Goal: Information Seeking & Learning: Learn about a topic

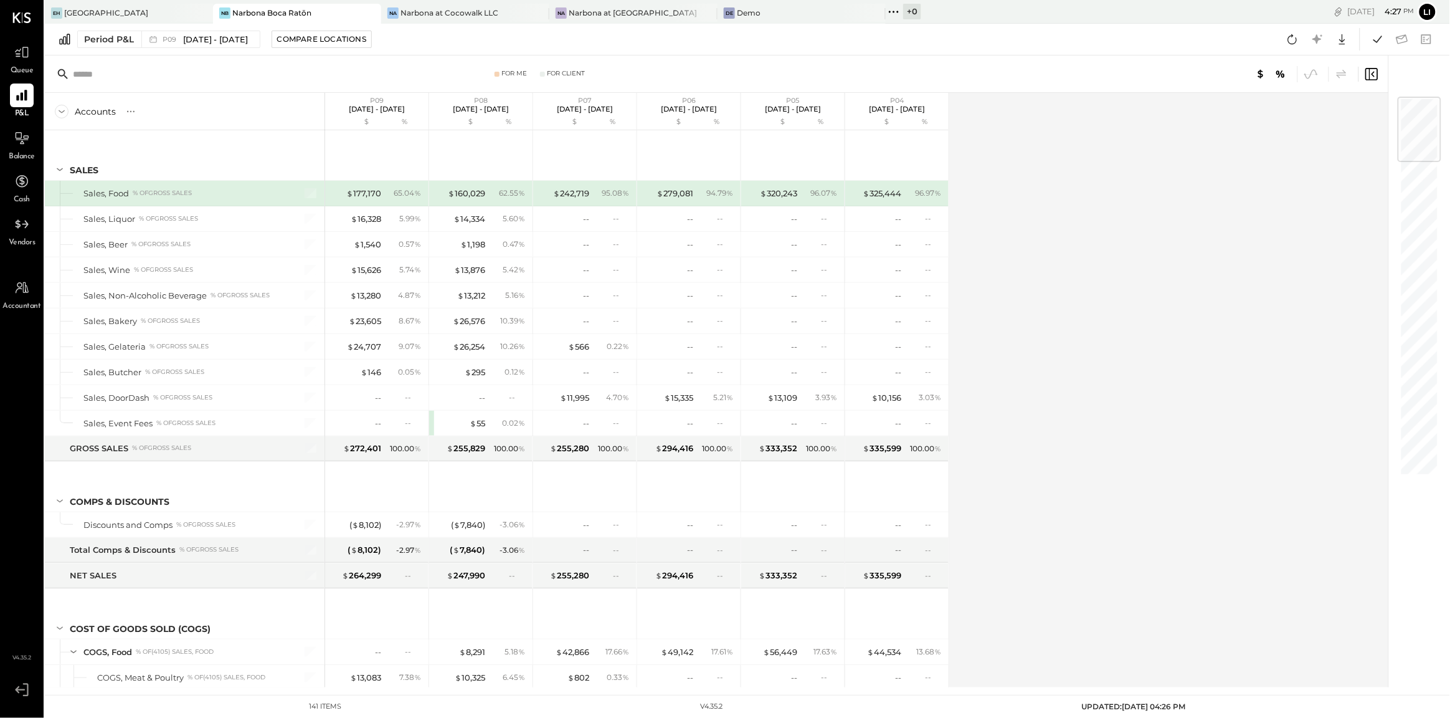
click at [1010, 285] on div "Accounts S % GL P09 [DATE] - [DATE] $ % P08 [DATE] - [DATE] $ % P07 [DATE] - [D…" at bounding box center [717, 390] width 1345 height 594
click at [27, 70] on span "Queue" at bounding box center [22, 70] width 23 height 11
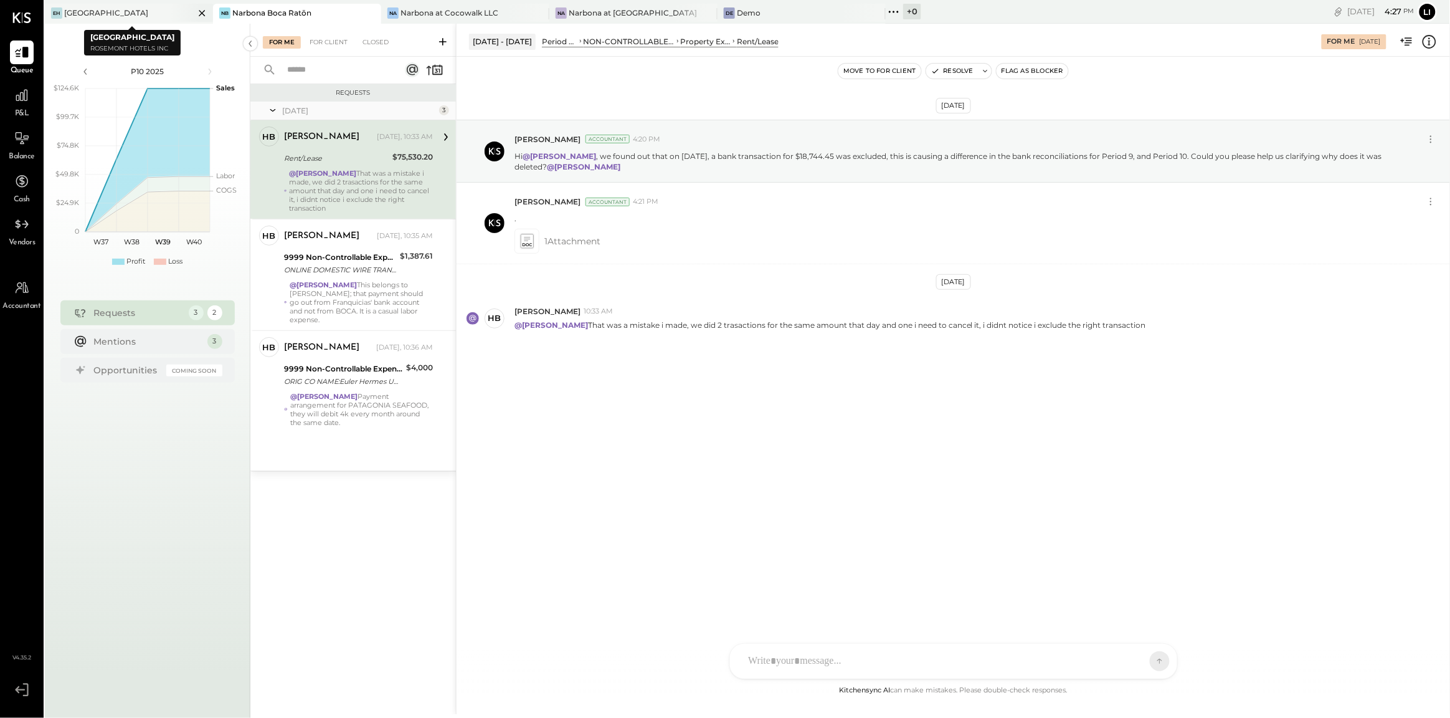
click at [202, 14] on icon at bounding box center [202, 13] width 16 height 15
click at [683, 408] on div "[DATE] [PERSON_NAME] Accountant 4:20 PM Hi @[PERSON_NAME] , we found out that o…" at bounding box center [953, 261] width 993 height 346
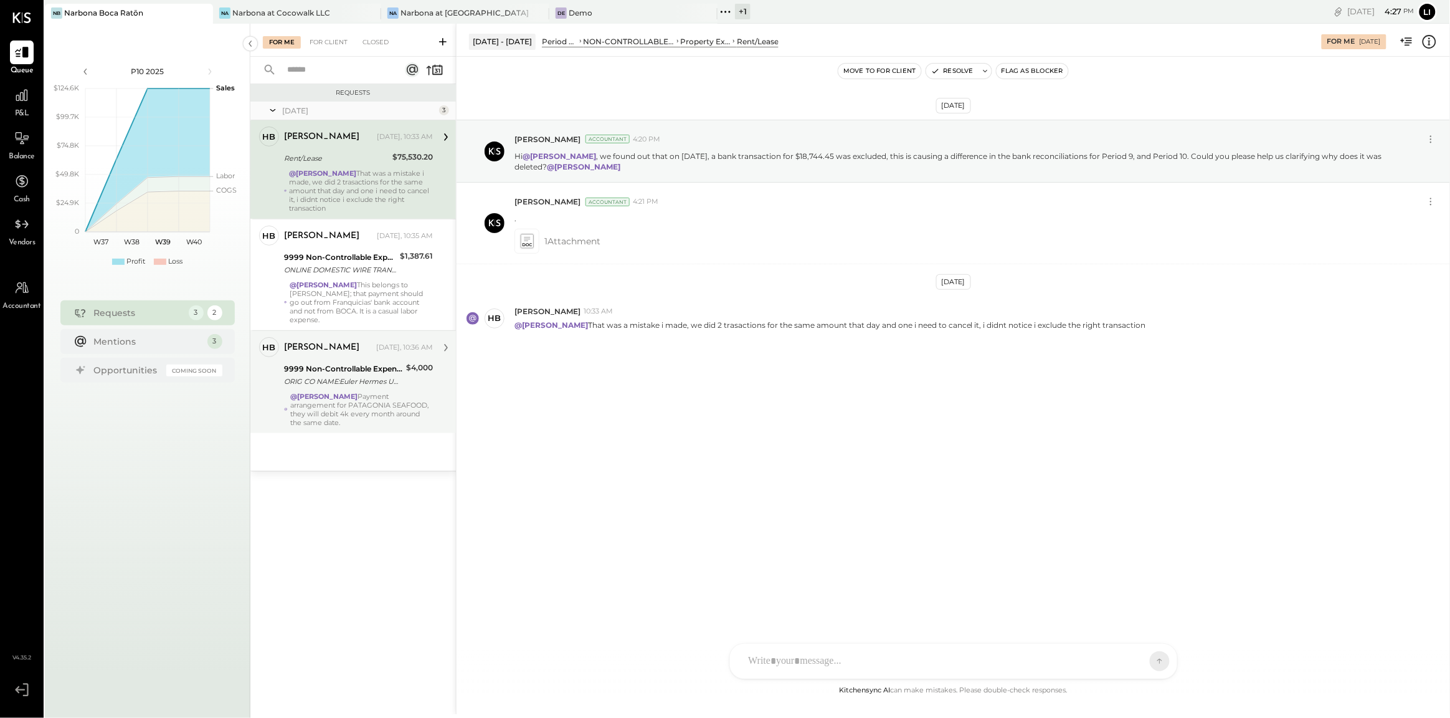
click at [353, 397] on strong "@[PERSON_NAME]" at bounding box center [323, 396] width 67 height 9
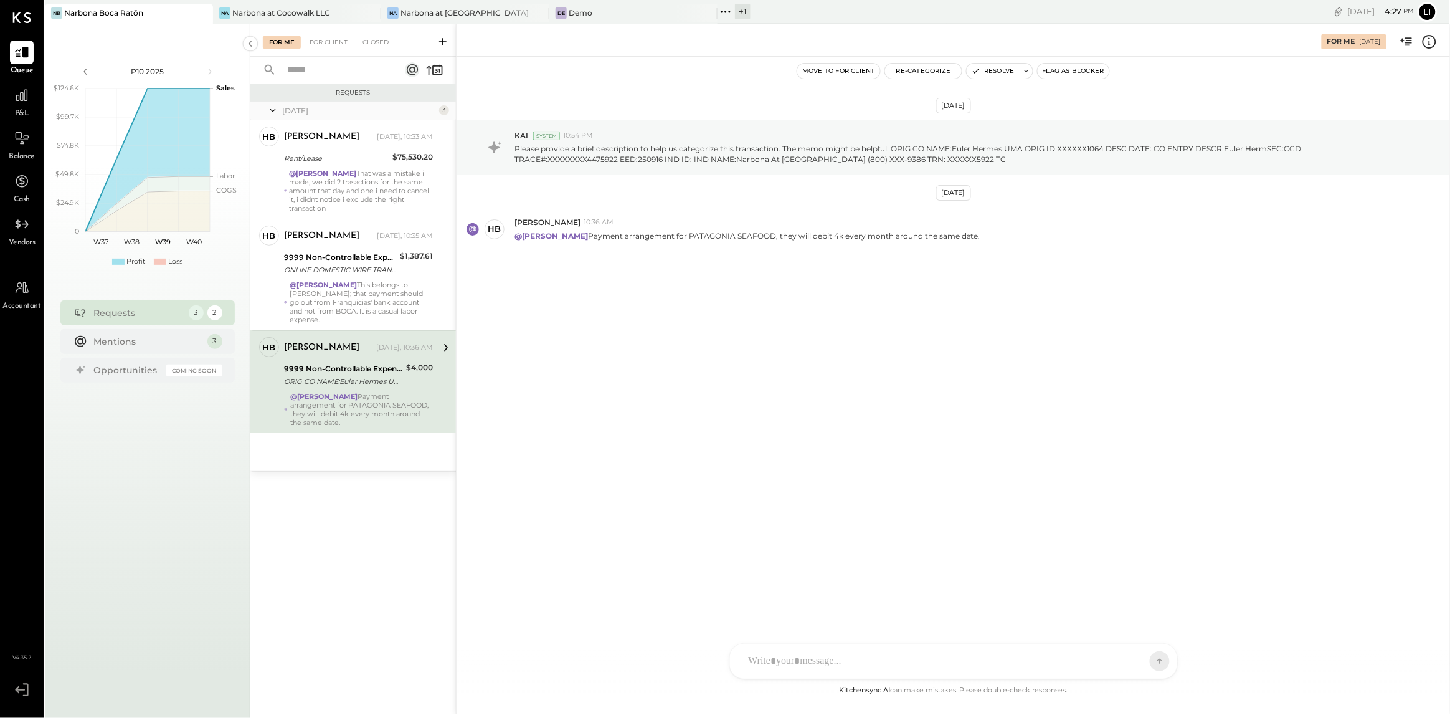
click at [694, 384] on div "[DATE] KAI System 10:54 PM Please provide a brief description to help us catego…" at bounding box center [953, 370] width 993 height 626
drag, startPoint x: 893, startPoint y: 146, endPoint x: 1005, endPoint y: 149, distance: 111.5
click at [1005, 149] on p "Please provide a brief description to help us categorize this transaction. The …" at bounding box center [953, 153] width 879 height 21
copy p "ORIG CO NAME:[PERSON_NAME]"
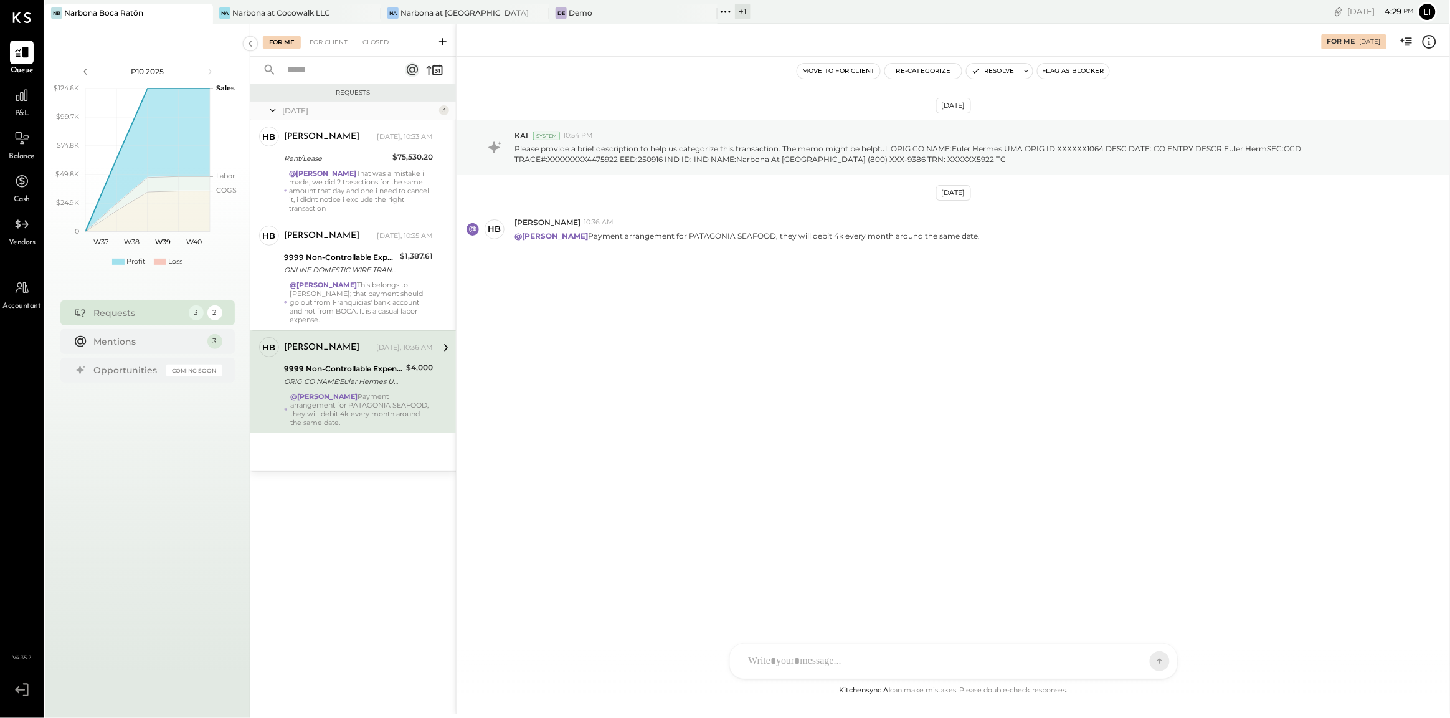
click at [524, 283] on div "[DATE] KAI System 10:54 PM Please provide a brief description to help us catego…" at bounding box center [953, 216] width 993 height 257
click at [654, 318] on div "[DATE] KAI System 10:54 PM Please provide a brief description to help us catego…" at bounding box center [953, 216] width 993 height 257
click at [794, 668] on div "[PERSON_NAME].[PERSON_NAME] [PERSON_NAME] [PERSON_NAME] EM [PERSON_NAME] KS [PE…" at bounding box center [953, 661] width 448 height 36
type input "****"
click at [839, 609] on span "[PERSON_NAME]" at bounding box center [850, 604] width 98 height 12
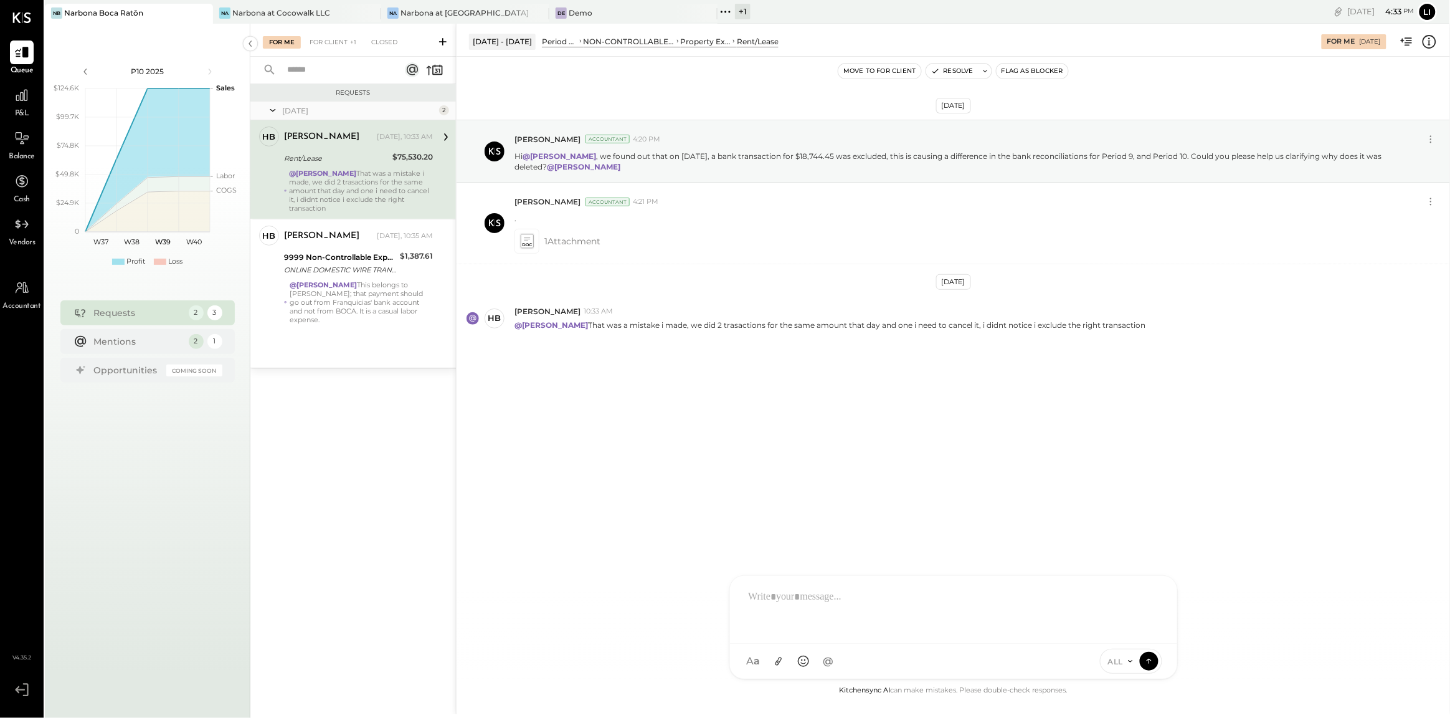
click at [336, 50] on div "For Me For Client +1 Closed" at bounding box center [353, 40] width 206 height 33
click at [328, 40] on div "For Client +1" at bounding box center [332, 42] width 59 height 12
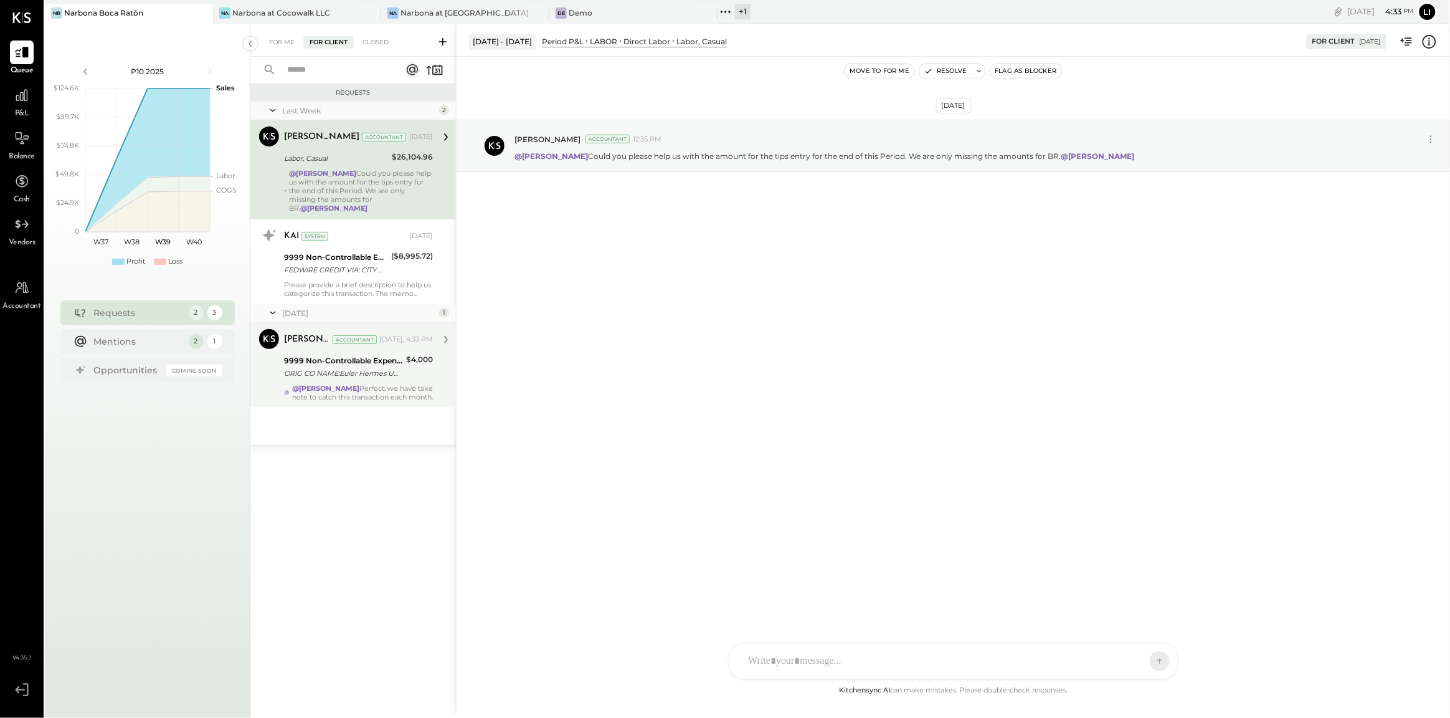
click at [346, 384] on div "@[PERSON_NAME] Perfect, we have take note to catch this transaction each month." at bounding box center [362, 392] width 141 height 17
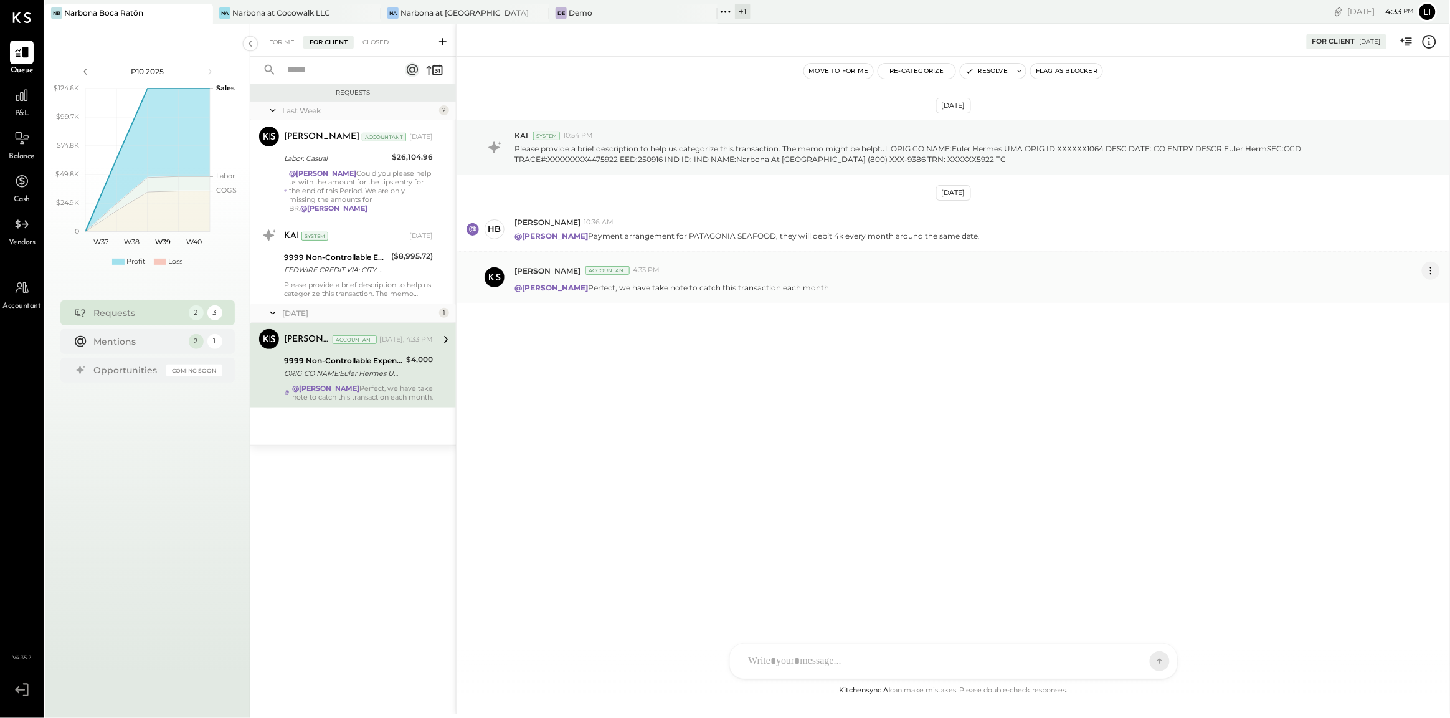
click at [1439, 270] on button at bounding box center [1431, 271] width 18 height 18
click at [1391, 285] on button "Edit Message" at bounding box center [1398, 292] width 84 height 21
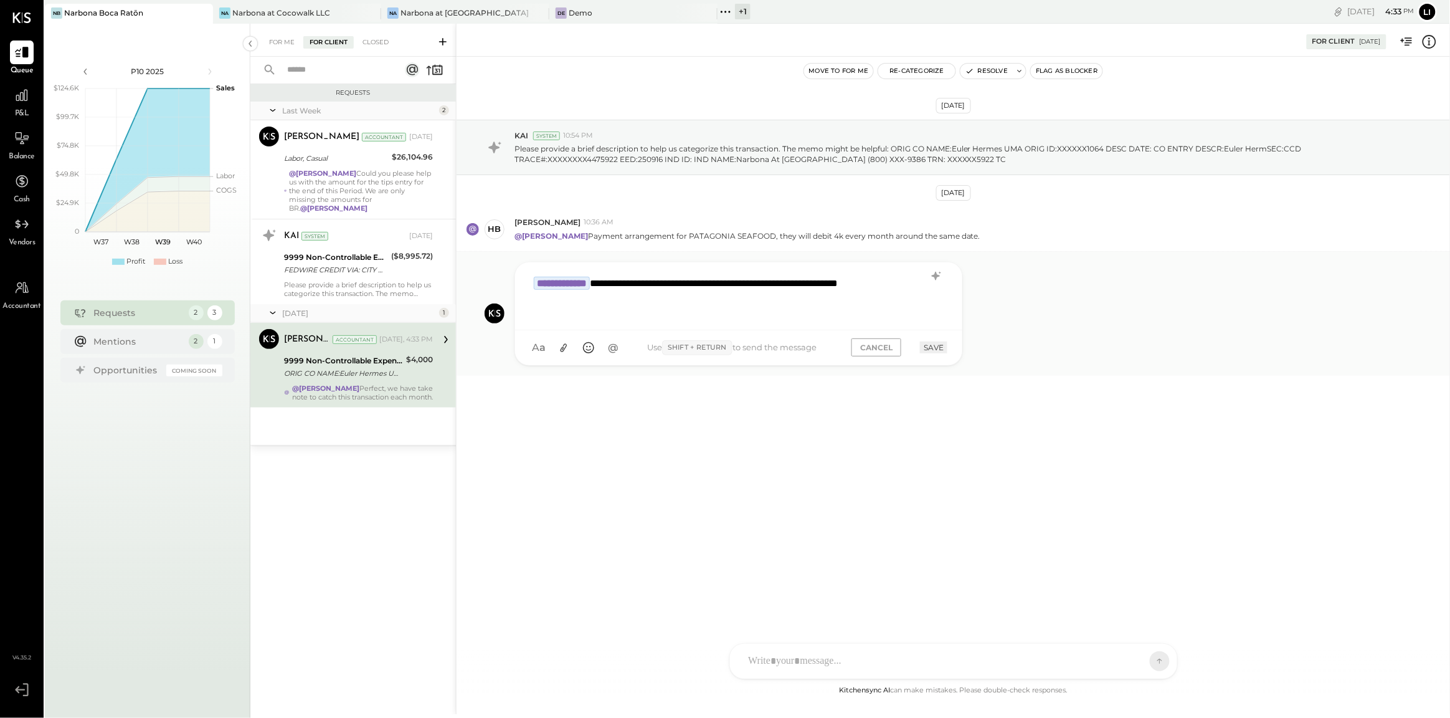
click at [713, 309] on div "**********" at bounding box center [739, 295] width 422 height 50
type input "*****"
click at [574, 286] on div "NB" at bounding box center [568, 290] width 15 height 15
click at [655, 467] on div "[DATE] KAI System 10:54 PM Please provide a brief description to help us catego…" at bounding box center [953, 278] width 993 height 381
click at [901, 313] on div "**********" at bounding box center [739, 295] width 422 height 50
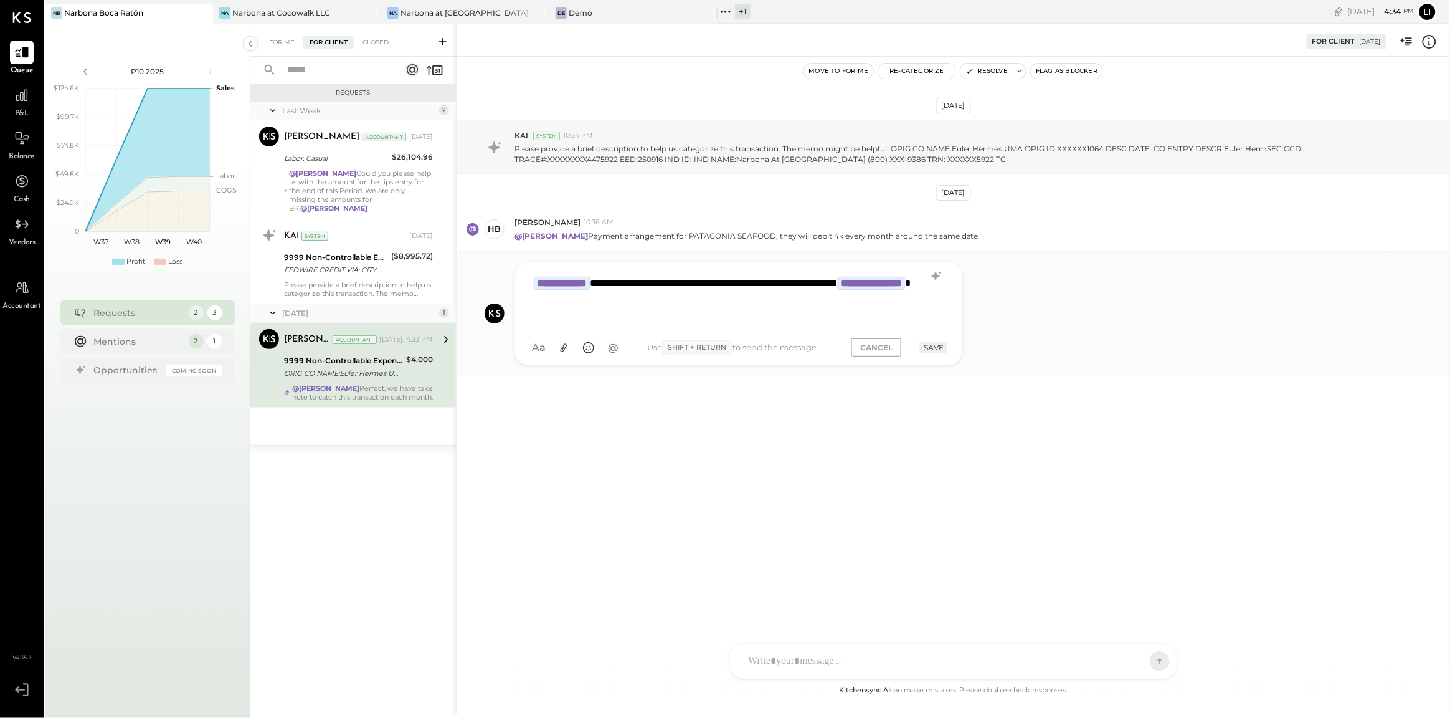
click at [939, 349] on button "SAVE" at bounding box center [933, 347] width 27 height 12
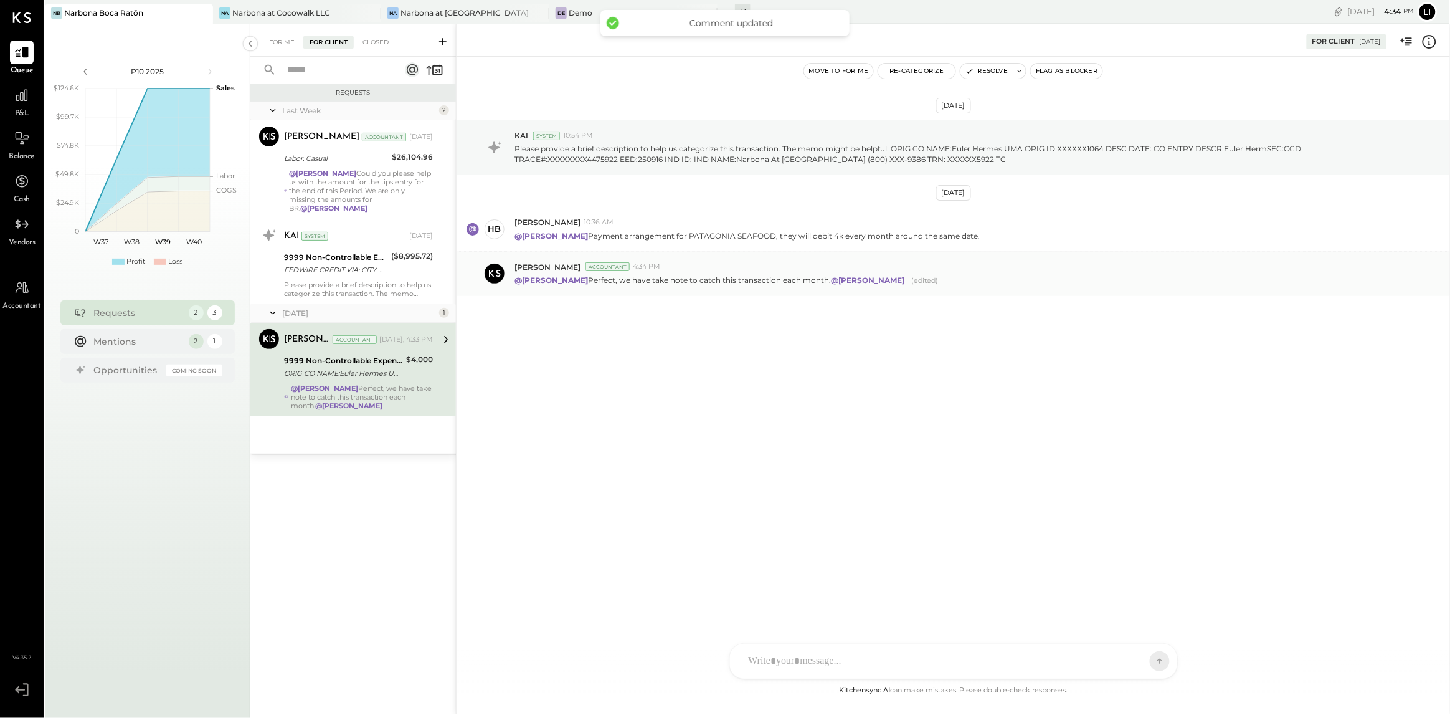
click at [569, 445] on div "[DATE] KAI System 10:54 PM Please provide a brief description to help us catego…" at bounding box center [953, 370] width 993 height 626
click at [981, 77] on button "Resolve" at bounding box center [986, 71] width 52 height 15
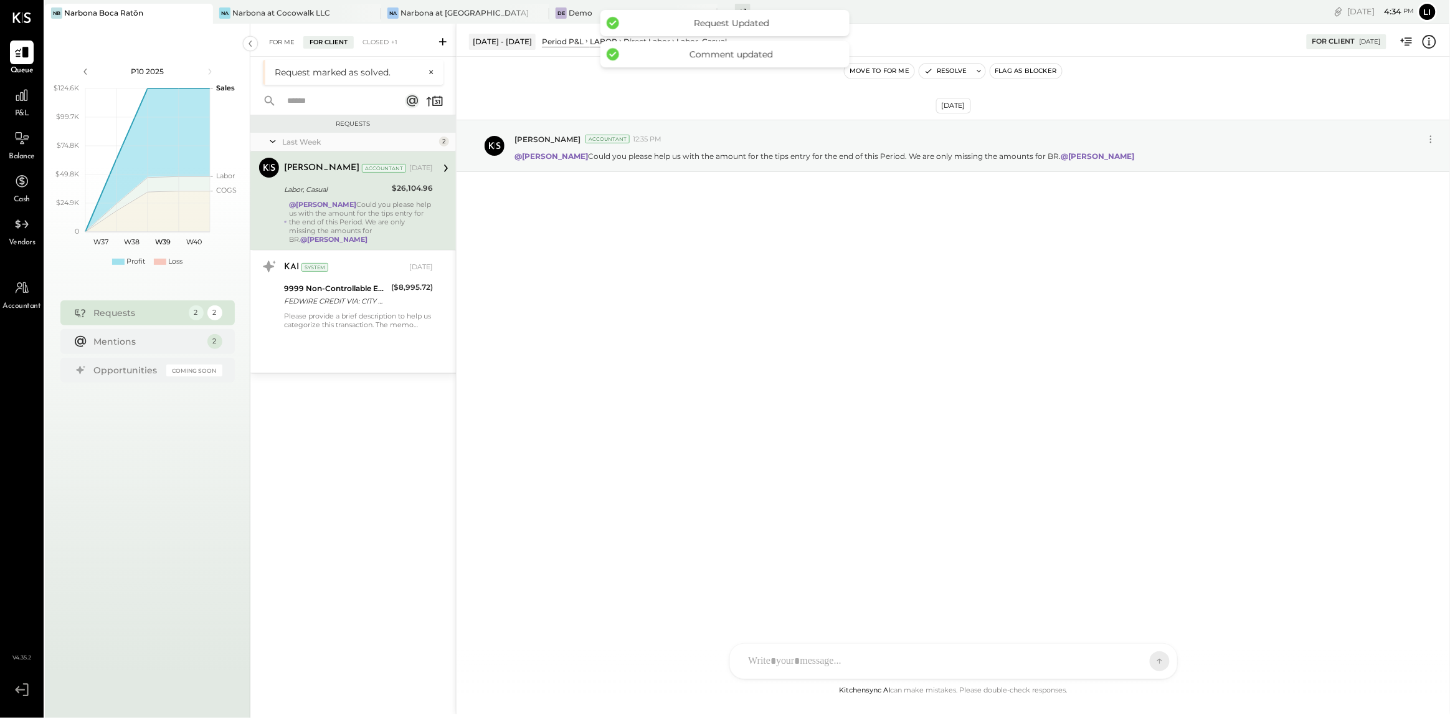
click at [276, 37] on div "For Me" at bounding box center [282, 42] width 38 height 12
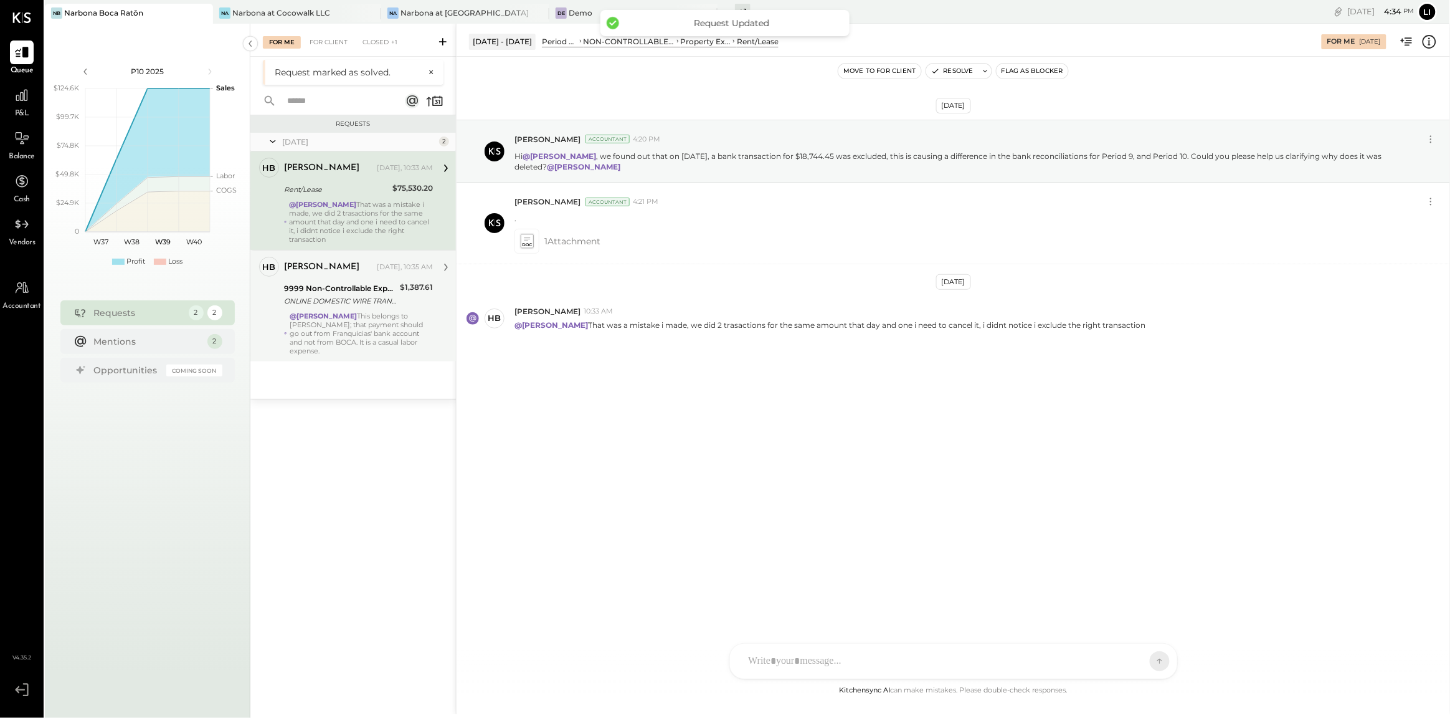
click at [334, 314] on strong "@[PERSON_NAME]" at bounding box center [323, 315] width 67 height 9
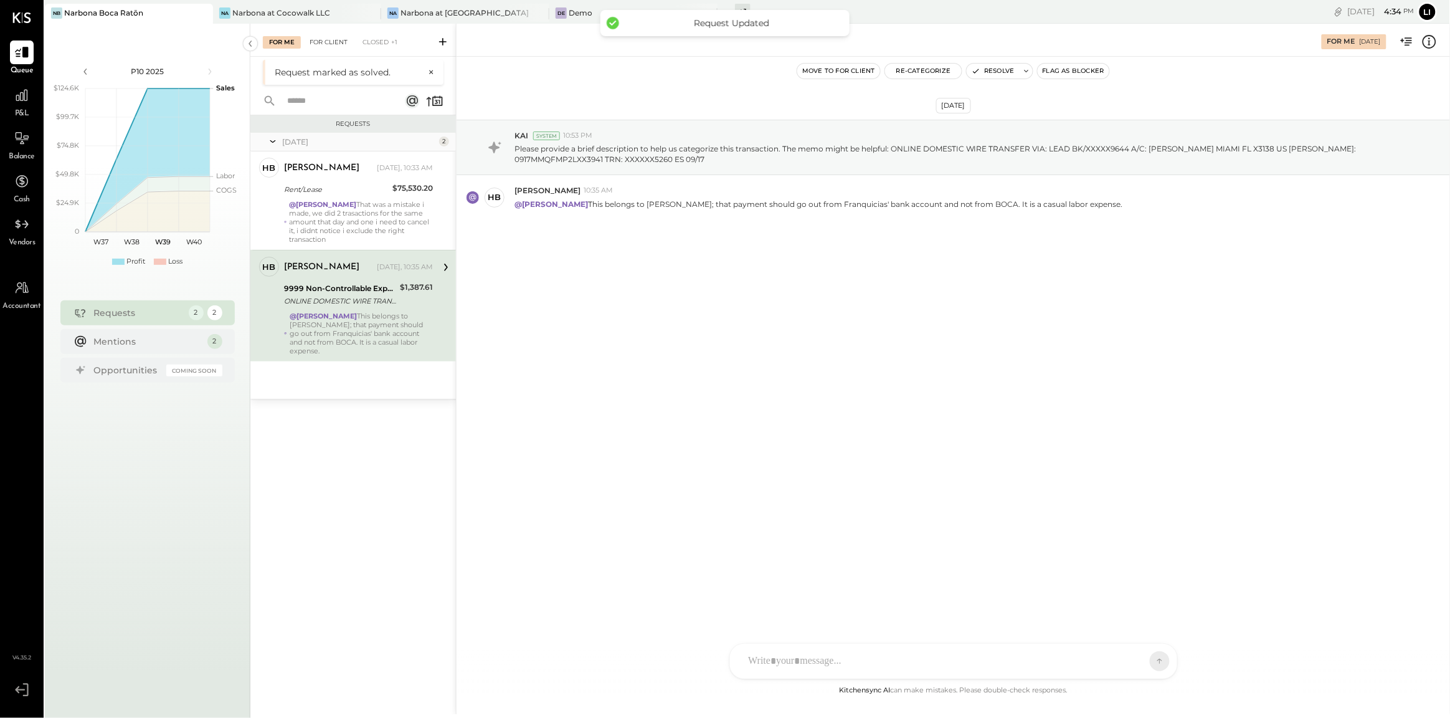
click at [334, 46] on div "For Client" at bounding box center [328, 42] width 50 height 12
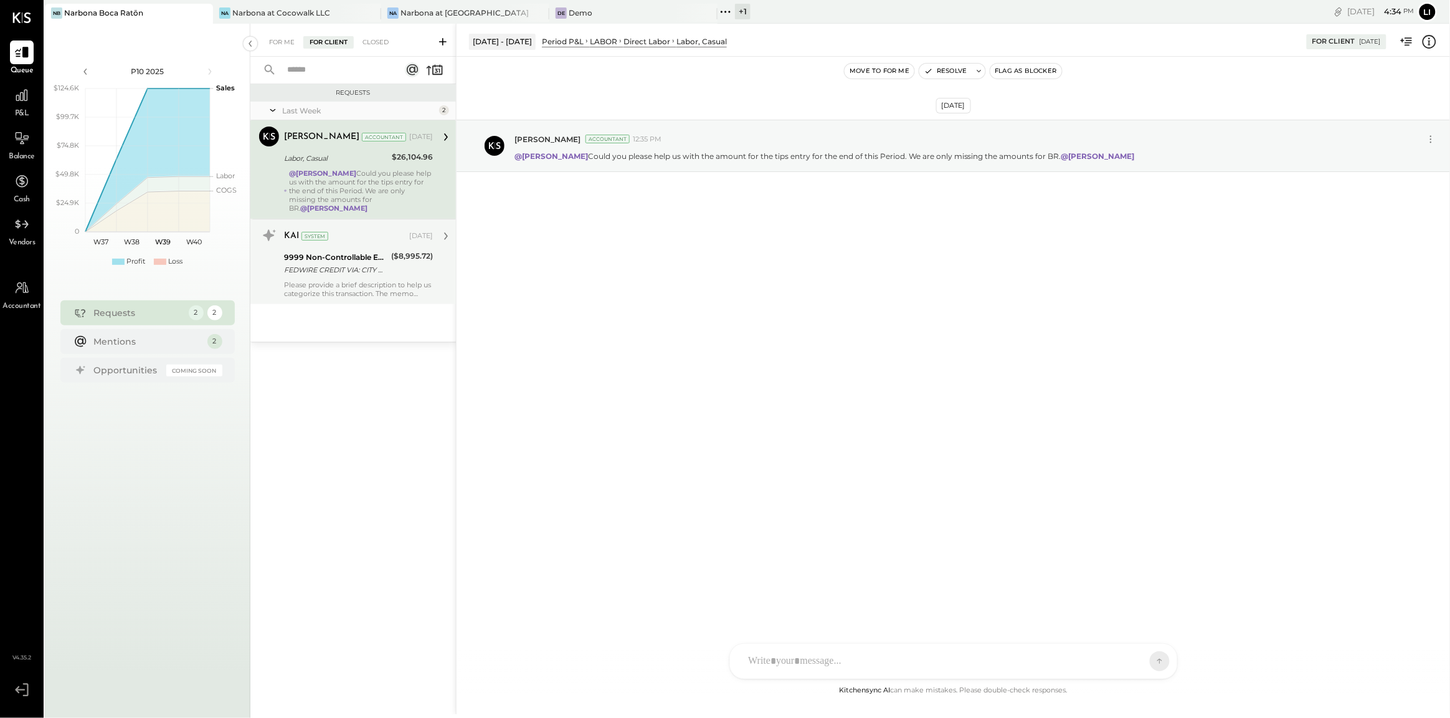
click at [366, 266] on div "FEDWIRE CREDIT VIA: CITY NATIONAL BANK OF [US_STATE]/XXXXX4367 B/O: [PERSON_NAM…" at bounding box center [335, 269] width 103 height 12
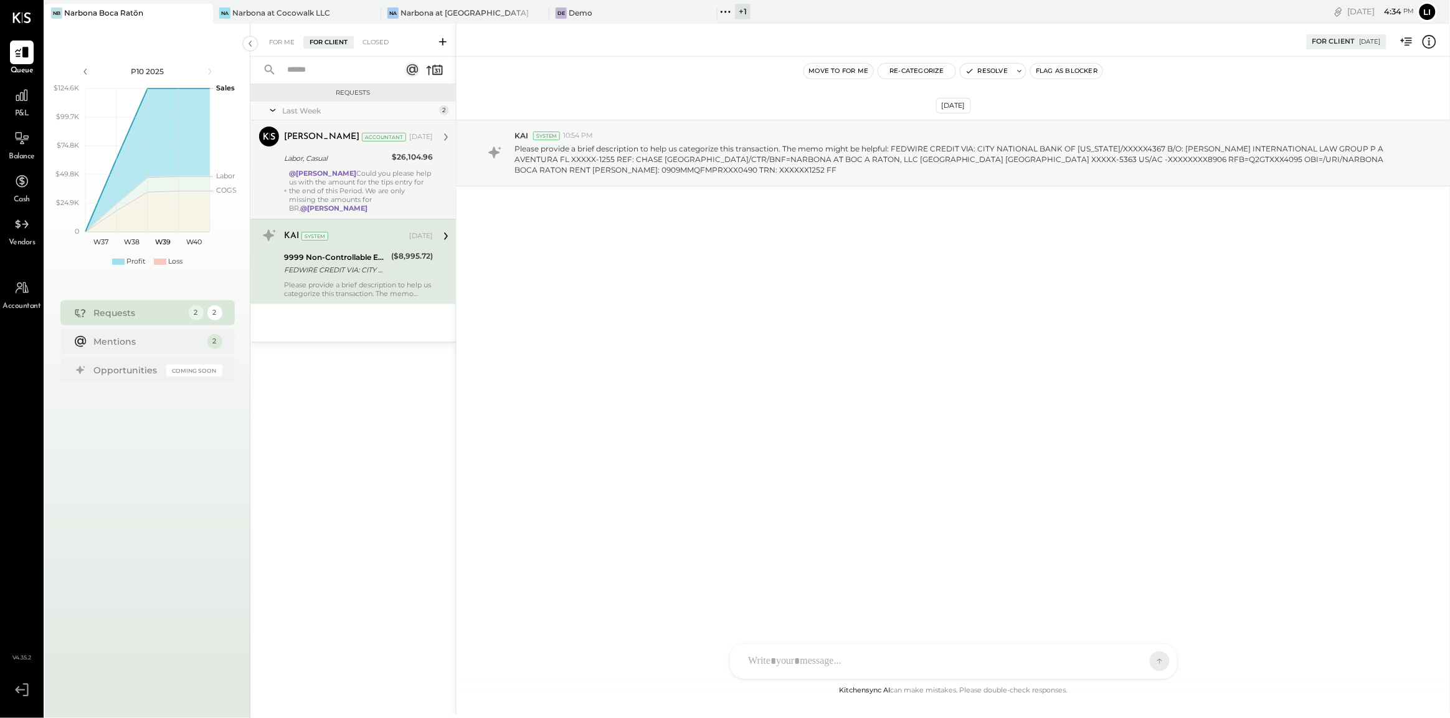
click at [358, 185] on div "@[PERSON_NAME] Could you please help us with the amount for the tips entry for …" at bounding box center [361, 191] width 143 height 44
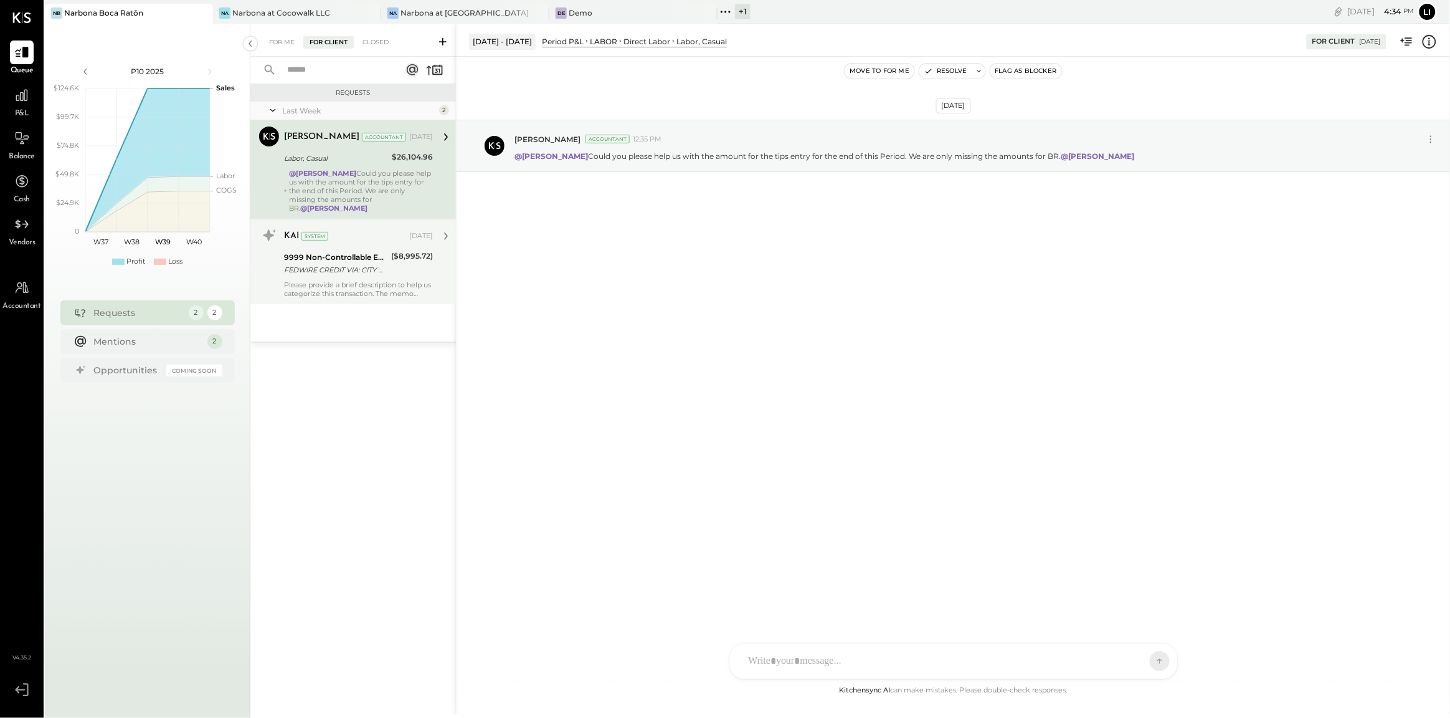
click at [358, 263] on div "FEDWIRE CREDIT VIA: CITY NATIONAL BANK OF [US_STATE]/XXXXX4367 B/O: [PERSON_NAM…" at bounding box center [335, 269] width 103 height 12
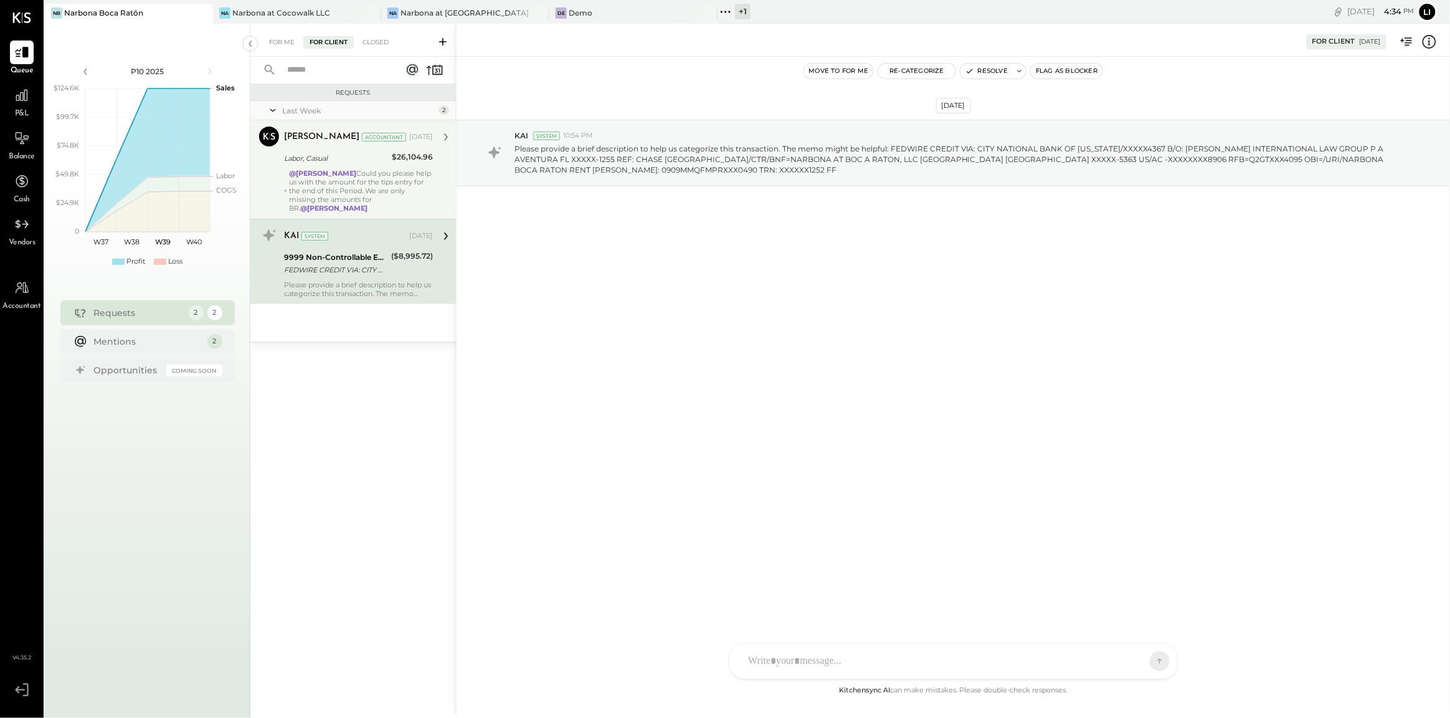
click at [341, 160] on div "Labor, Casual" at bounding box center [336, 158] width 104 height 12
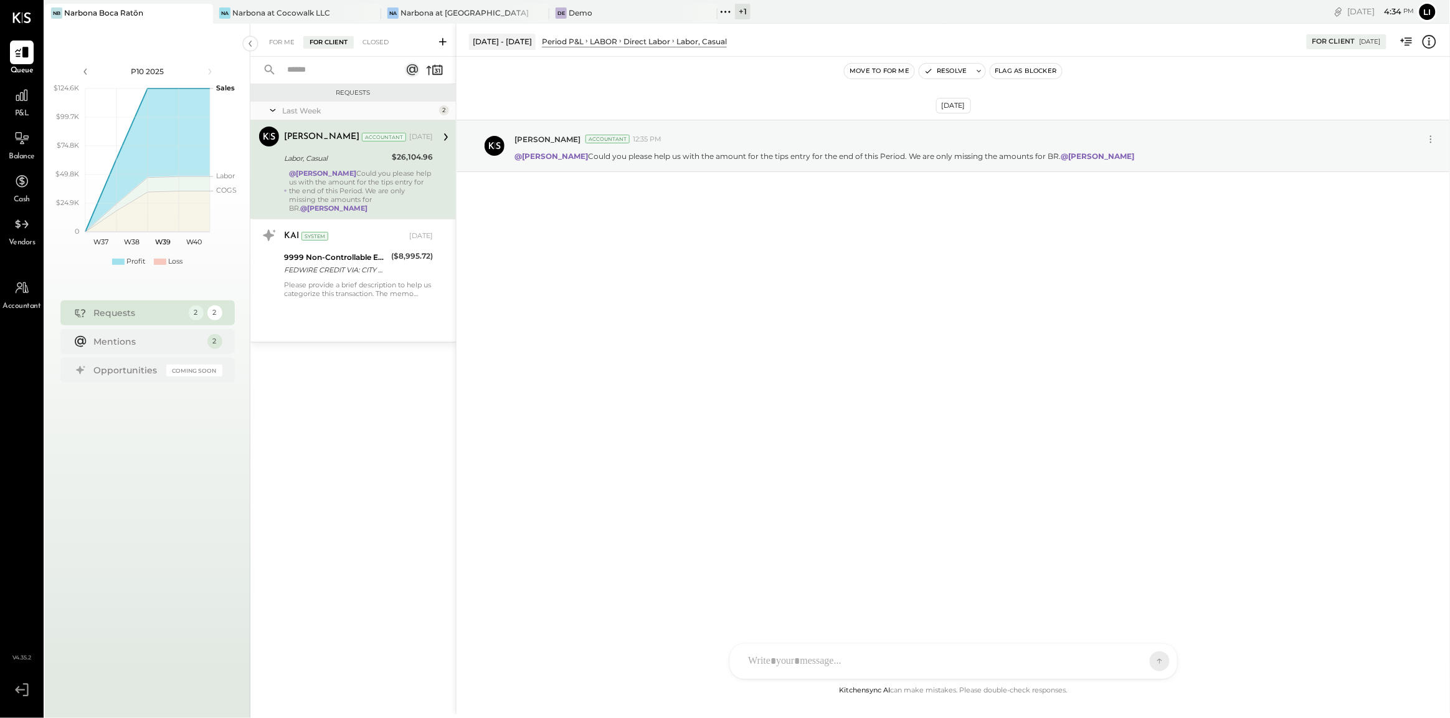
click at [786, 665] on div "[PERSON_NAME].[PERSON_NAME] [PERSON_NAME] [PERSON_NAME] EM [PERSON_NAME] KS [PE…" at bounding box center [953, 661] width 448 height 36
click at [842, 594] on div "HB [PERSON_NAME]" at bounding box center [832, 603] width 143 height 25
click at [855, 597] on div "**********" at bounding box center [953, 608] width 422 height 50
click at [1038, 615] on div "**********" at bounding box center [953, 608] width 422 height 50
click at [1078, 601] on div "**********" at bounding box center [953, 608] width 422 height 50
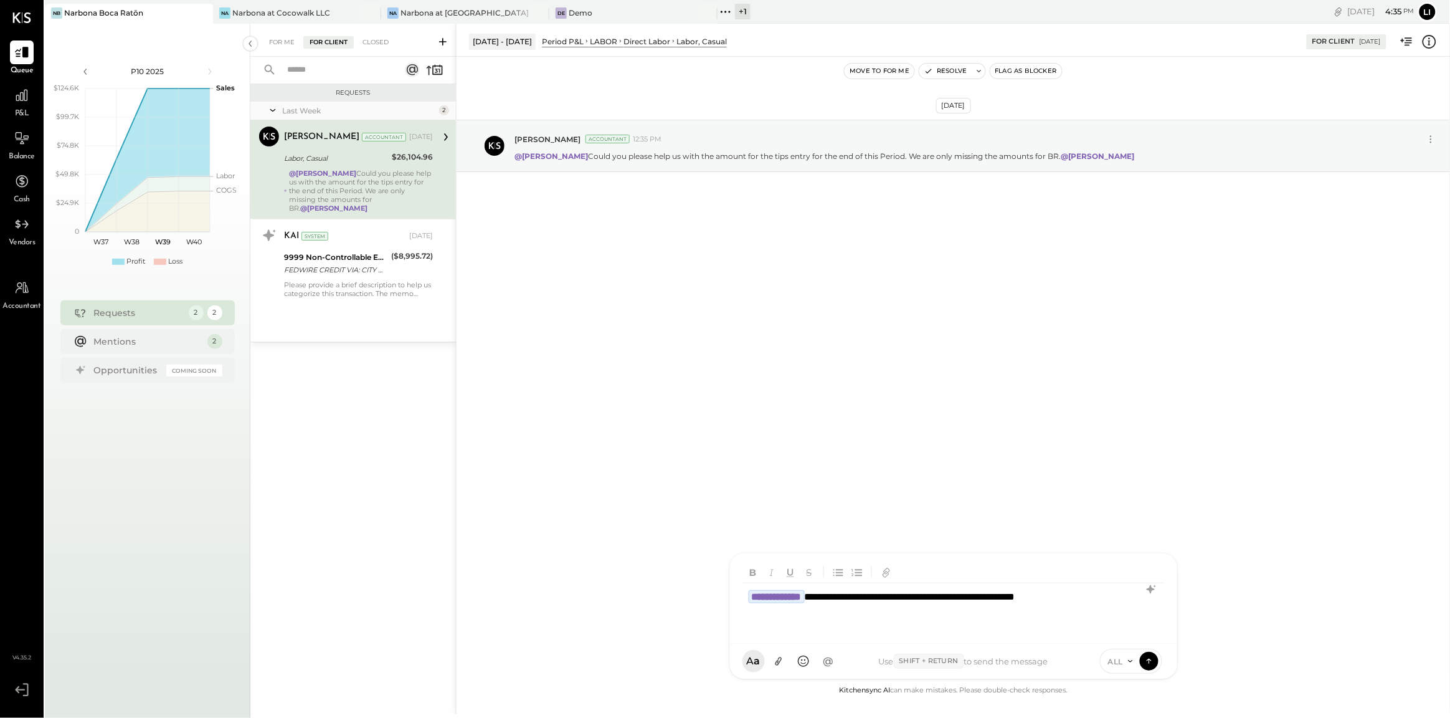
click at [1103, 597] on div "**********" at bounding box center [953, 608] width 422 height 50
type input "*"
click at [866, 599] on span "[PERSON_NAME]" at bounding box center [850, 604] width 98 height 12
click at [1148, 659] on icon at bounding box center [1148, 659] width 5 height 2
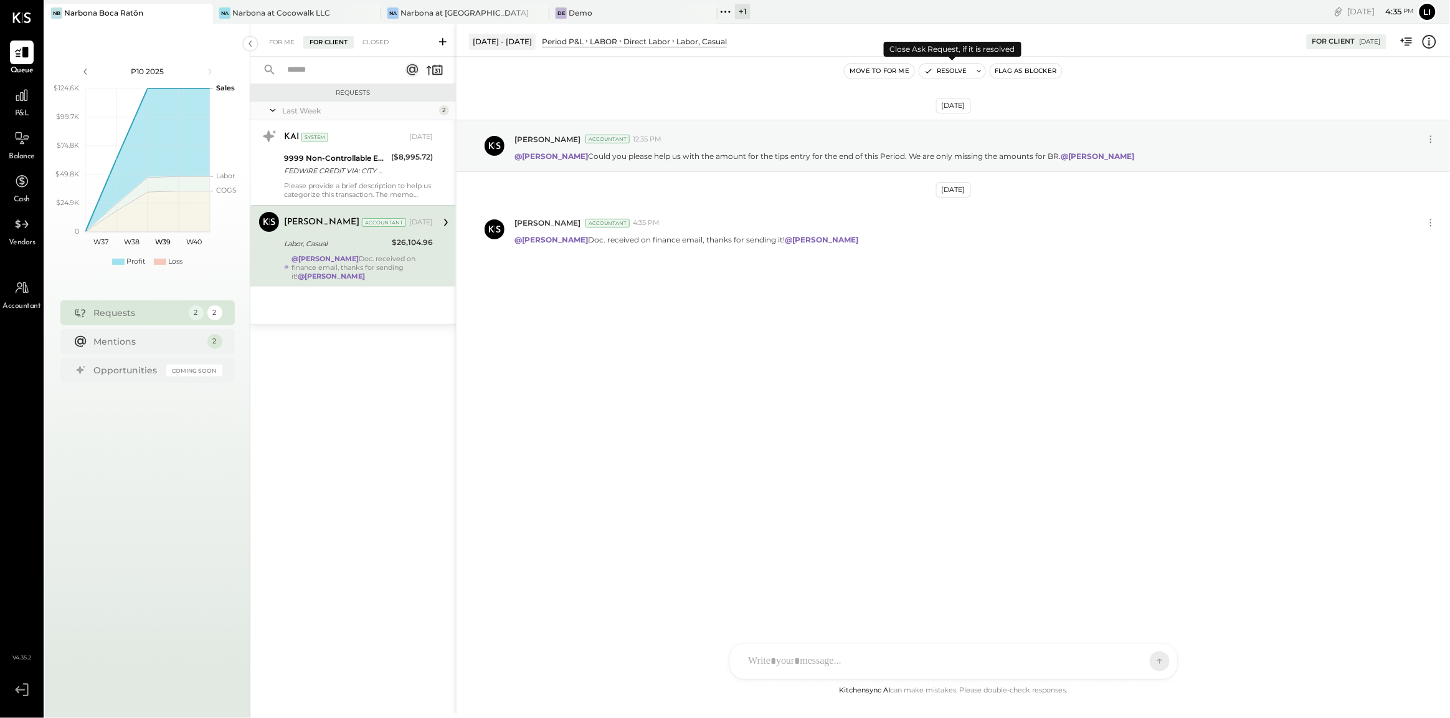
click at [942, 73] on button "Resolve" at bounding box center [945, 71] width 52 height 15
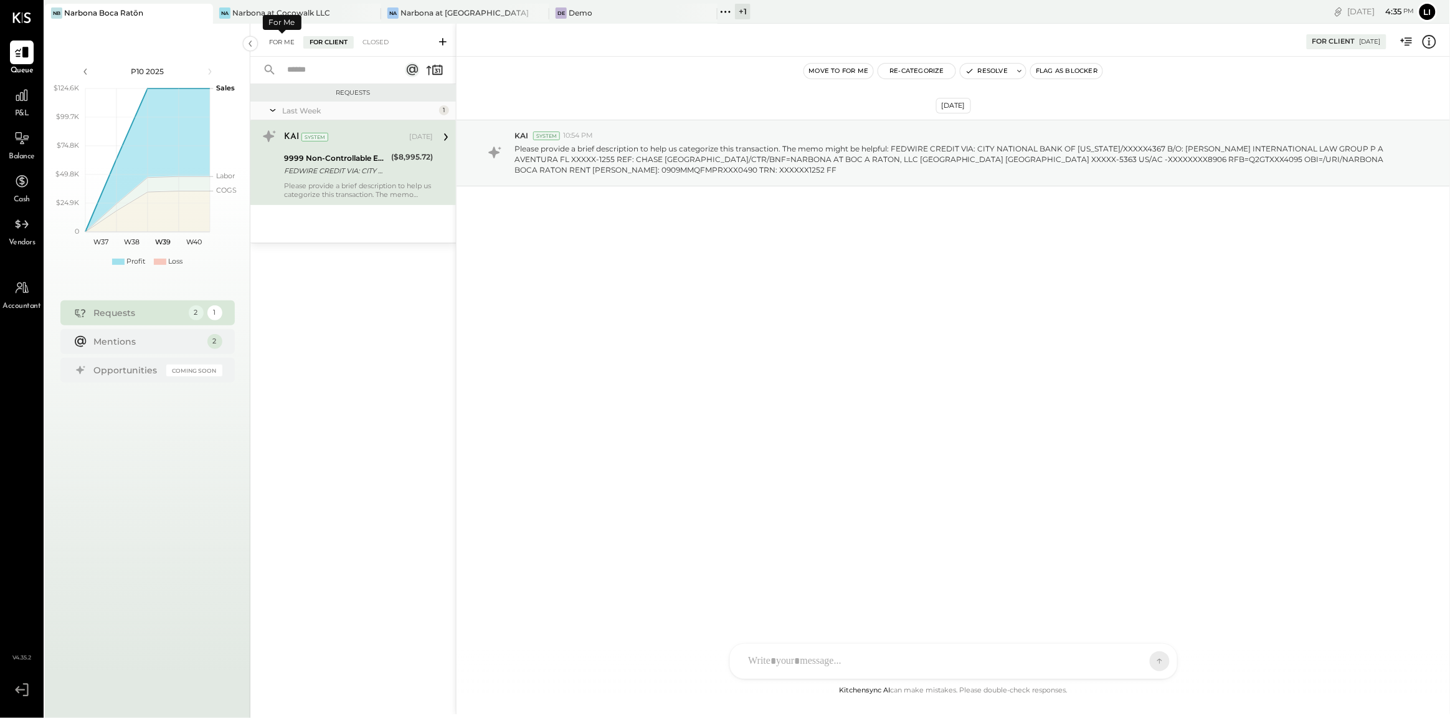
click at [290, 44] on div "For Me" at bounding box center [282, 42] width 38 height 12
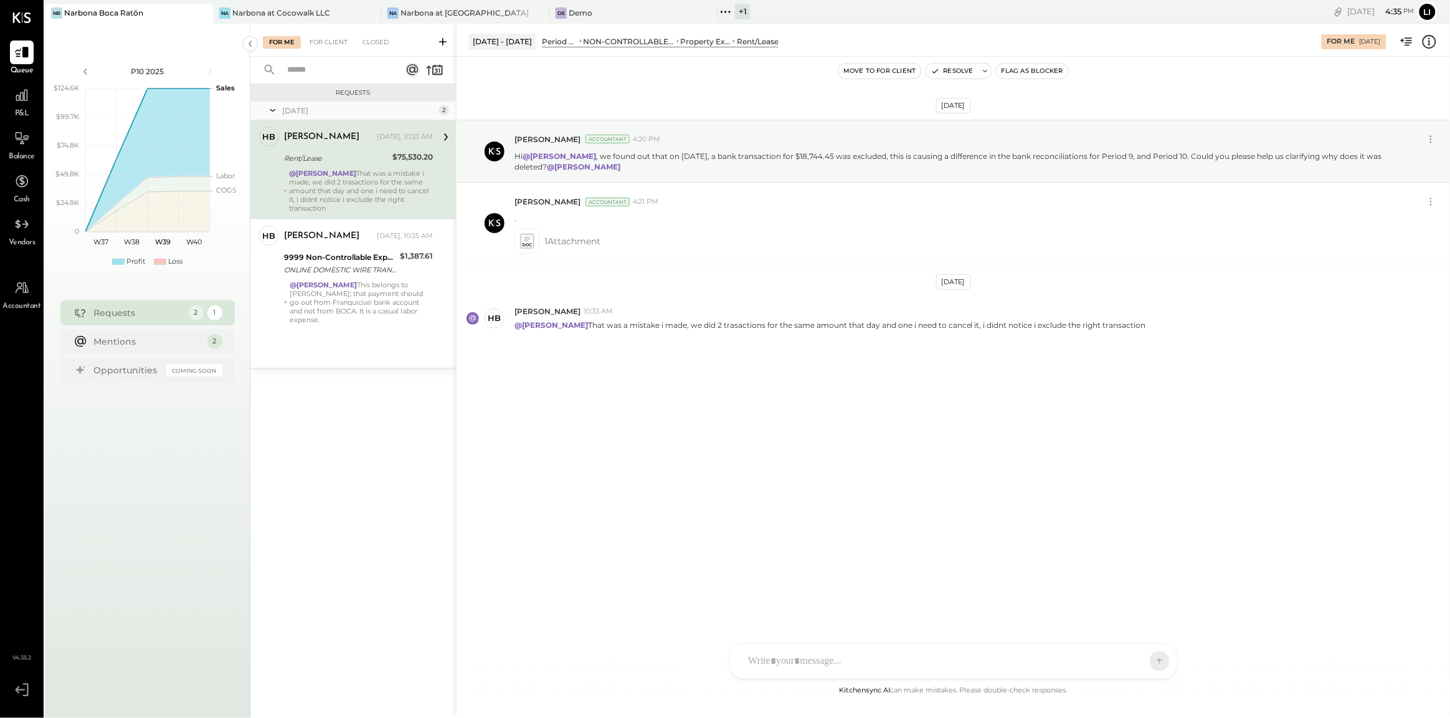
click at [692, 507] on div "[DATE] [PERSON_NAME] Accountant 4:20 PM Hi @[PERSON_NAME] , we found out that o…" at bounding box center [953, 370] width 993 height 626
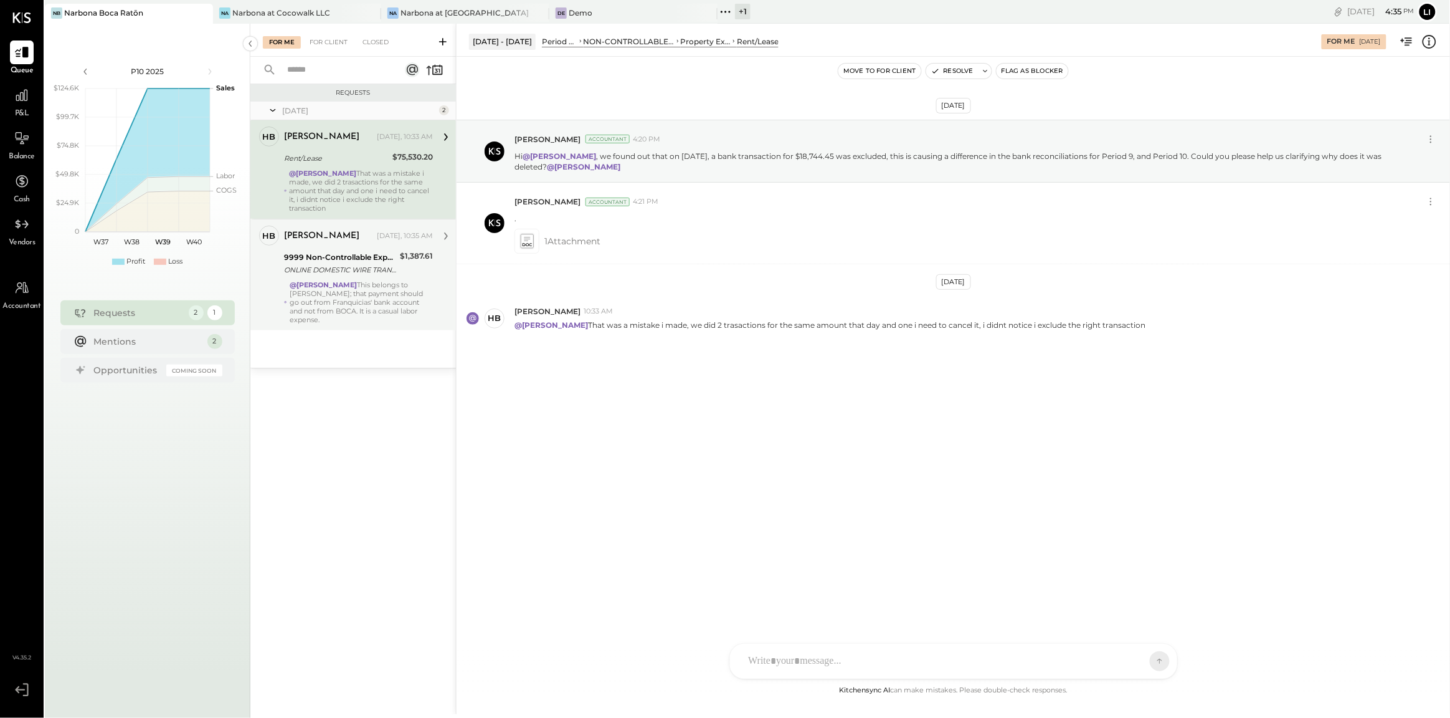
click at [355, 259] on div "9999 Non-Controllable Expenses:Other Income and Expenses:To Be Classified P&L" at bounding box center [340, 257] width 112 height 12
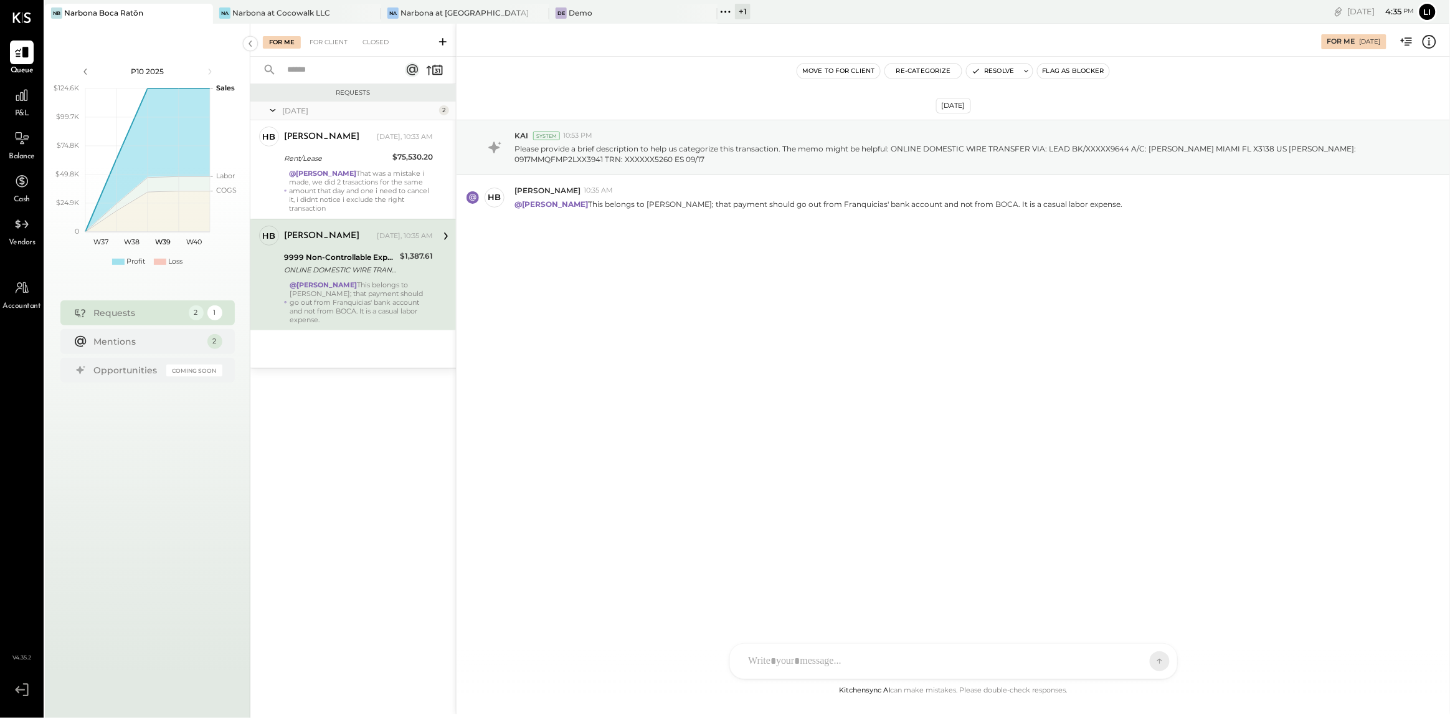
click at [602, 365] on div "[DATE] KAI System 10:53 PM Please provide a brief description to help us catego…" at bounding box center [953, 370] width 993 height 626
drag, startPoint x: 893, startPoint y: 147, endPoint x: 1246, endPoint y: 149, distance: 353.2
click at [1246, 149] on p "Please provide a brief description to help us categorize this transaction. The …" at bounding box center [953, 153] width 879 height 21
click at [929, 155] on p "Please provide a brief description to help us categorize this transaction. The …" at bounding box center [953, 153] width 879 height 21
drag, startPoint x: 894, startPoint y: 147, endPoint x: 1058, endPoint y: 191, distance: 169.7
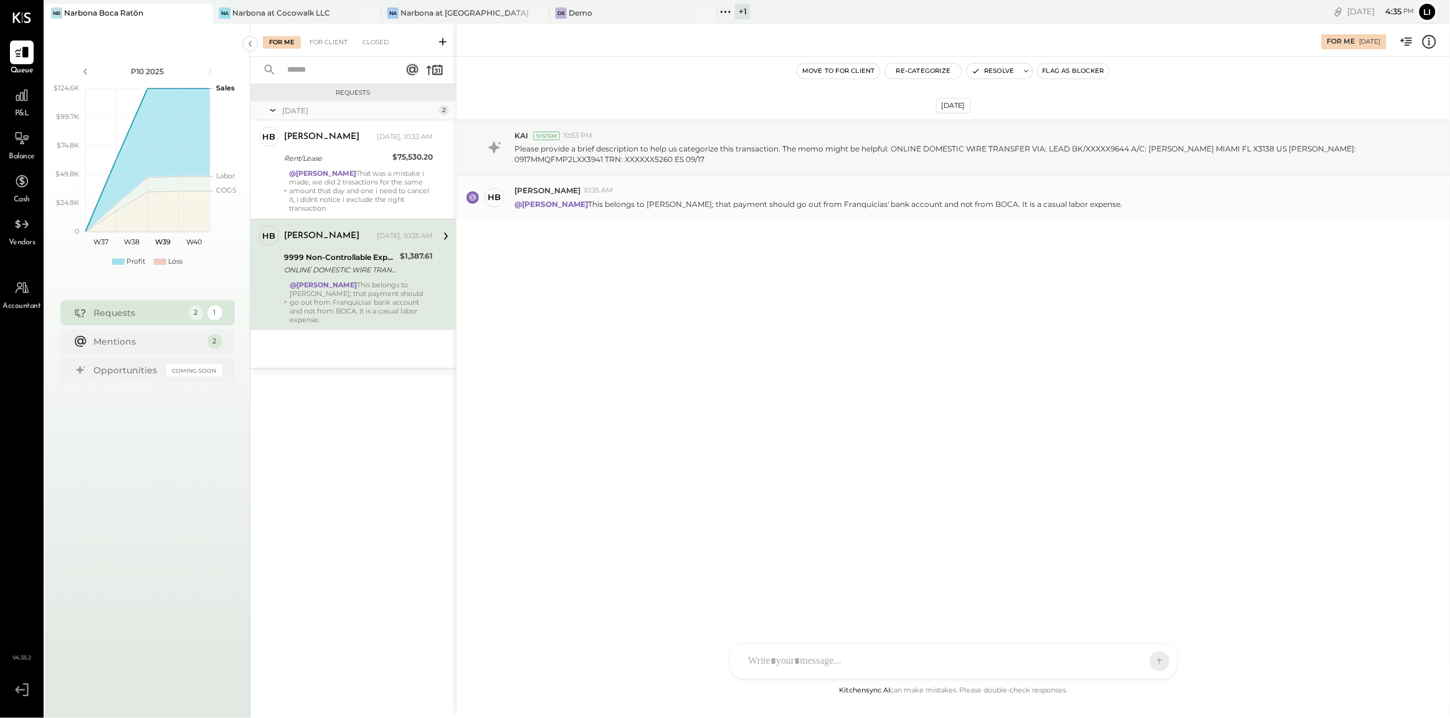
click at [1058, 191] on div "[DATE] KAI System 10:53 PM Please provide a brief description to help us catego…" at bounding box center [953, 200] width 993 height 225
drag, startPoint x: 892, startPoint y: 148, endPoint x: 1277, endPoint y: 151, distance: 385.6
click at [1277, 151] on p "Please provide a brief description to help us categorize this transaction. The …" at bounding box center [953, 153] width 879 height 21
copy p "ONLINE DOMESTIC WIRE TRANSFER VIA: LEAD BK/XXXXX9644 A/C: [PERSON_NAME] MIAMI F…"
click at [840, 535] on div "[DATE] KAI System 10:53 PM Please provide a brief description to help us catego…" at bounding box center [953, 370] width 993 height 626
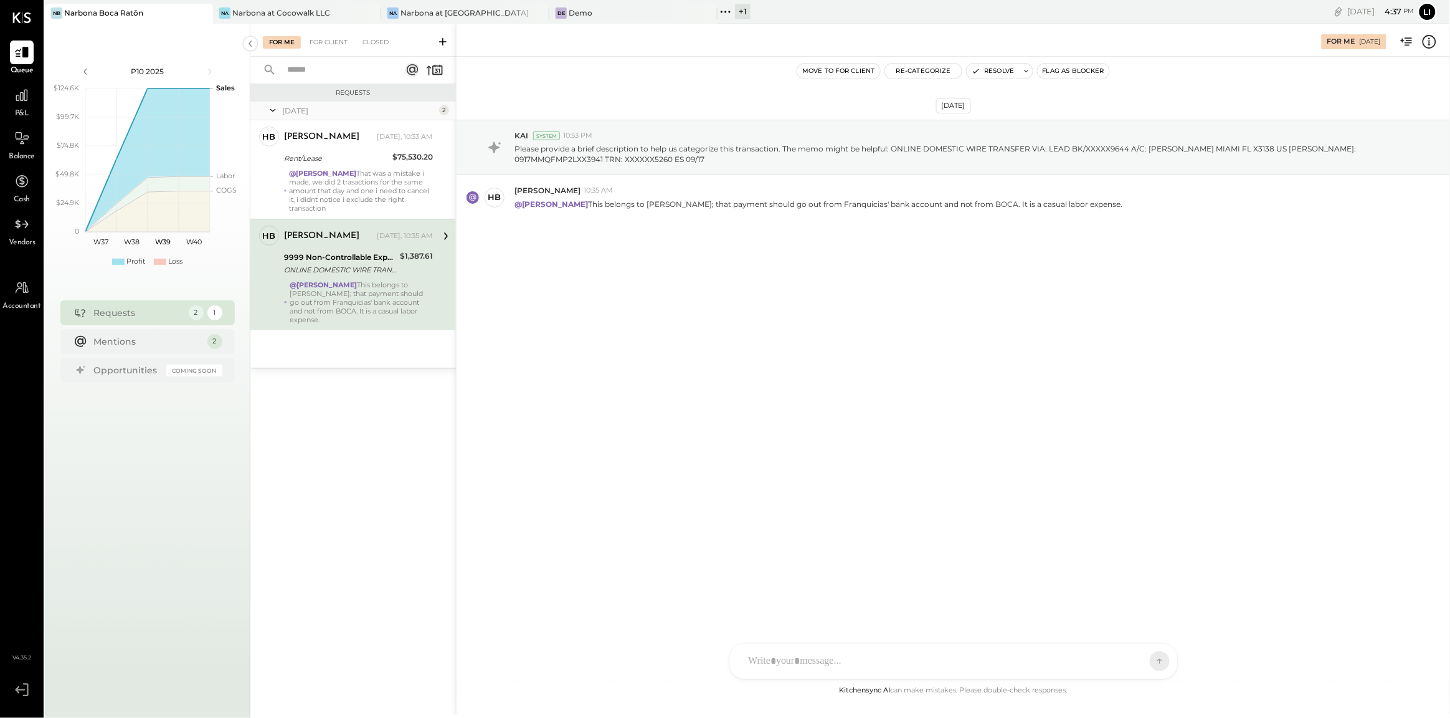
click at [846, 638] on div "[DATE] KAI System 10:53 PM Please provide a brief description to help us catego…" at bounding box center [953, 370] width 993 height 626
click at [838, 647] on div at bounding box center [953, 660] width 447 height 35
click at [844, 658] on div at bounding box center [942, 660] width 400 height 27
click at [834, 596] on div "HB [PERSON_NAME]" at bounding box center [832, 603] width 143 height 25
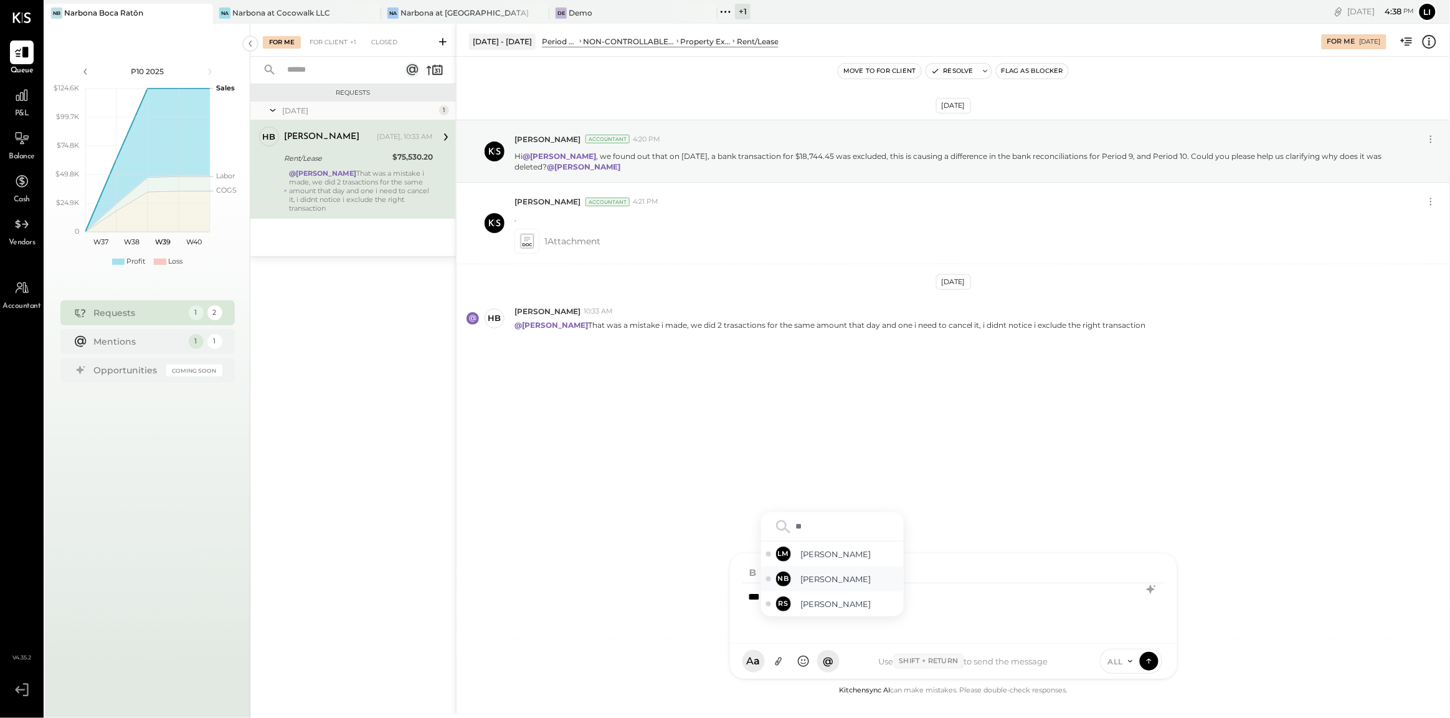
click at [845, 575] on span "[PERSON_NAME]" at bounding box center [850, 579] width 98 height 12
click at [894, 612] on div "**********" at bounding box center [953, 608] width 422 height 50
click at [911, 615] on div "**********" at bounding box center [953, 608] width 422 height 50
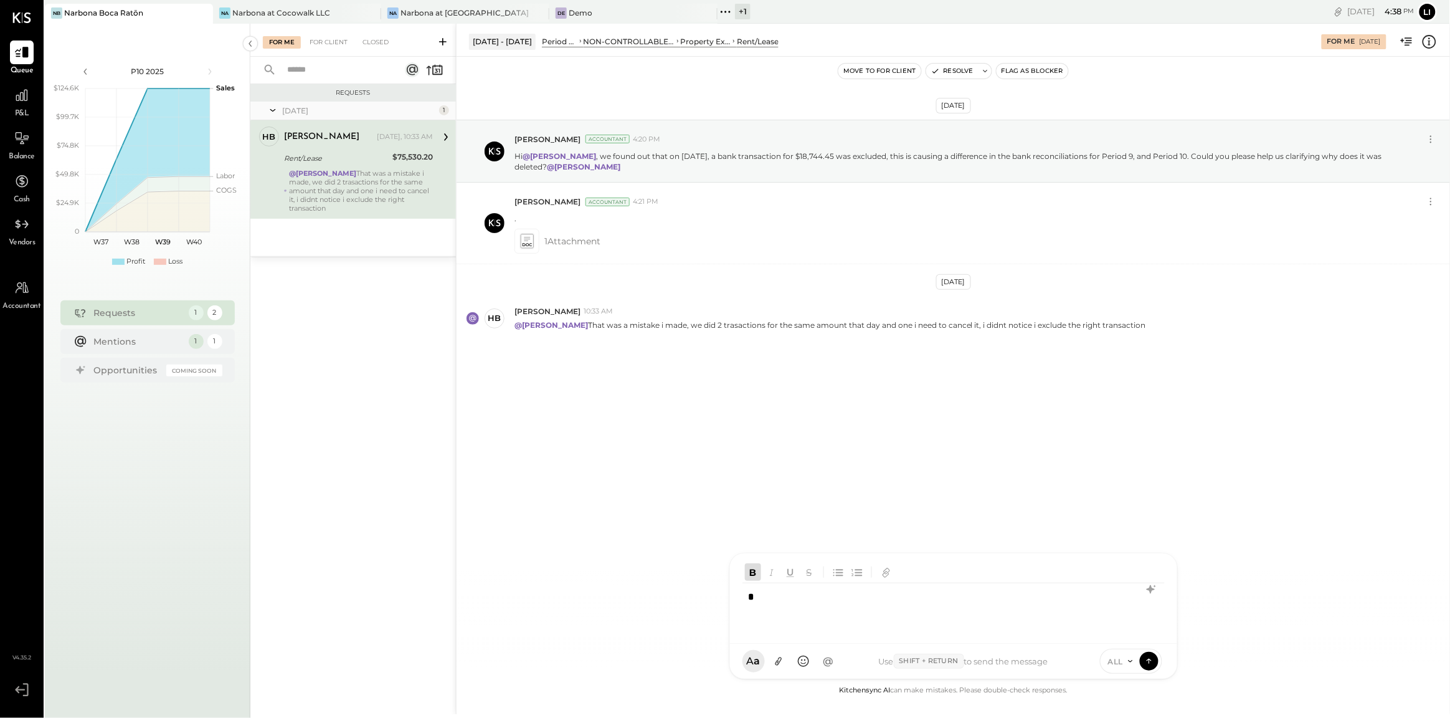
click at [833, 607] on div "*" at bounding box center [953, 608] width 422 height 50
click at [867, 587] on div "****" at bounding box center [832, 576] width 143 height 29
click at [866, 594] on div "HB [PERSON_NAME]" at bounding box center [832, 603] width 143 height 25
type input "****"
click at [827, 604] on span "[PERSON_NAME]" at bounding box center [850, 604] width 98 height 12
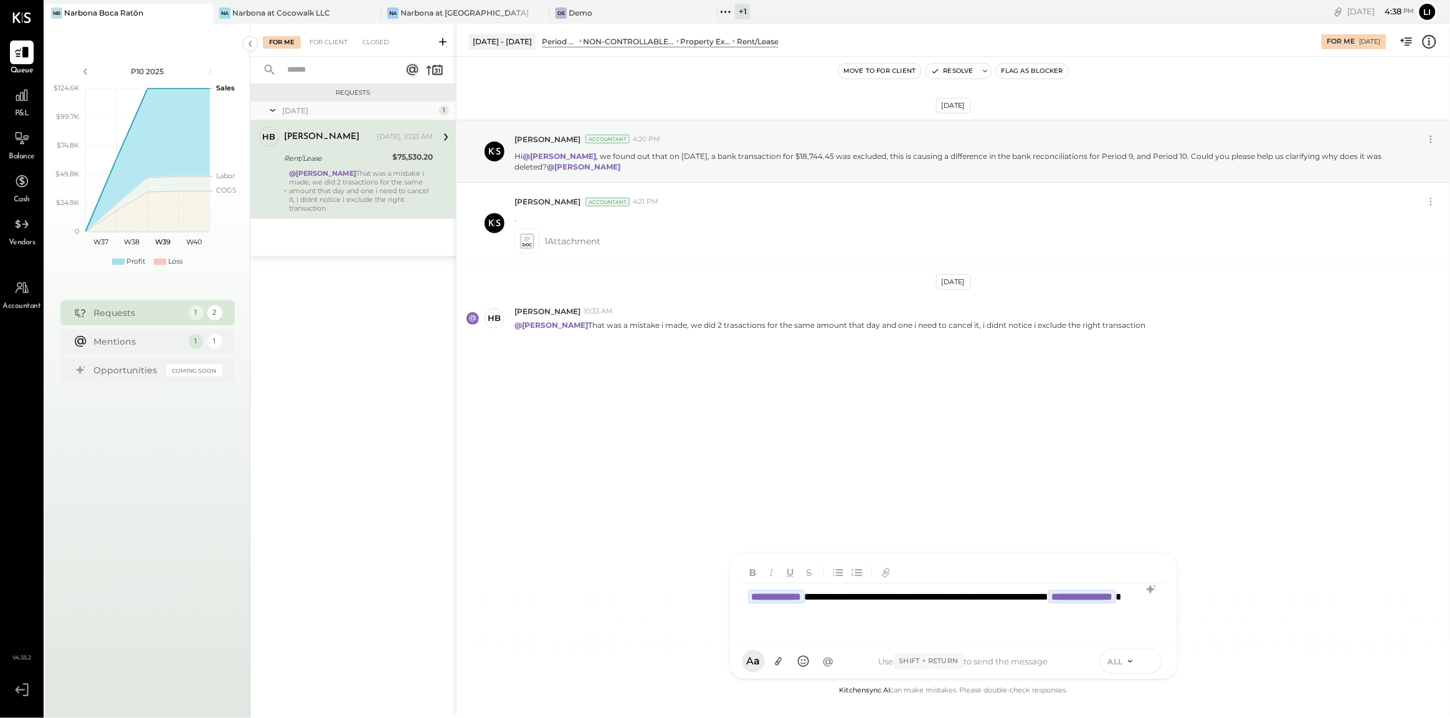
click at [1146, 668] on button at bounding box center [1149, 660] width 19 height 19
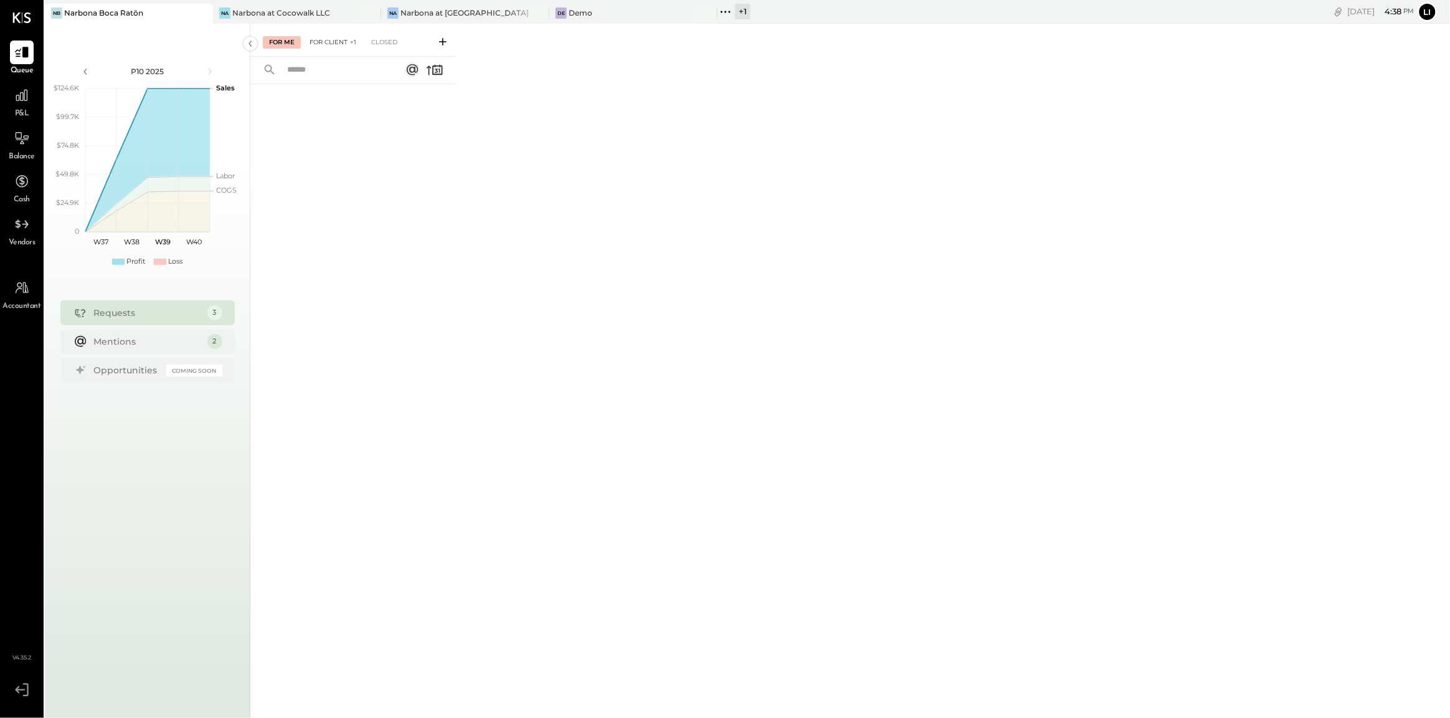
click at [345, 48] on div "For Client +1" at bounding box center [332, 42] width 59 height 12
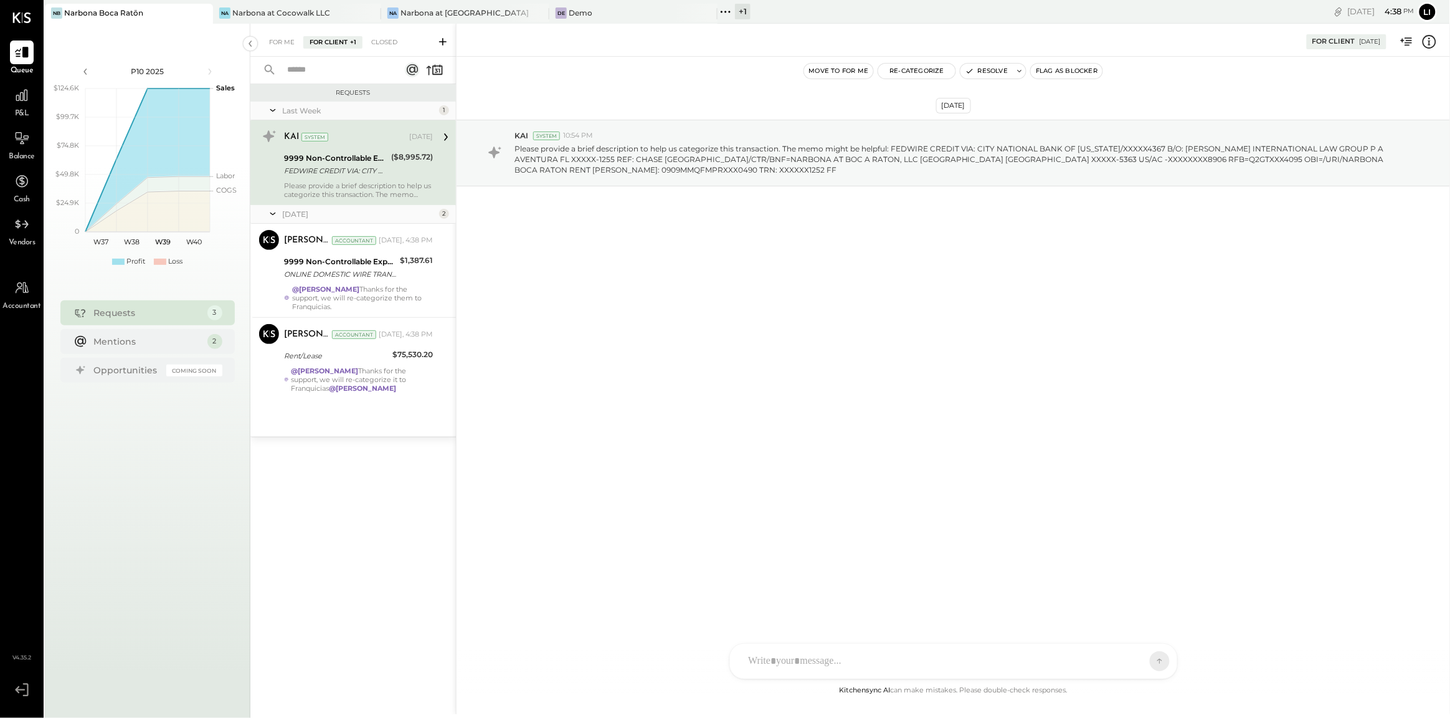
click at [566, 318] on div "[DATE] KAI System 10:54 PM Please provide a brief description to help us catego…" at bounding box center [953, 370] width 993 height 626
click at [407, 351] on div "$75,530.20" at bounding box center [412, 354] width 40 height 12
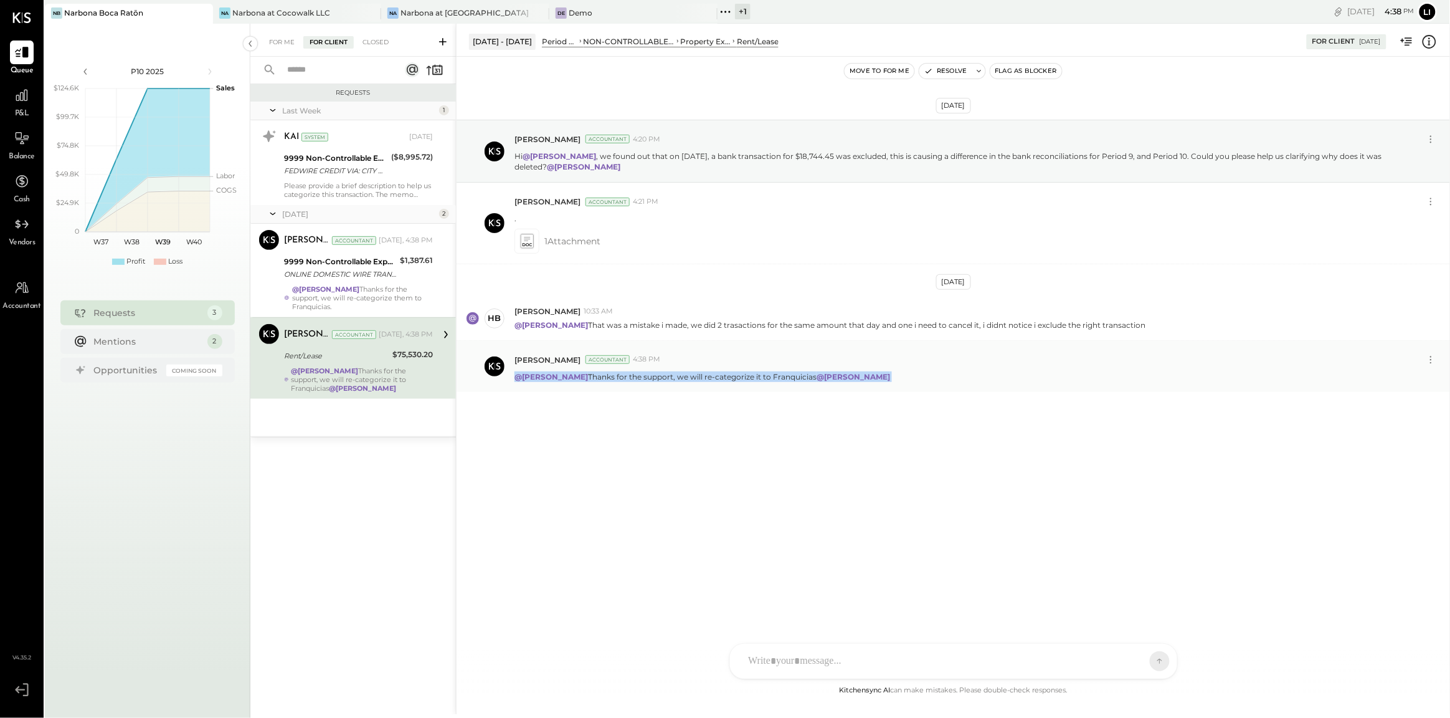
drag, startPoint x: 914, startPoint y: 373, endPoint x: 517, endPoint y: 377, distance: 397.4
click at [517, 377] on div "@[PERSON_NAME] Thanks for the support, we will re-categorize it to Franquicias …" at bounding box center [977, 375] width 926 height 13
copy p "@[PERSON_NAME] Thanks for the support, we will re-categorize it to Franquicias …"
click at [1432, 358] on icon at bounding box center [1430, 359] width 13 height 13
click at [1398, 405] on button "Delete Message..." at bounding box center [1398, 401] width 84 height 21
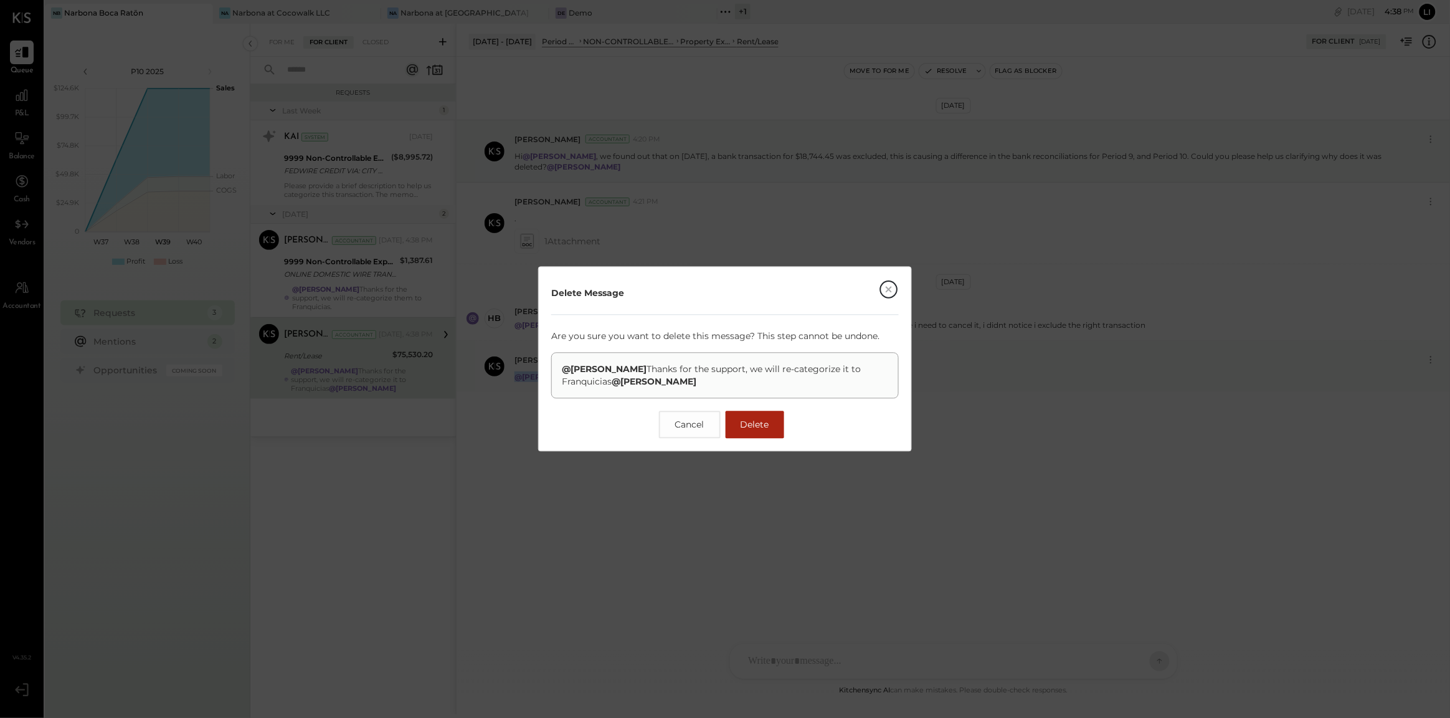
click at [752, 429] on span "Delete" at bounding box center [755, 424] width 29 height 11
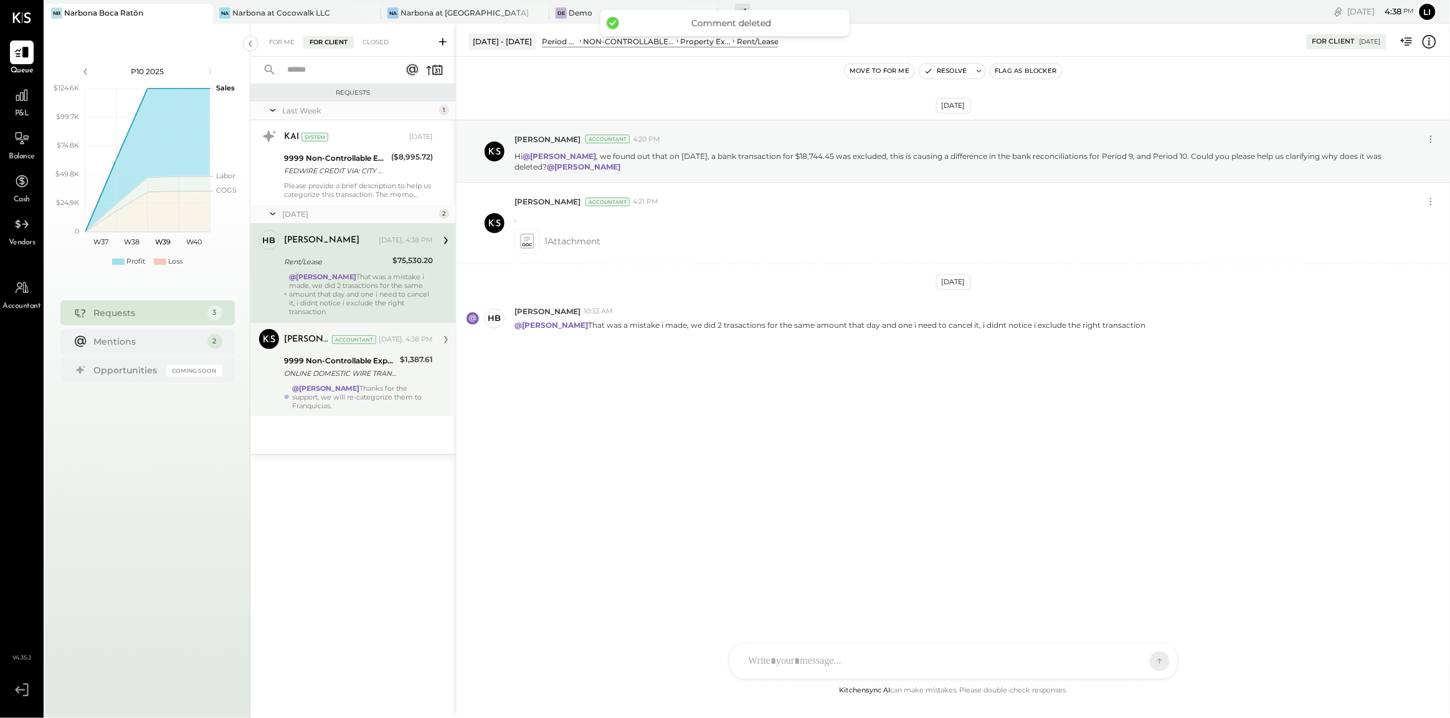
click at [340, 379] on div "ONLINE DOMESTIC WIRE TRANSFER VIA: LEAD BK/XXXXX9644 A/C: [PERSON_NAME] MIAMI F…" at bounding box center [340, 373] width 112 height 12
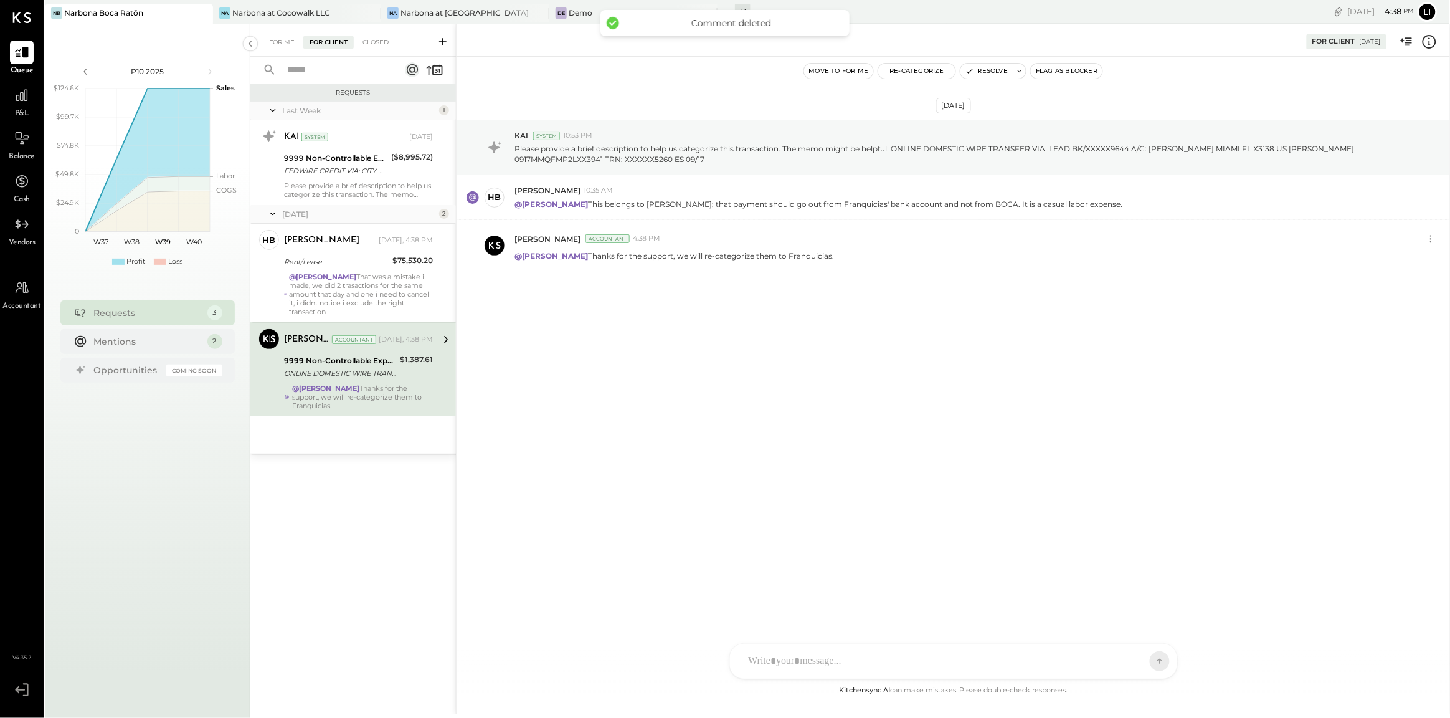
click at [693, 331] on div "[DATE] KAI System 10:53 PM Please provide a brief description to help us catego…" at bounding box center [953, 226] width 993 height 277
click at [972, 73] on icon "button" at bounding box center [969, 71] width 9 height 9
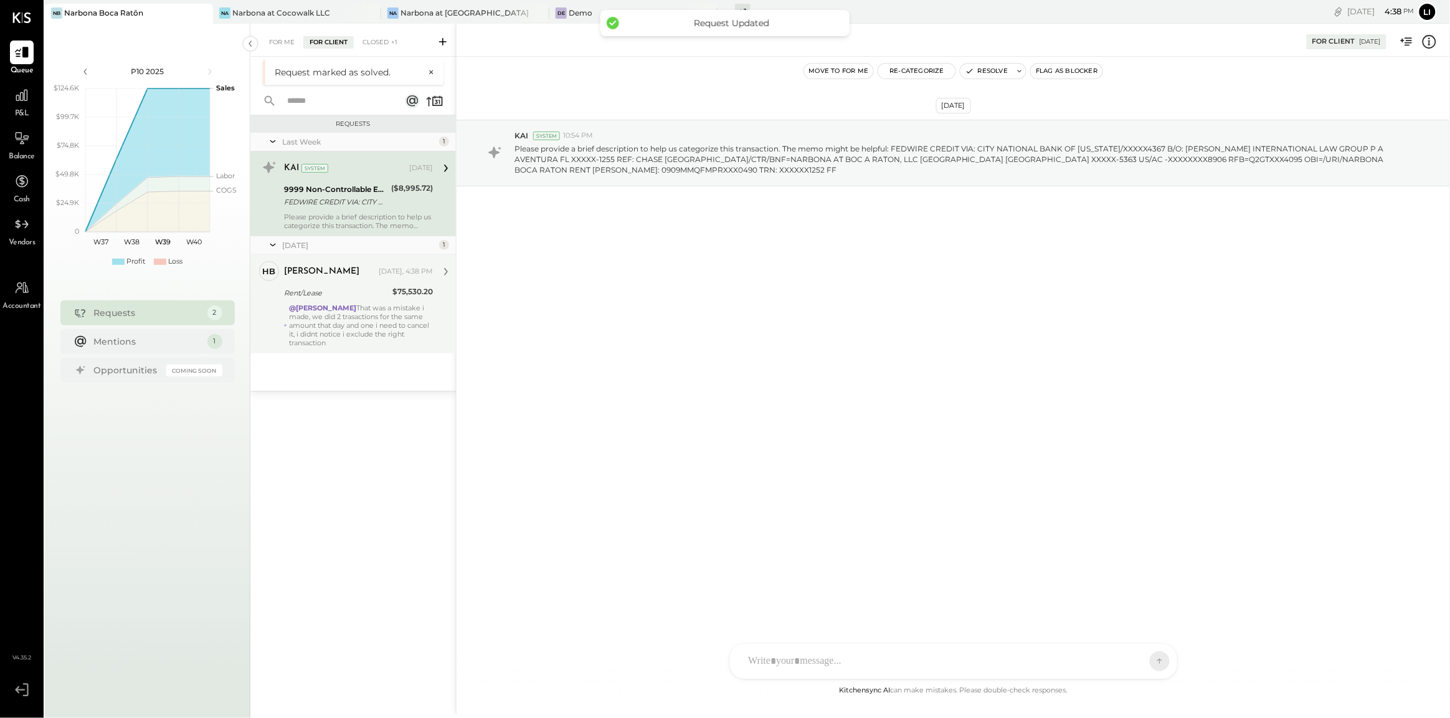
click at [326, 316] on div "@[PERSON_NAME] That was a mistake i made, we did 2 trasactions for the same amo…" at bounding box center [361, 325] width 143 height 44
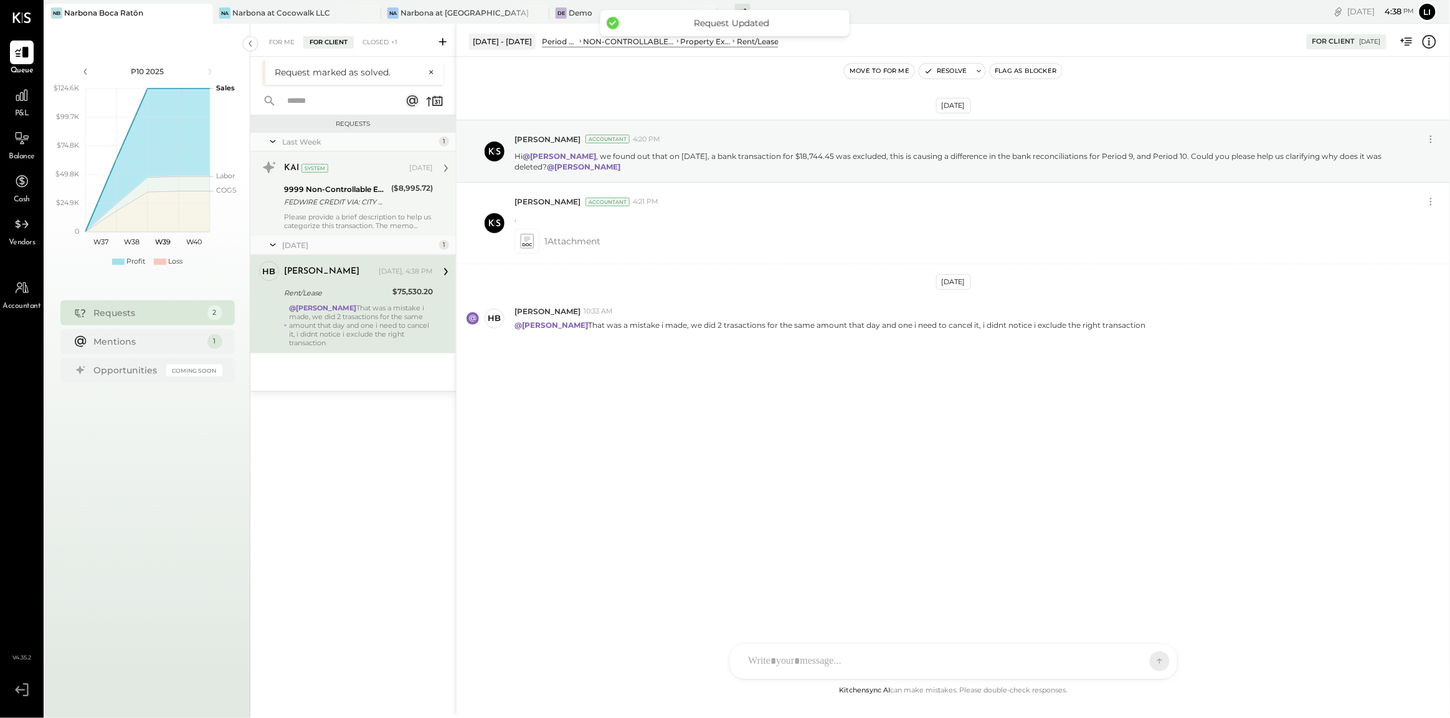
click at [360, 192] on div "9999 Non-Controllable Expenses:Other Income and Expenses:To Be Classified P&L" at bounding box center [335, 189] width 103 height 12
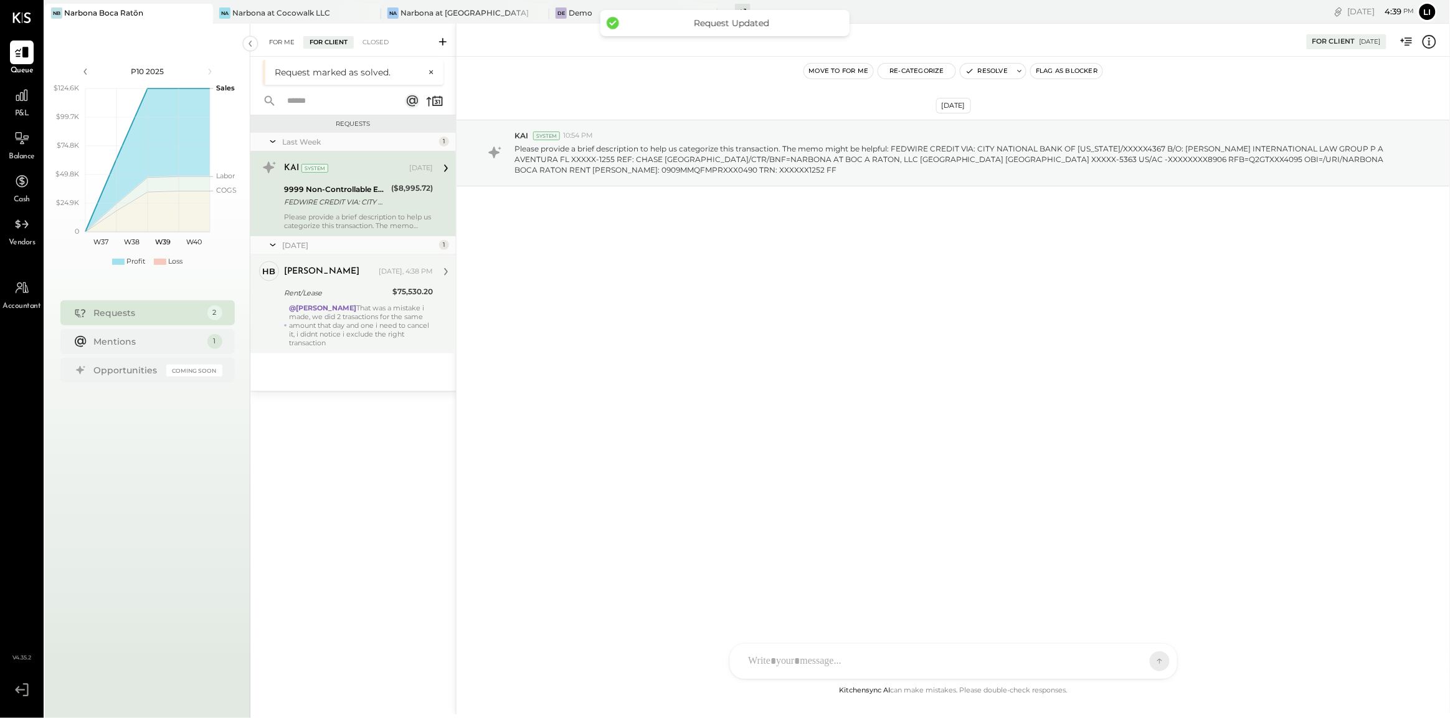
click at [282, 44] on div "For Me" at bounding box center [282, 42] width 38 height 12
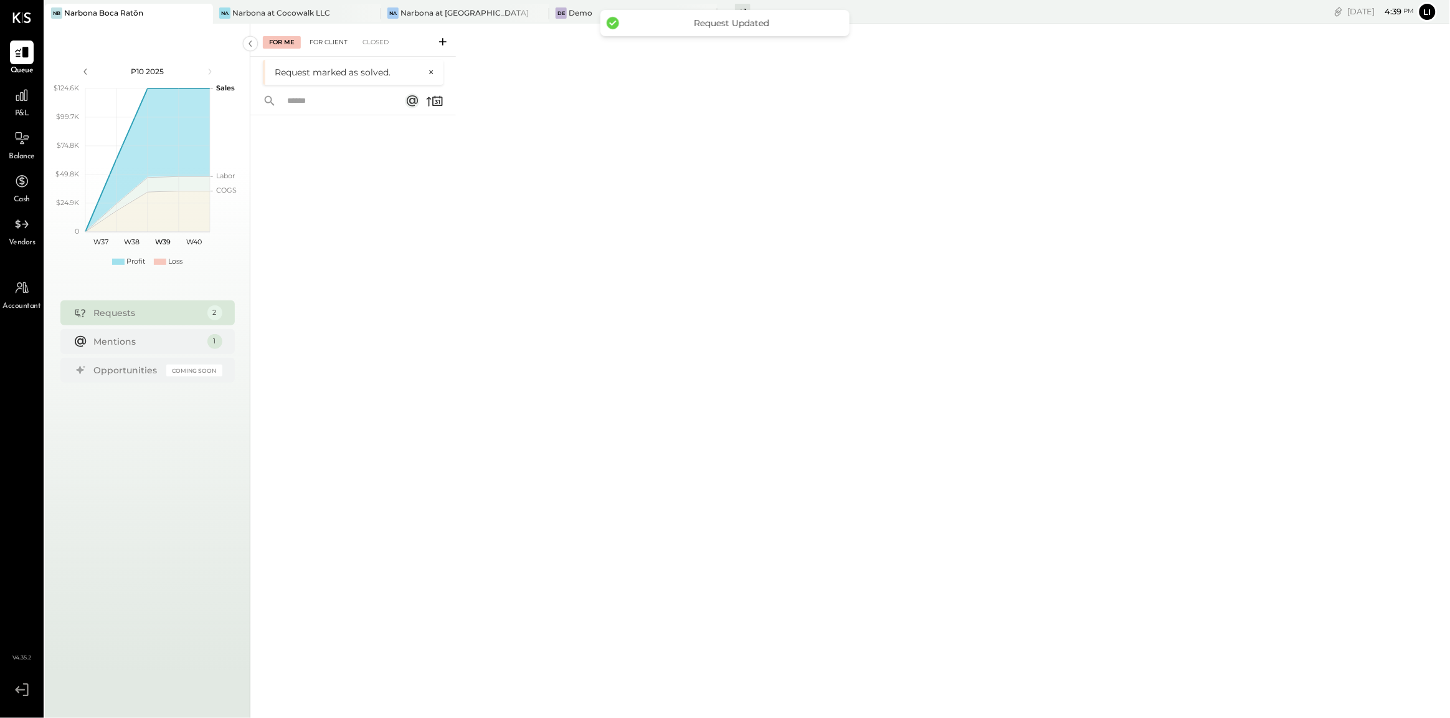
click at [321, 36] on div "For Client" at bounding box center [328, 42] width 50 height 12
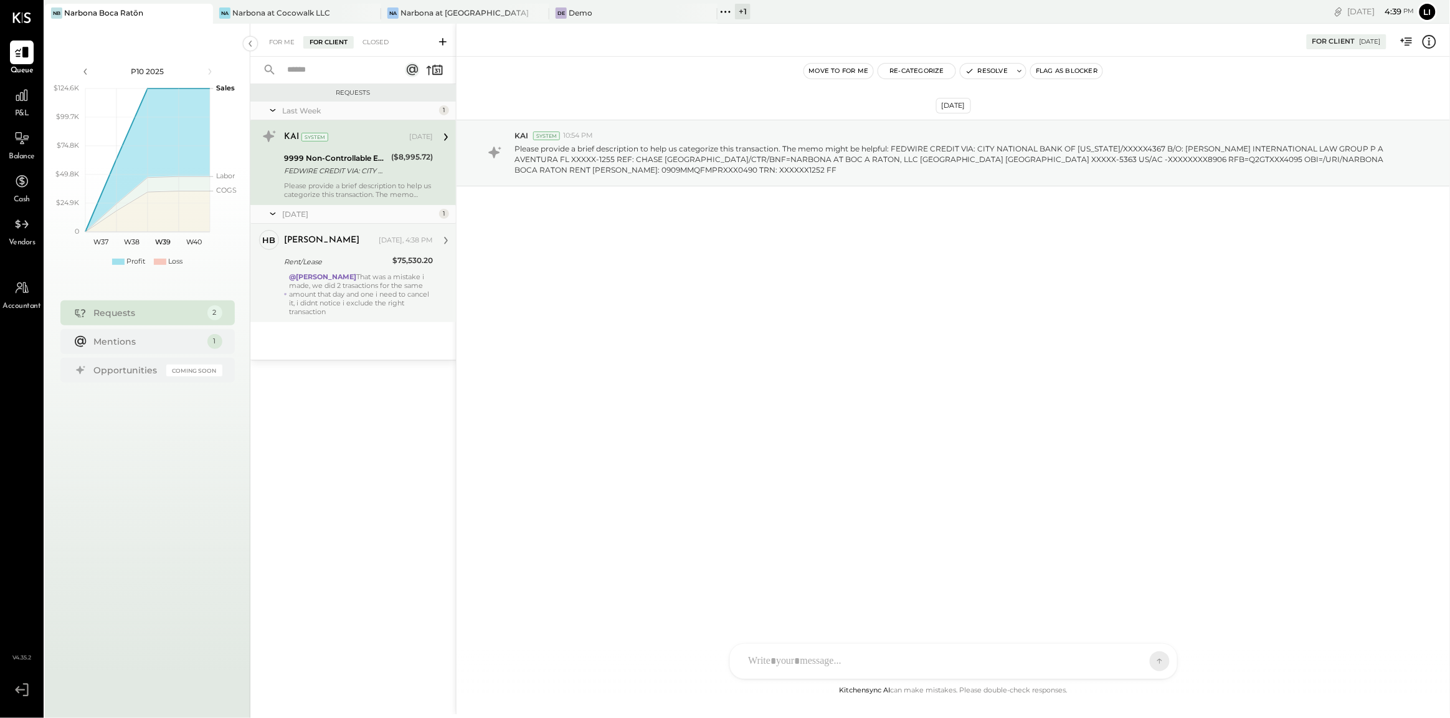
click at [341, 270] on div "[PERSON_NAME] [DATE], 4:38 PM Rent/Lease $75,530.20 @[PERSON_NAME] That was a m…" at bounding box center [358, 273] width 149 height 86
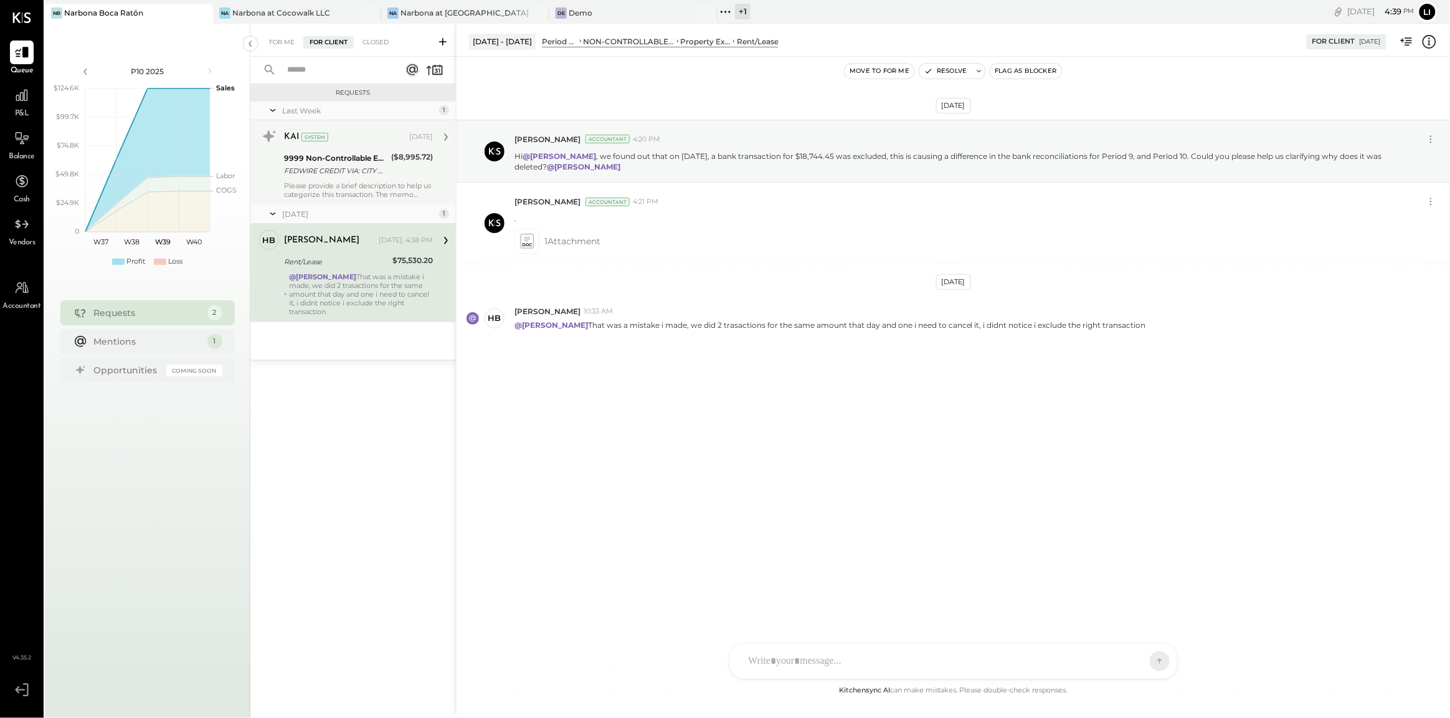
click at [341, 184] on div "Please provide a brief description to help us categorize this transaction. The …" at bounding box center [358, 189] width 149 height 17
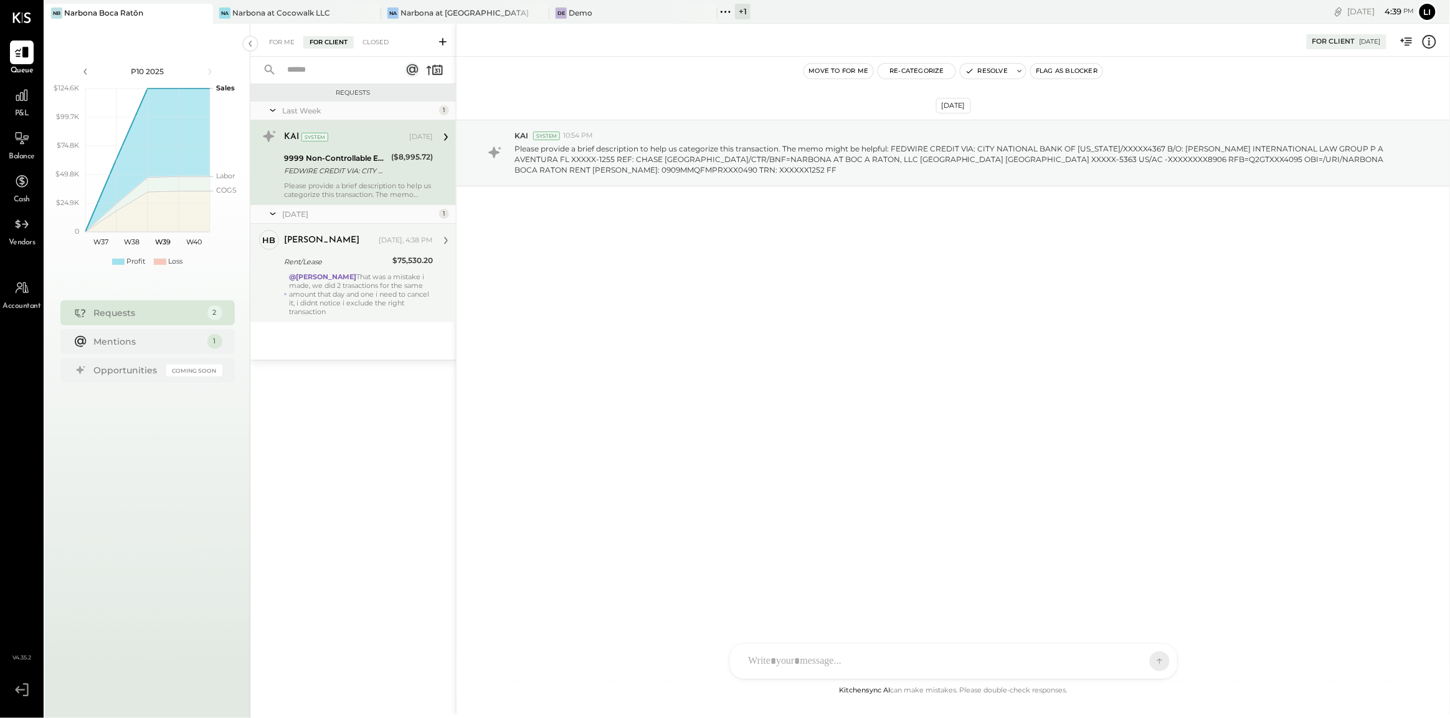
click at [341, 282] on div "@[PERSON_NAME] That was a mistake i made, we did 2 trasactions for the same amo…" at bounding box center [361, 294] width 143 height 44
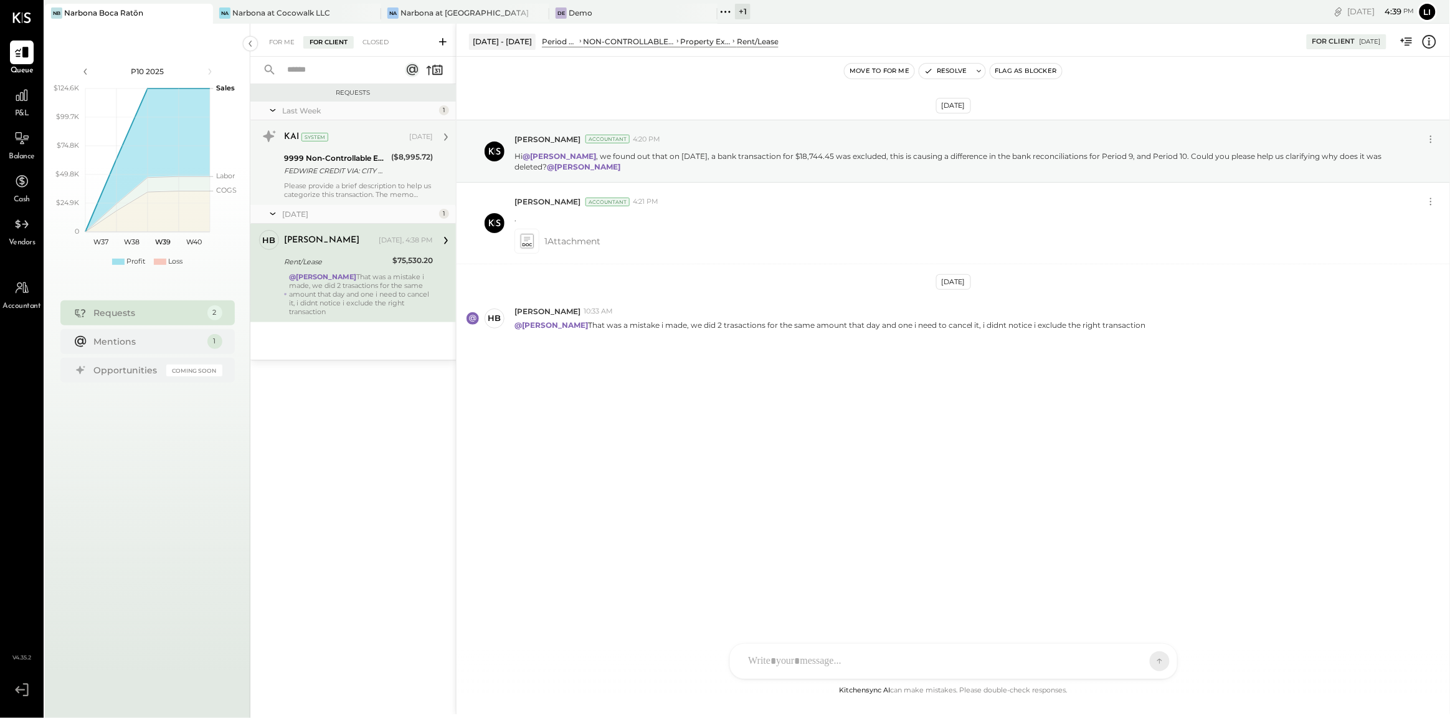
click at [881, 70] on button "Move to for me" at bounding box center [880, 71] width 70 height 15
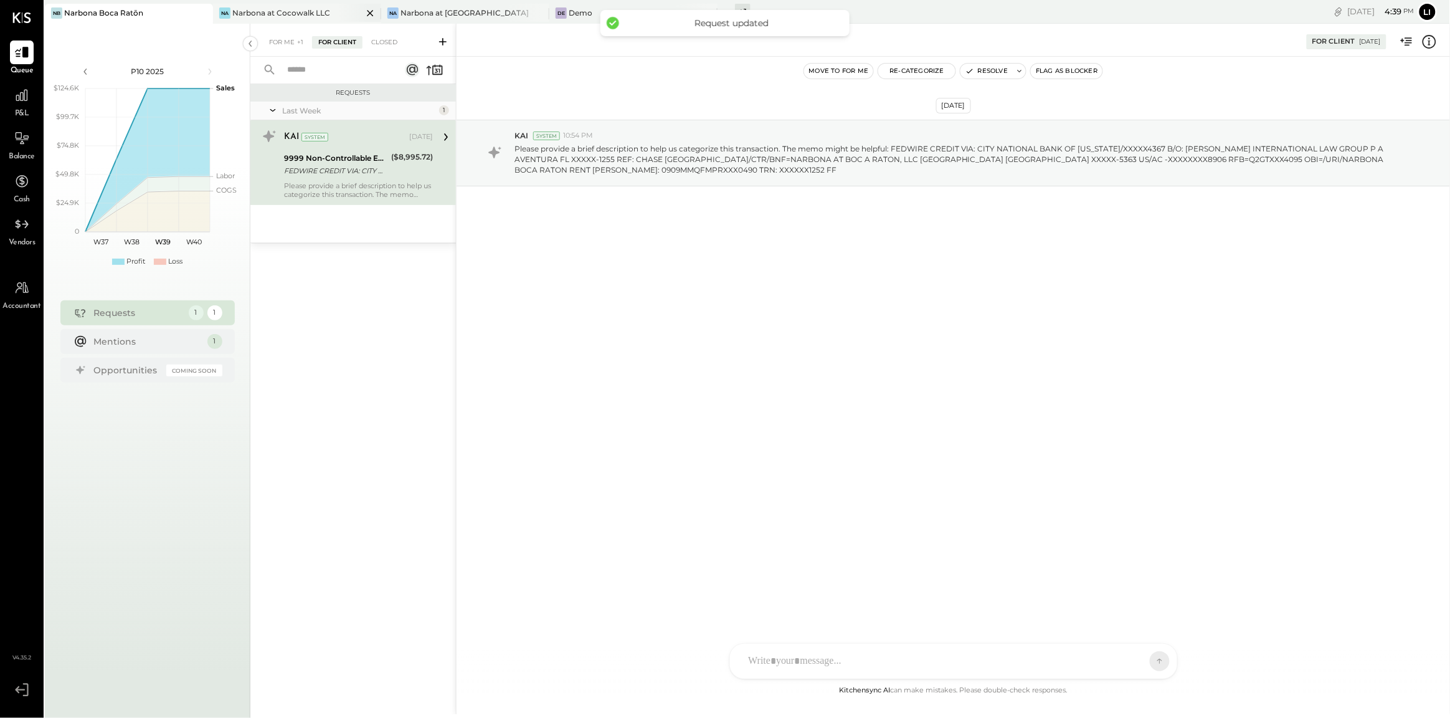
click at [256, 17] on div "Narbona at Cocowalk LLC" at bounding box center [281, 12] width 98 height 11
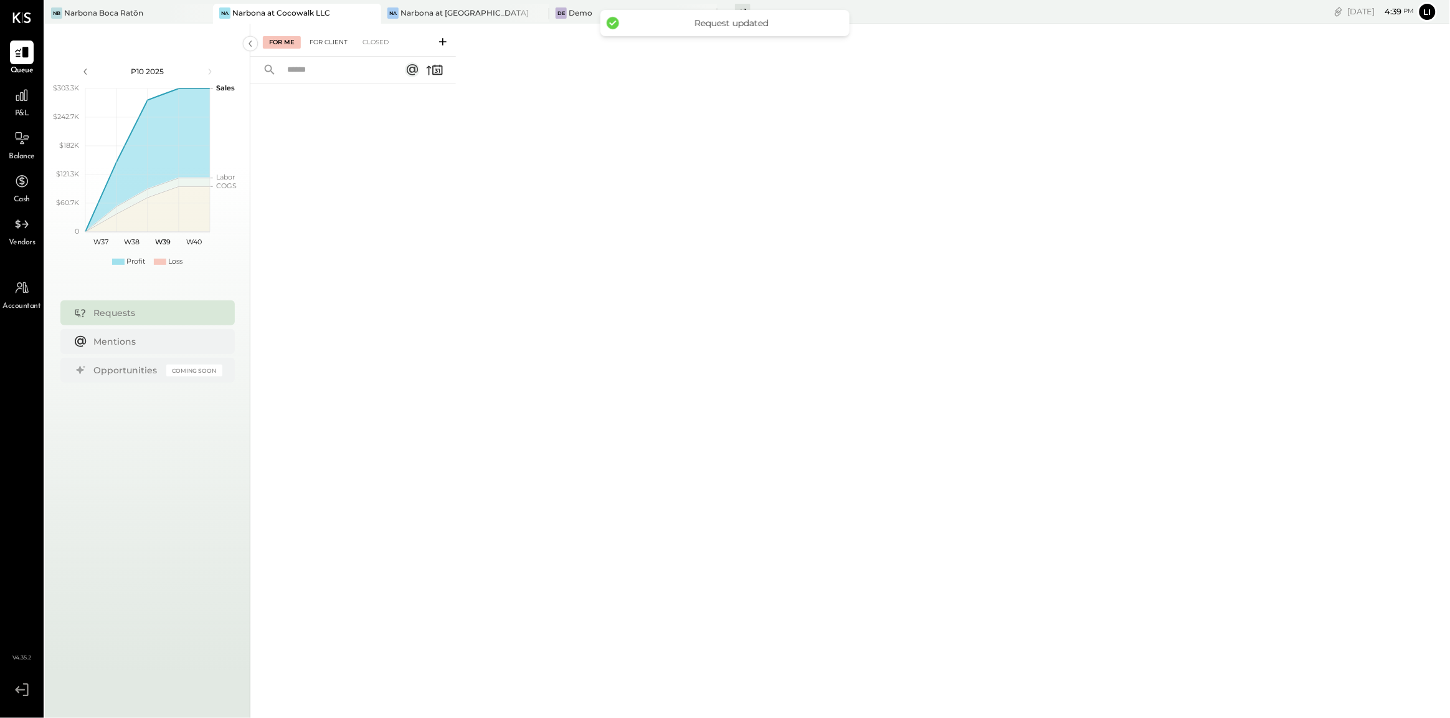
click at [332, 44] on div "For Client" at bounding box center [328, 42] width 50 height 12
click at [351, 207] on div at bounding box center [353, 381] width 206 height 594
click at [287, 42] on div "For Me" at bounding box center [282, 42] width 38 height 12
click at [334, 41] on div "For Client" at bounding box center [328, 42] width 50 height 12
click at [447, 13] on div "Narbona at [GEOGRAPHIC_DATA] LLC" at bounding box center [465, 12] width 130 height 11
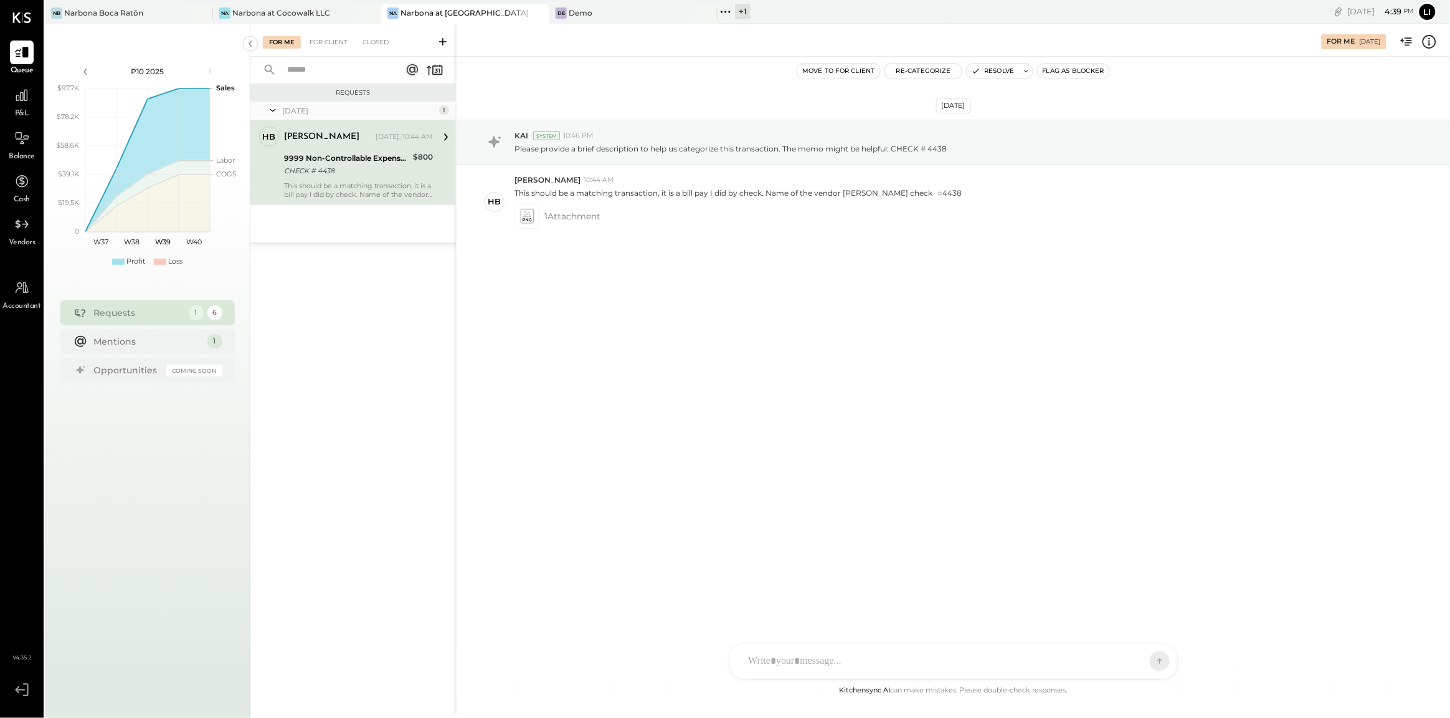
click at [698, 343] on div "[DATE] KAI System 10:46 PM Please provide a brief description to help us catego…" at bounding box center [953, 370] width 993 height 626
click at [323, 45] on div "For Client" at bounding box center [328, 42] width 50 height 12
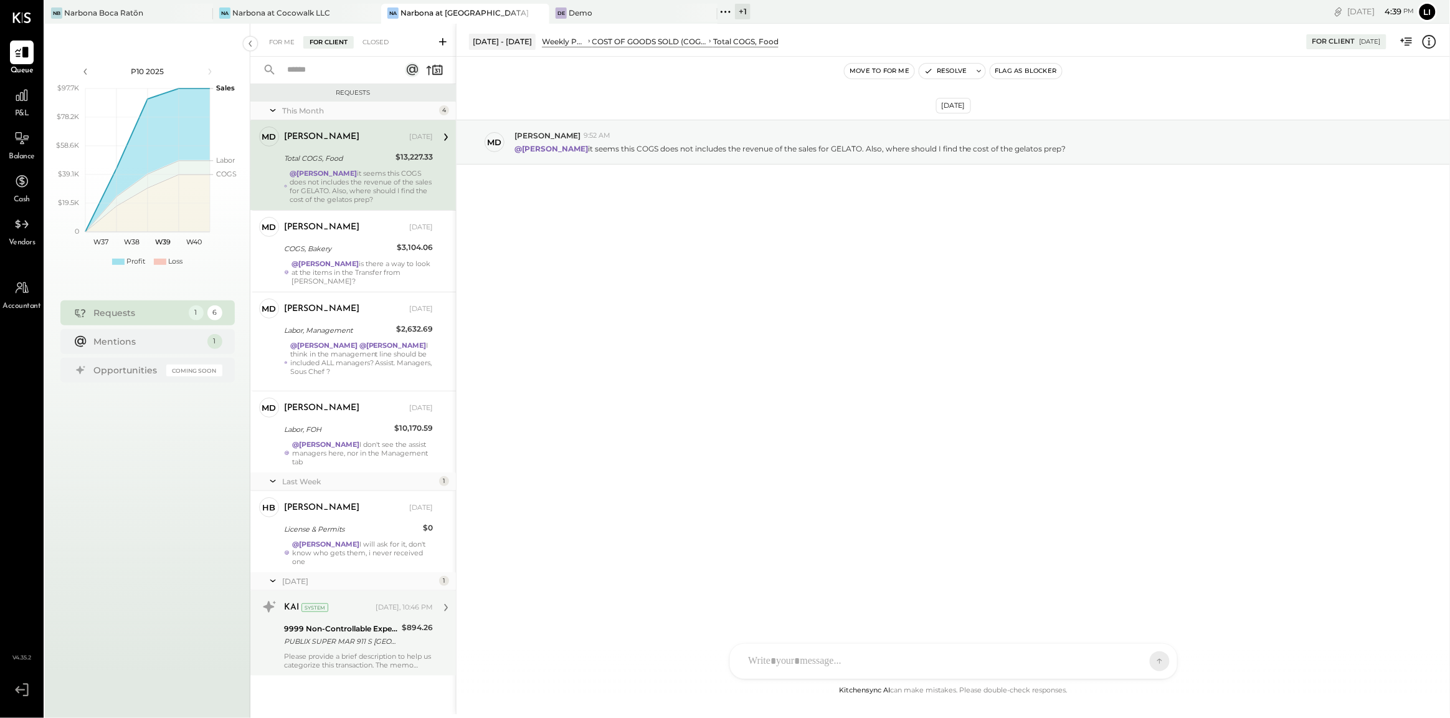
click at [368, 651] on div "Please provide a brief description to help us categorize this transaction. The …" at bounding box center [358, 659] width 149 height 17
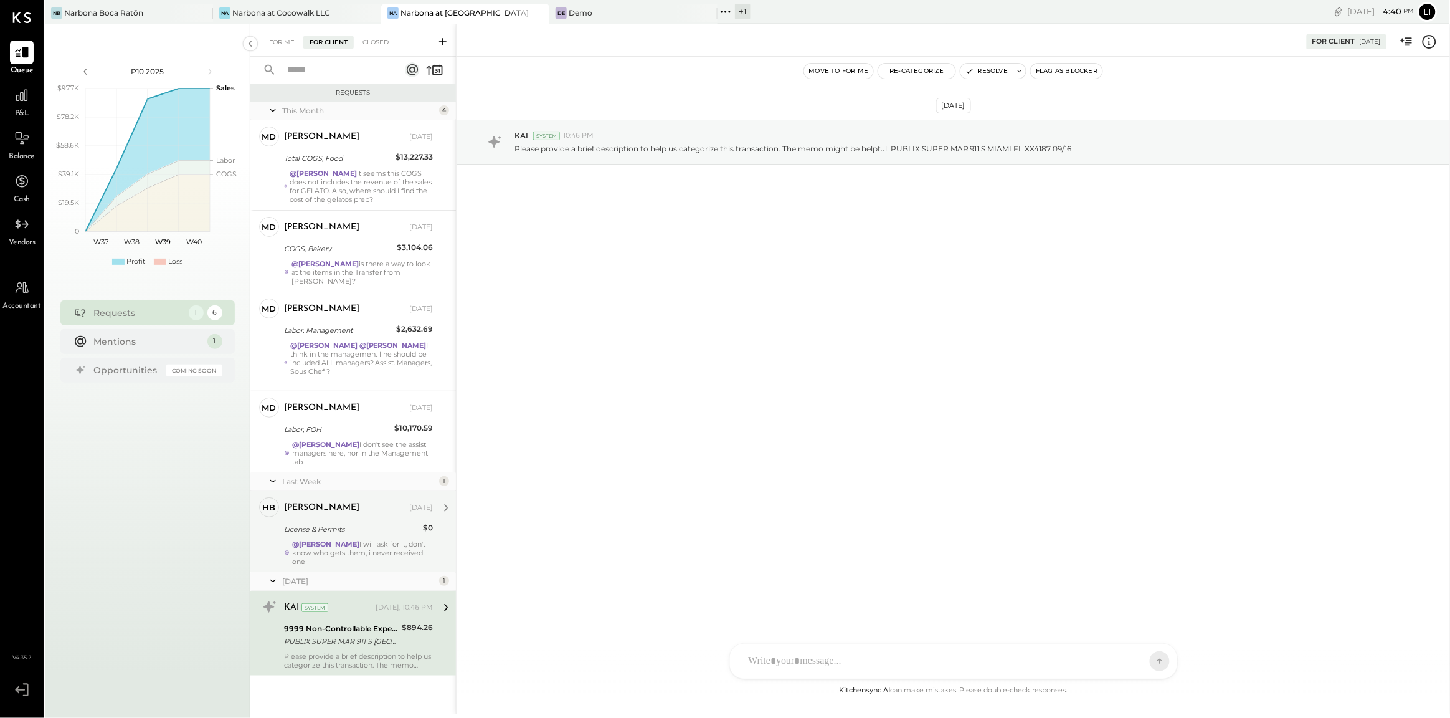
click at [320, 539] on div "@[PERSON_NAME] I will ask for it, don't know who gets them, i never received one" at bounding box center [362, 552] width 141 height 26
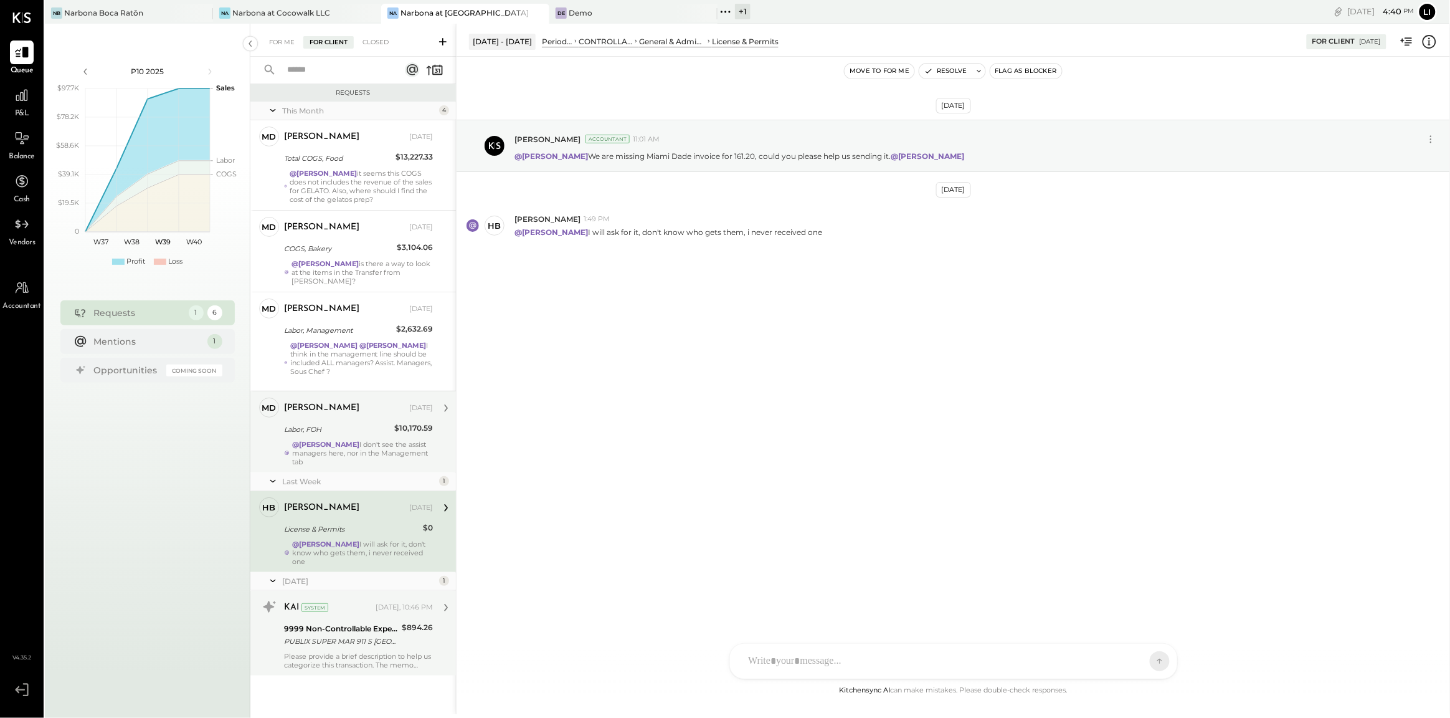
click at [380, 440] on div "@[PERSON_NAME] I don't see the assist managers here, nor in the Management tab" at bounding box center [362, 453] width 141 height 26
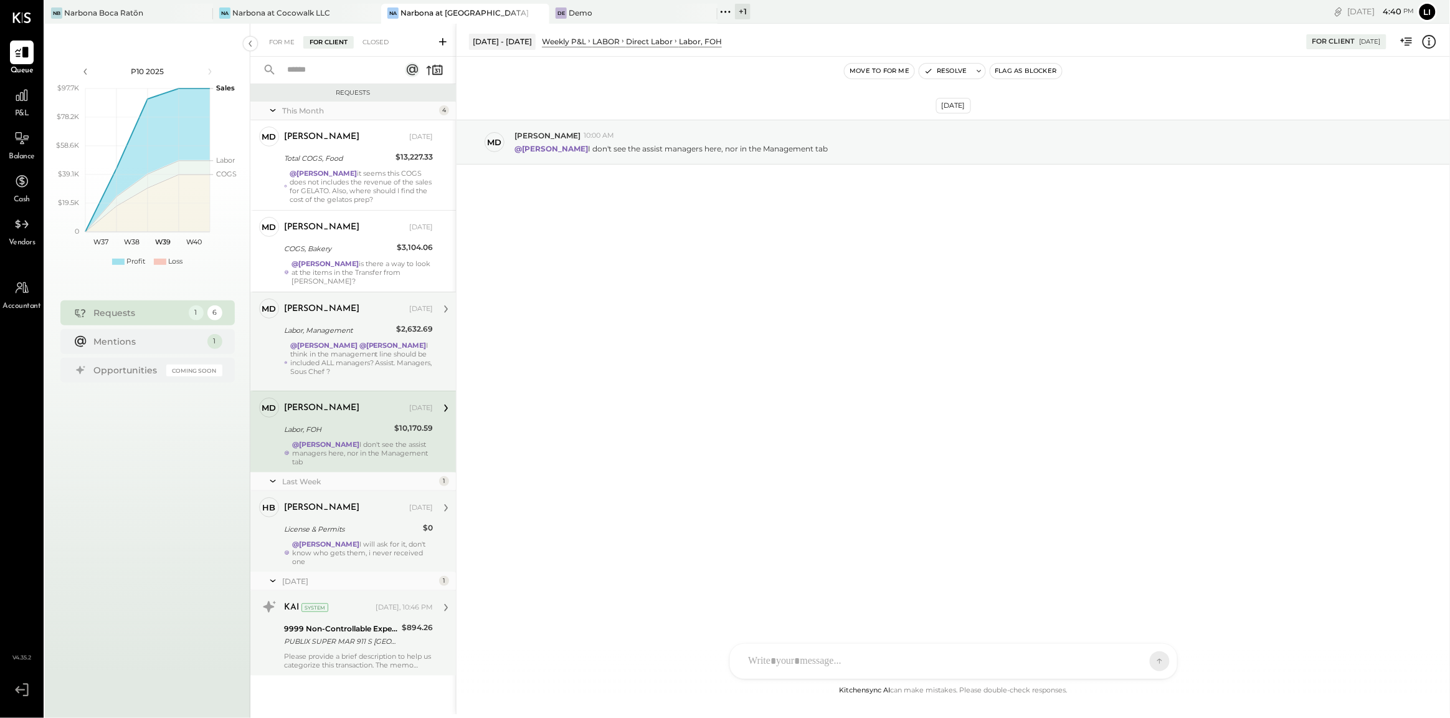
click at [328, 311] on div "[PERSON_NAME] [DATE] Labor, Management $2,632.69 @[PERSON_NAME] @[PERSON_NAME] …" at bounding box center [358, 341] width 149 height 86
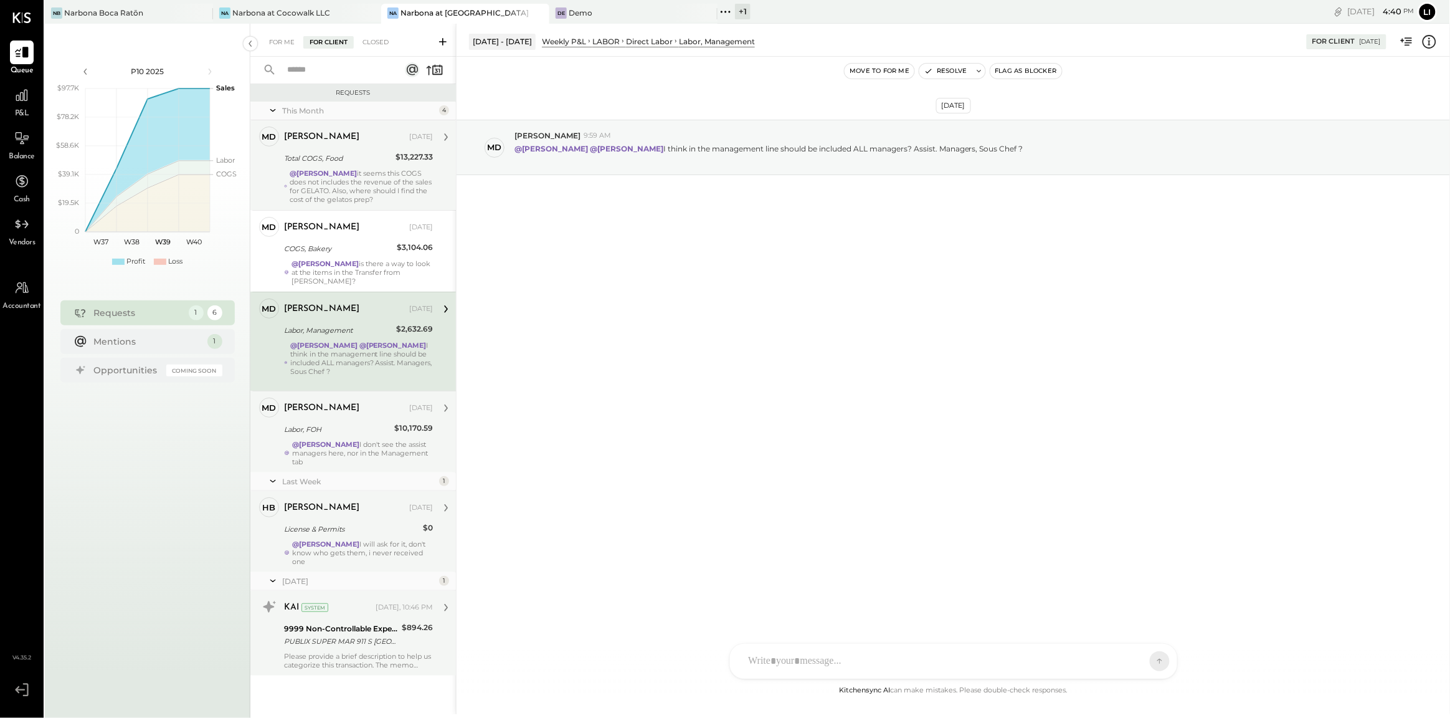
click at [319, 153] on div "Total COGS, Food" at bounding box center [338, 158] width 108 height 12
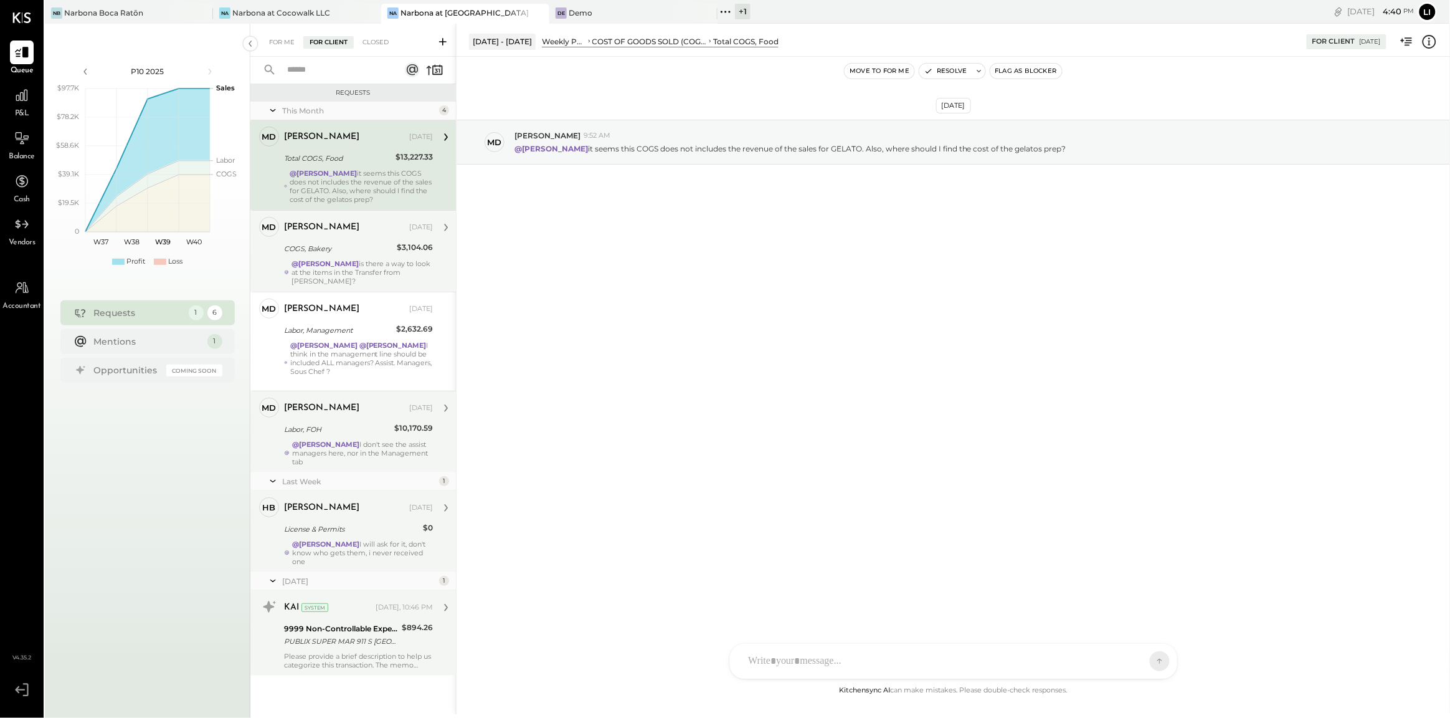
click at [338, 237] on div "[PERSON_NAME] [DATE]" at bounding box center [358, 227] width 149 height 21
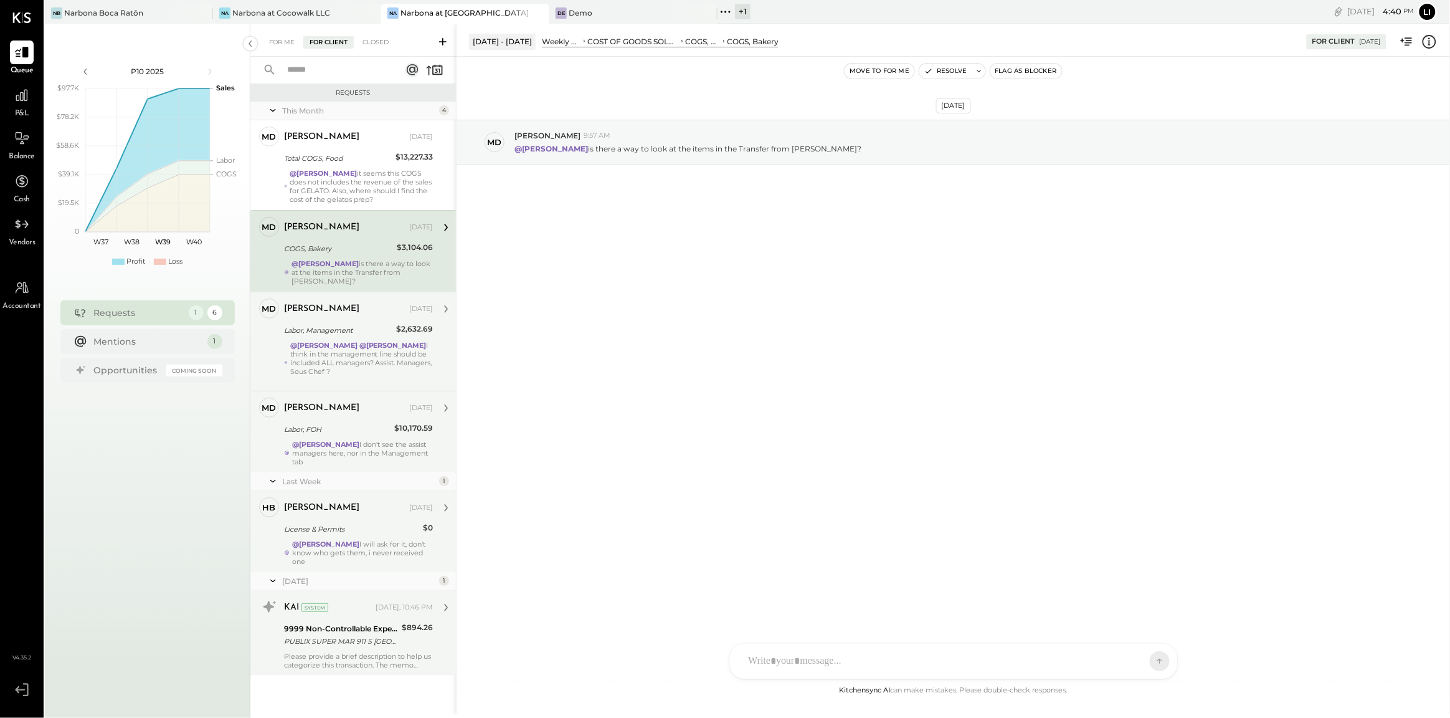
click at [349, 326] on div "Labor, Management" at bounding box center [338, 330] width 108 height 12
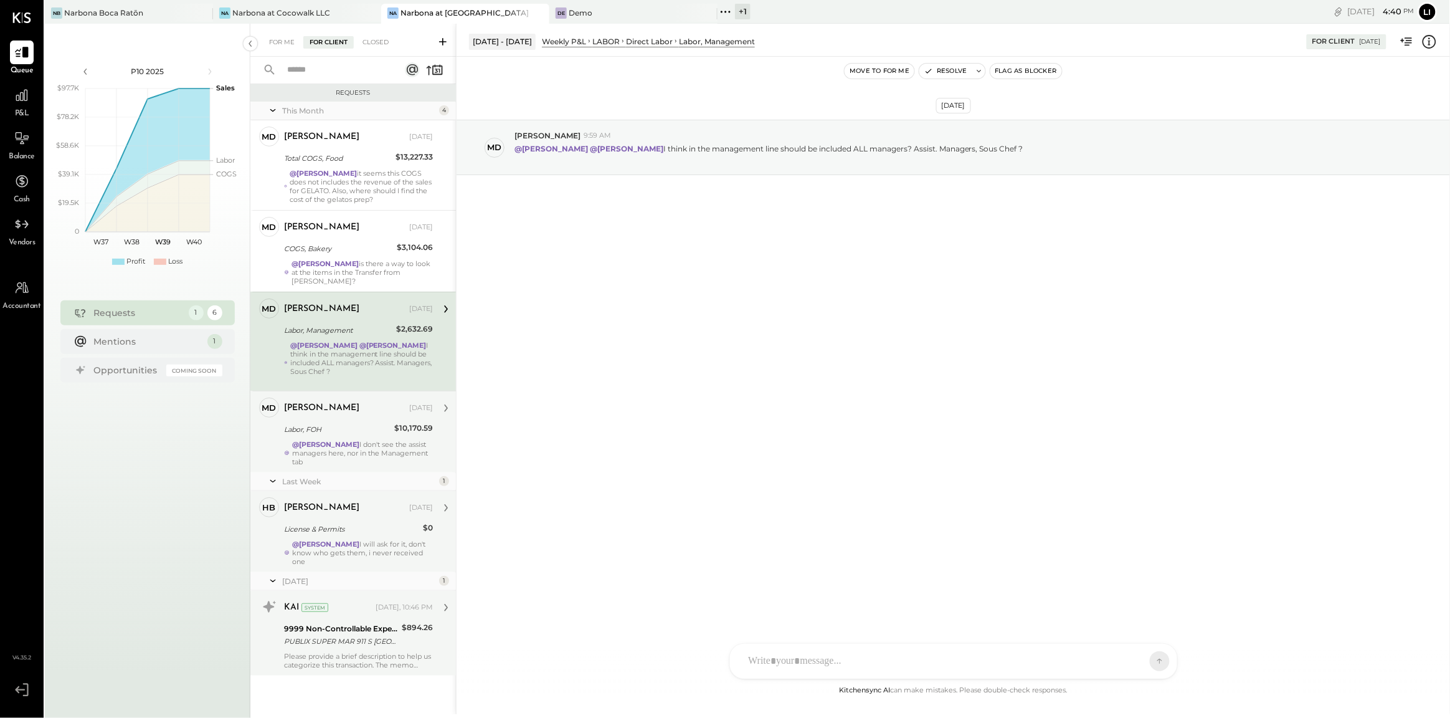
click at [352, 412] on div "[PERSON_NAME] [DATE] Labor, FOH $10,170.59 @[PERSON_NAME] I don't see the assis…" at bounding box center [358, 431] width 149 height 69
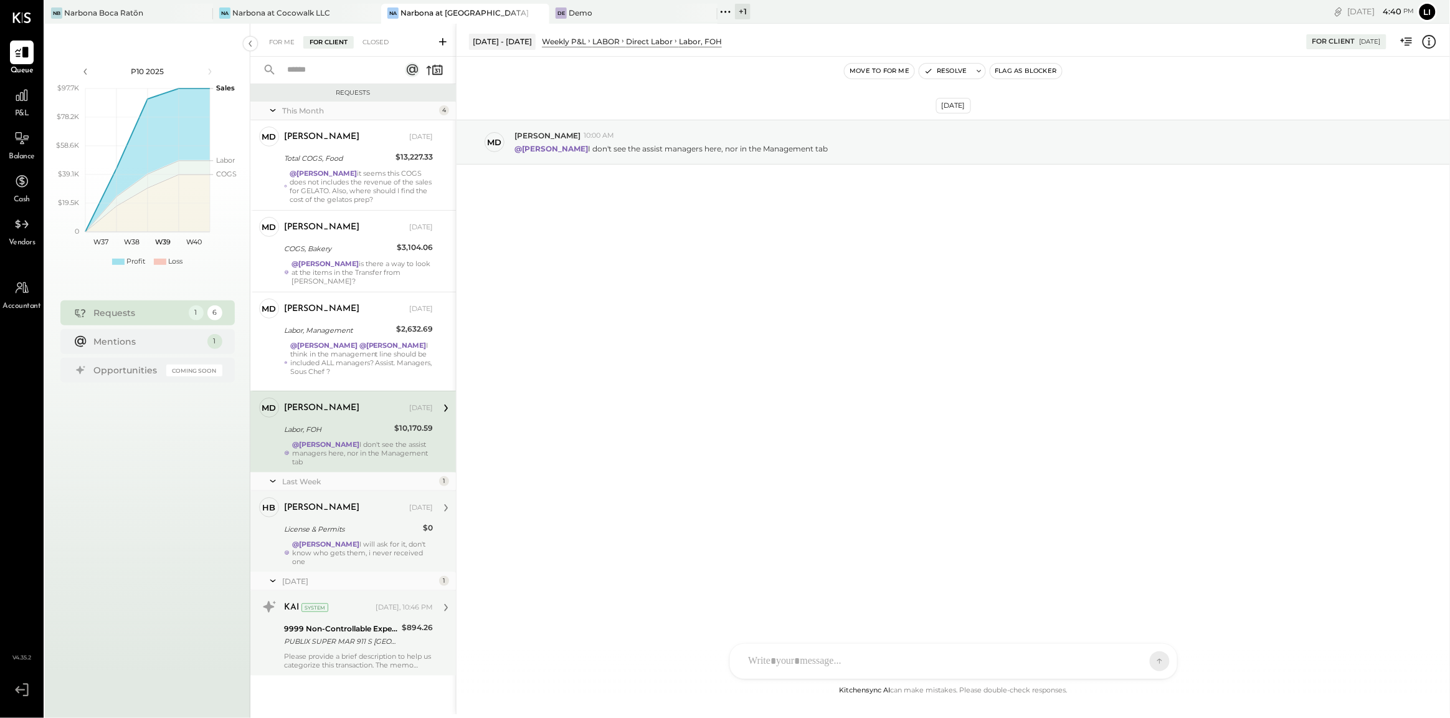
click at [354, 491] on div "HB [PERSON_NAME] Owner [PERSON_NAME] [DATE] License & Permits $0 @[PERSON_NAME]…" at bounding box center [353, 531] width 206 height 81
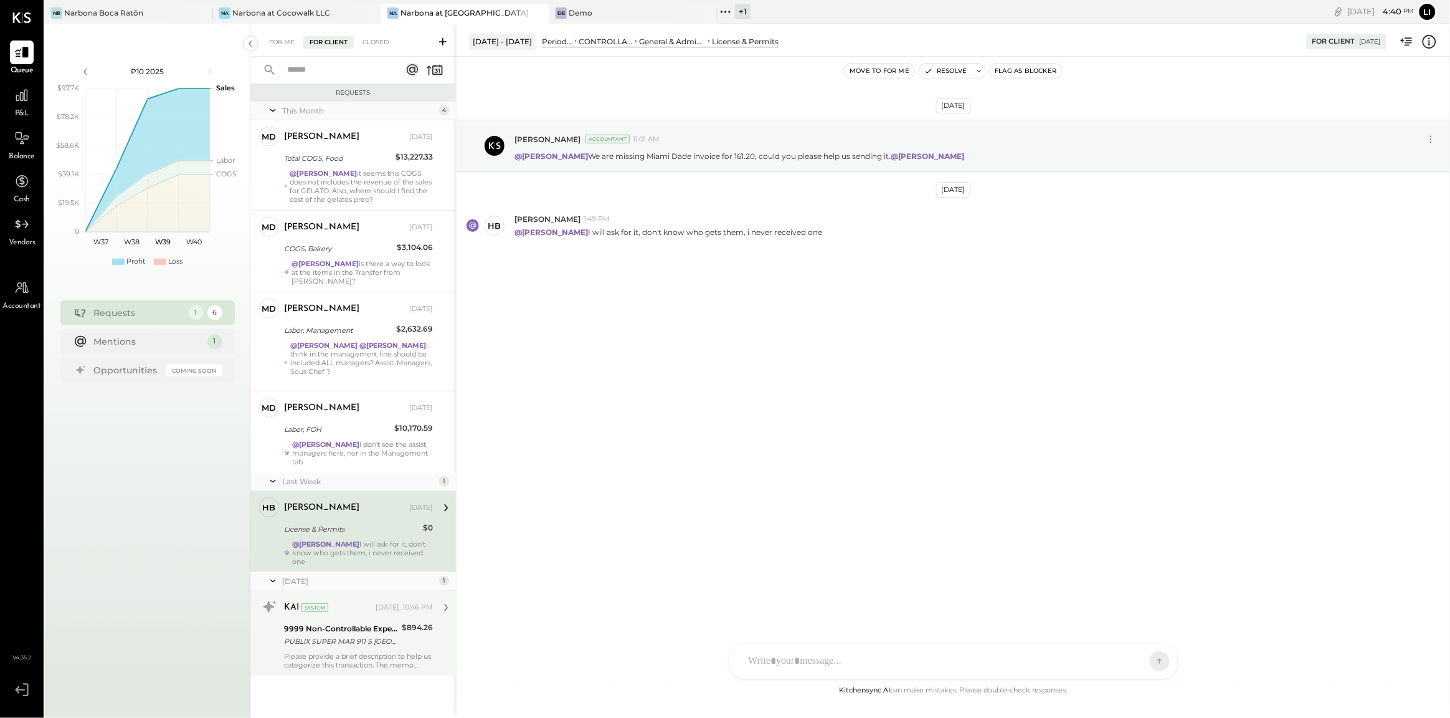
click at [284, 635] on div "PUBLIX SUPER MAR 911 S [GEOGRAPHIC_DATA] 09/16" at bounding box center [341, 641] width 114 height 12
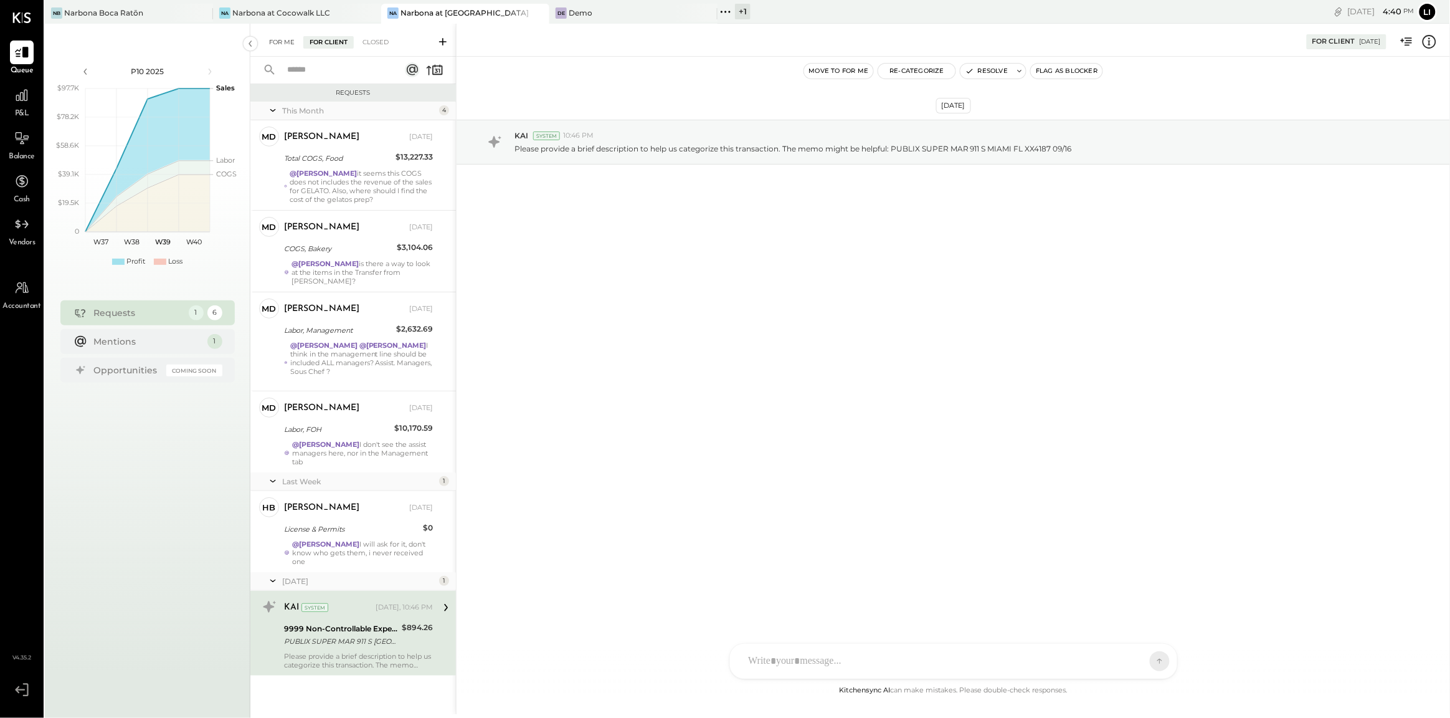
click at [277, 40] on div "For Me" at bounding box center [282, 42] width 38 height 12
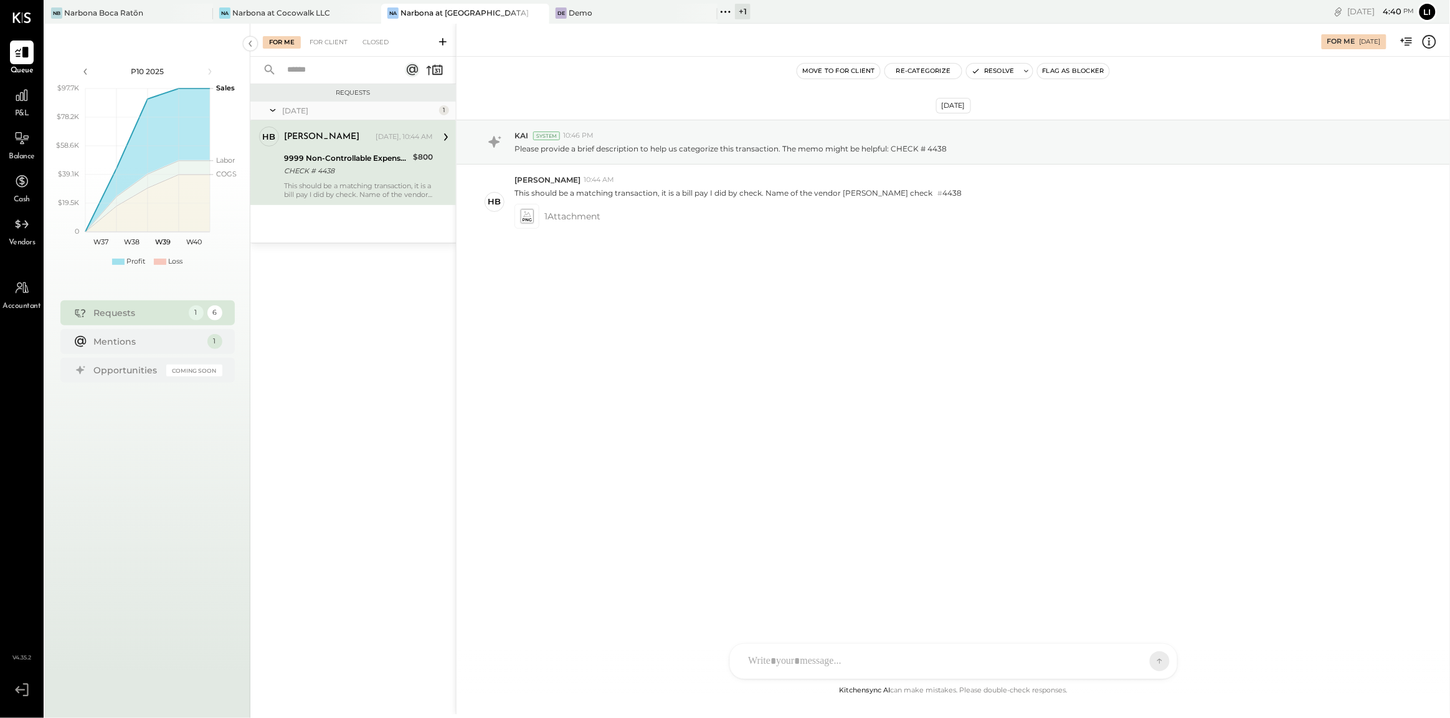
click at [599, 295] on div "[DATE] KAI System 10:46 PM Please provide a brief description to help us catego…" at bounding box center [953, 210] width 993 height 244
click at [527, 216] on icon at bounding box center [526, 214] width 7 height 6
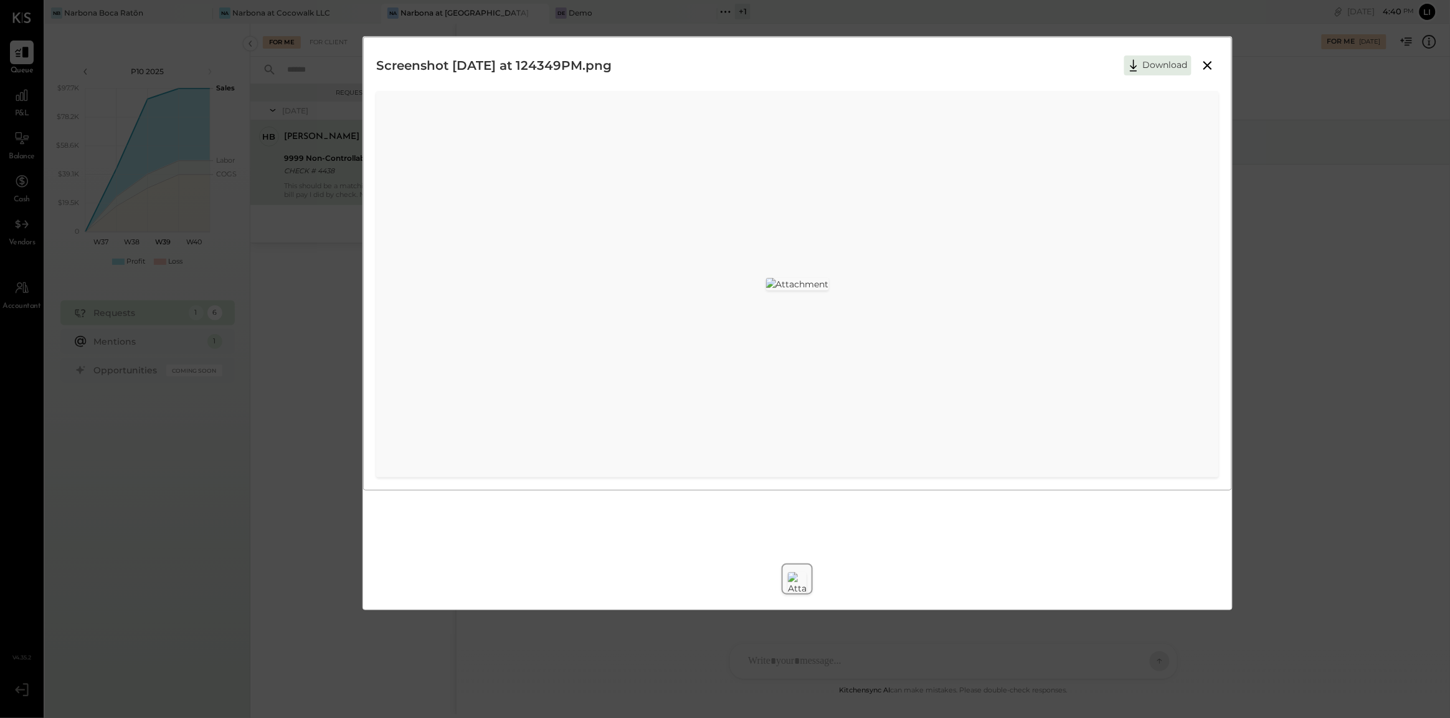
click at [1205, 63] on icon at bounding box center [1207, 65] width 9 height 9
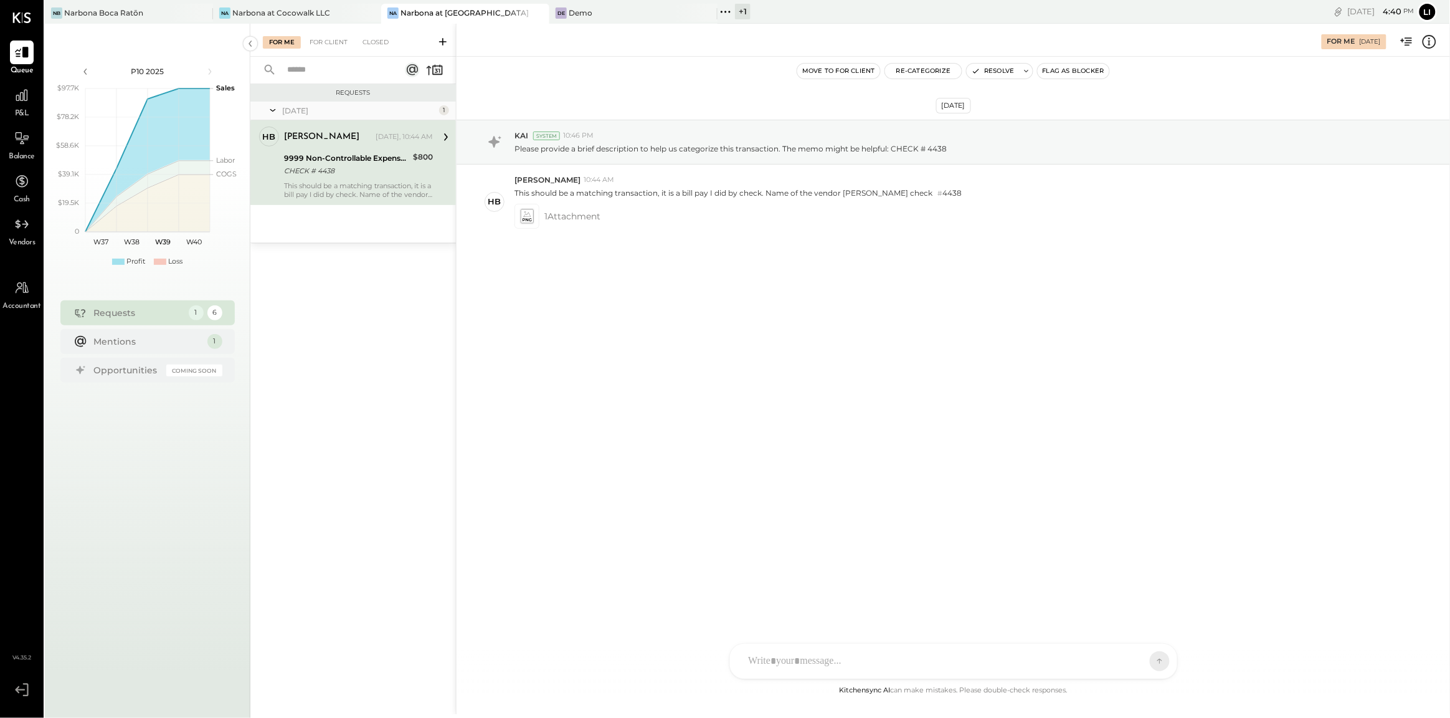
click at [810, 266] on div "[DATE] KAI System 10:46 PM Please provide a brief description to help us catego…" at bounding box center [953, 210] width 993 height 244
click at [917, 227] on div "1 Attachment" at bounding box center [977, 216] width 926 height 25
drag, startPoint x: 897, startPoint y: 192, endPoint x: 922, endPoint y: 192, distance: 24.9
click at [922, 192] on div "This should be a matching transaction, it is a bill pay I did by check. Name of…" at bounding box center [977, 192] width 926 height 14
copy p "4438"
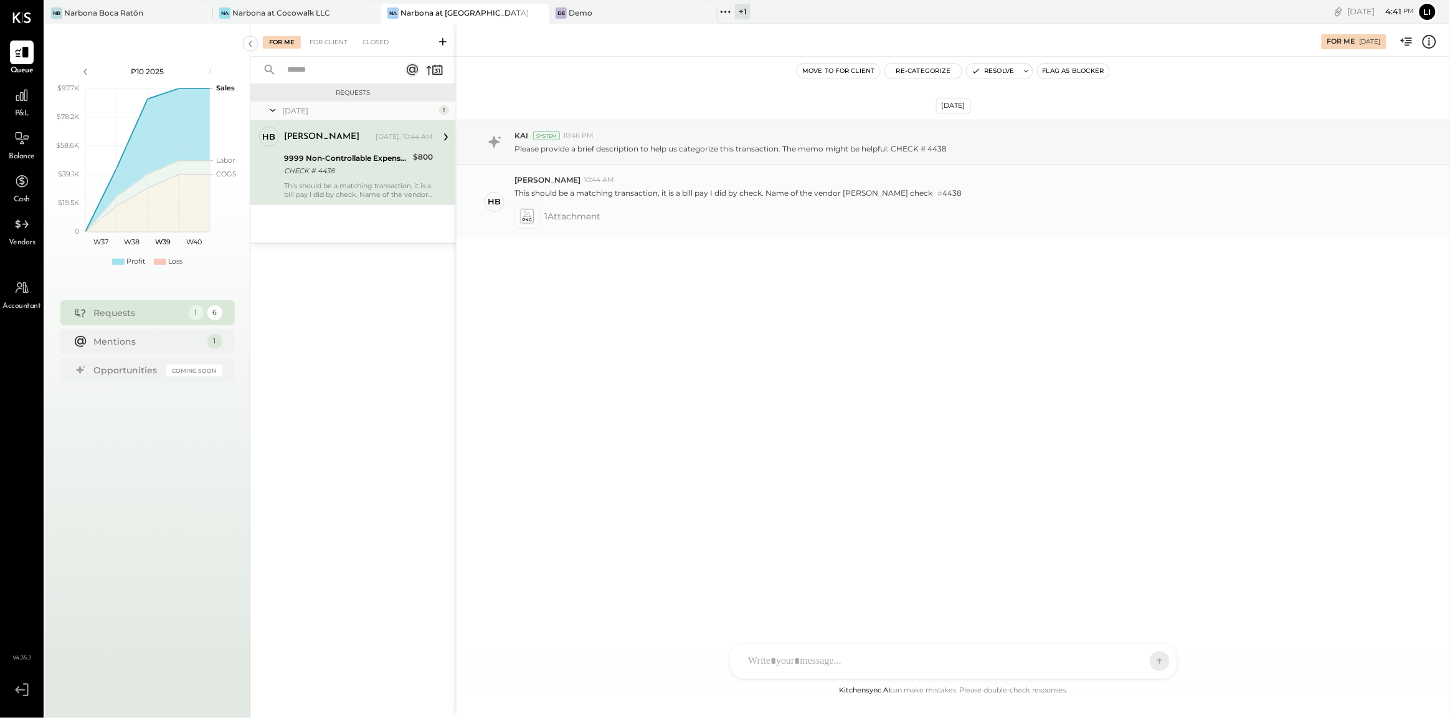
copy p "4438"
click at [957, 229] on div "1 Attachment" at bounding box center [977, 216] width 926 height 25
click at [534, 216] on icon at bounding box center [527, 215] width 16 height 17
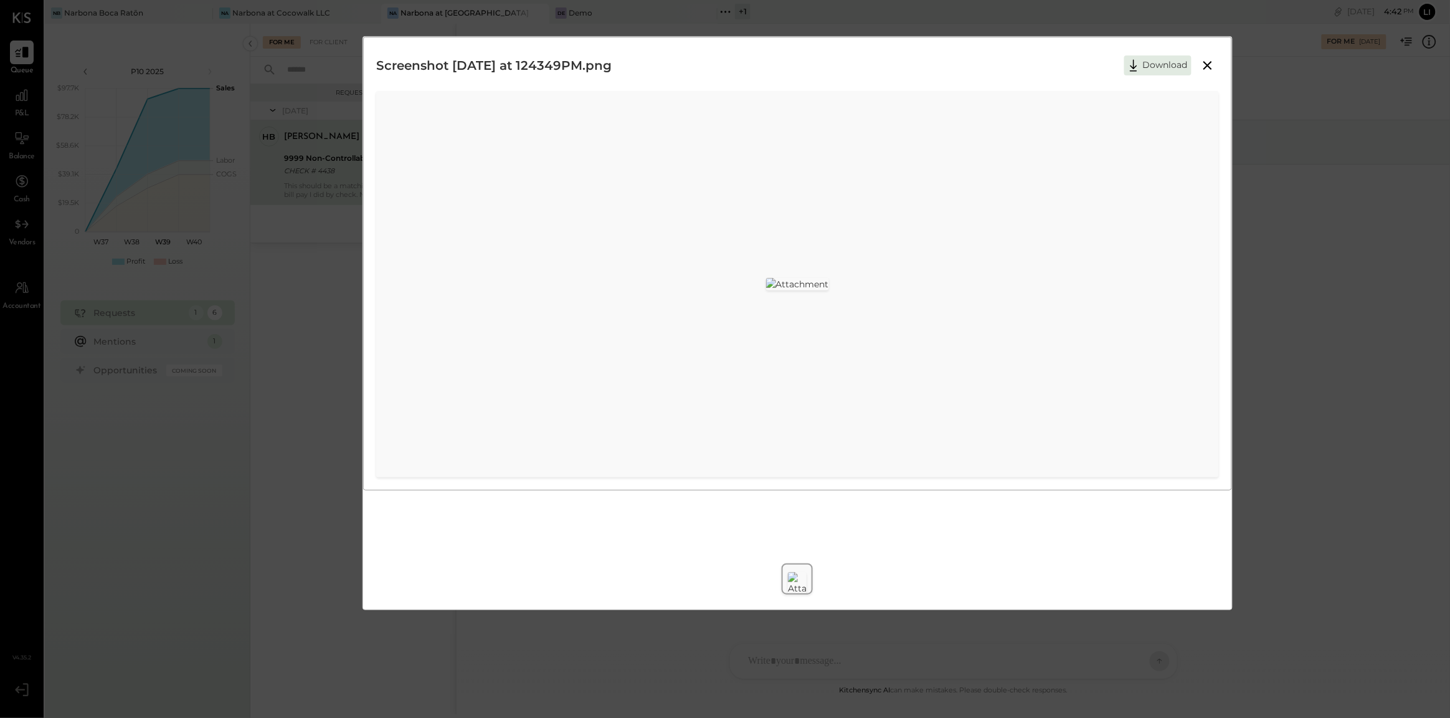
click at [1216, 60] on button at bounding box center [1207, 65] width 22 height 16
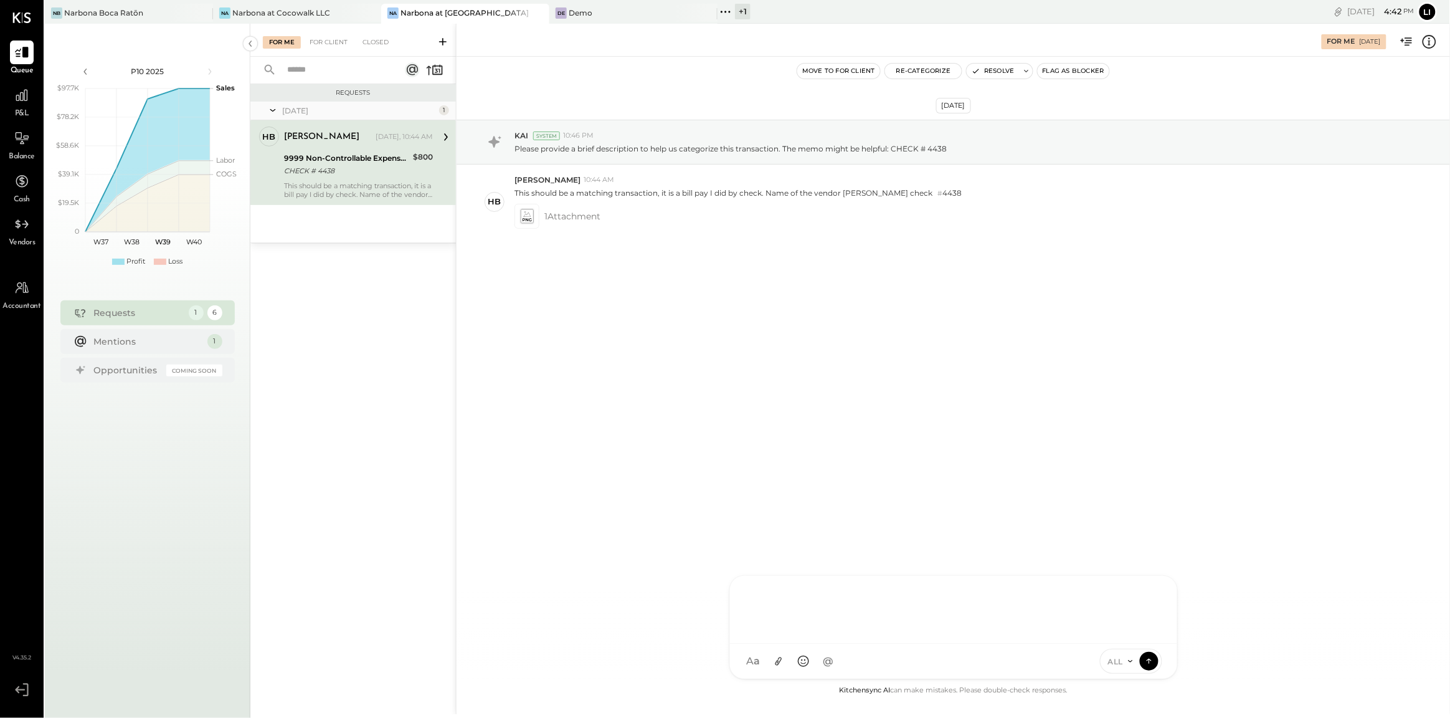
click at [835, 633] on div at bounding box center [953, 608] width 422 height 50
click at [815, 607] on span "[PERSON_NAME]" at bounding box center [850, 604] width 98 height 12
click at [536, 221] on div at bounding box center [527, 216] width 19 height 19
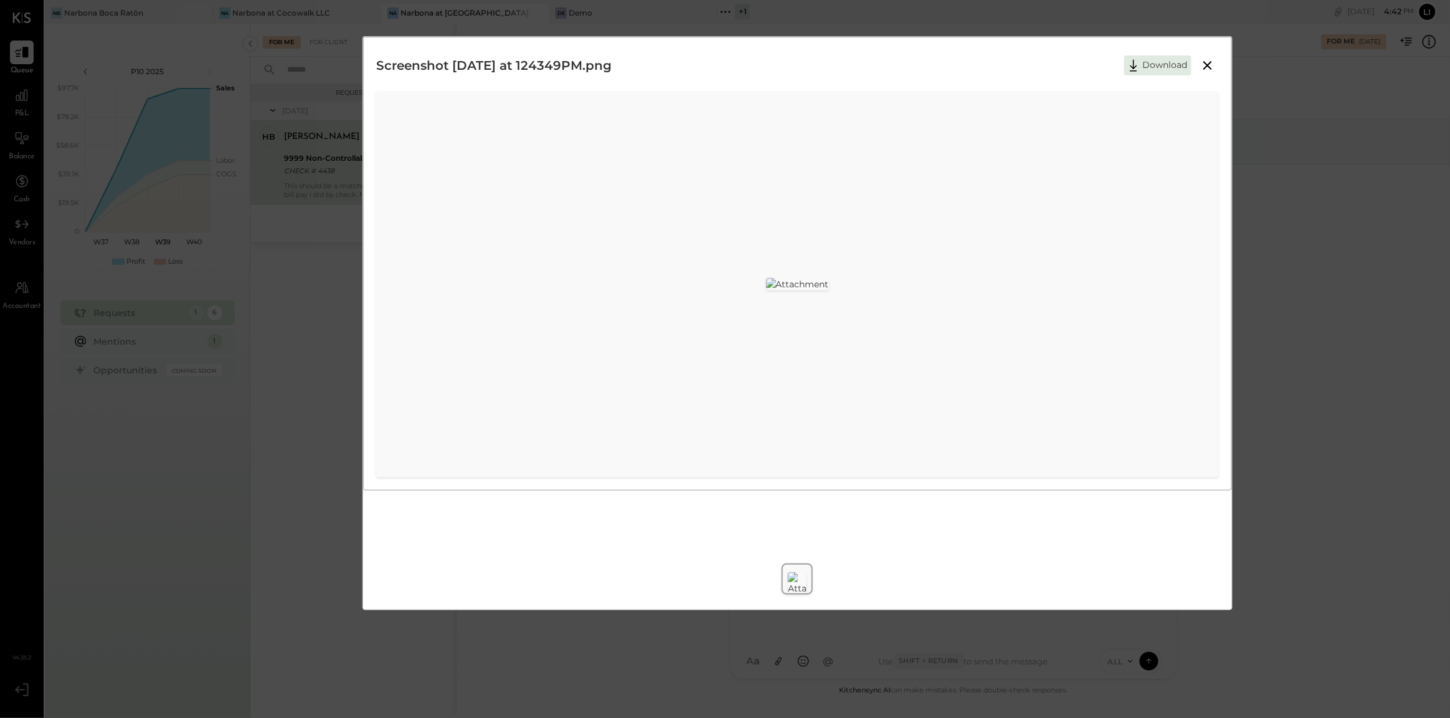
click at [1213, 59] on icon at bounding box center [1207, 65] width 15 height 15
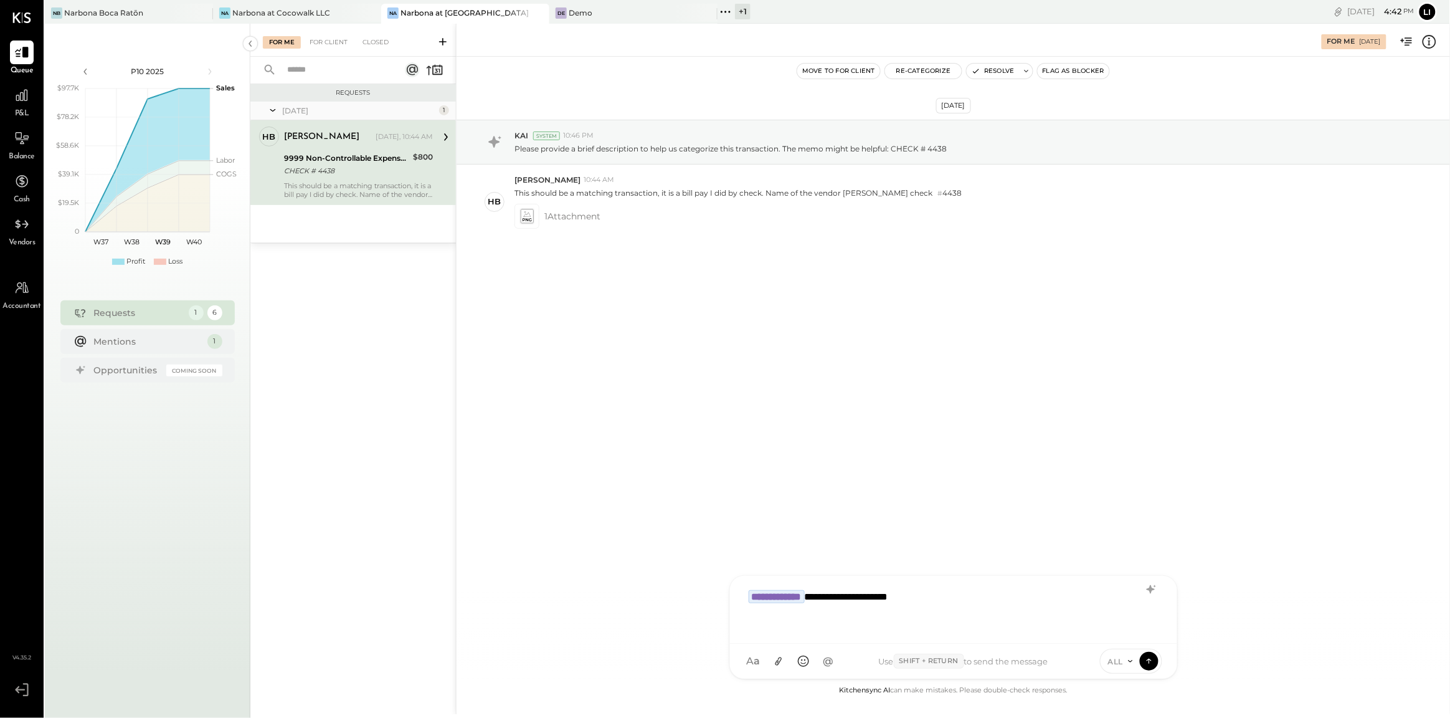
click at [995, 602] on div "**********" at bounding box center [953, 608] width 422 height 50
type input "*****"
click at [886, 607] on span "[PERSON_NAME]" at bounding box center [850, 604] width 98 height 12
click at [1155, 658] on button at bounding box center [1149, 660] width 19 height 19
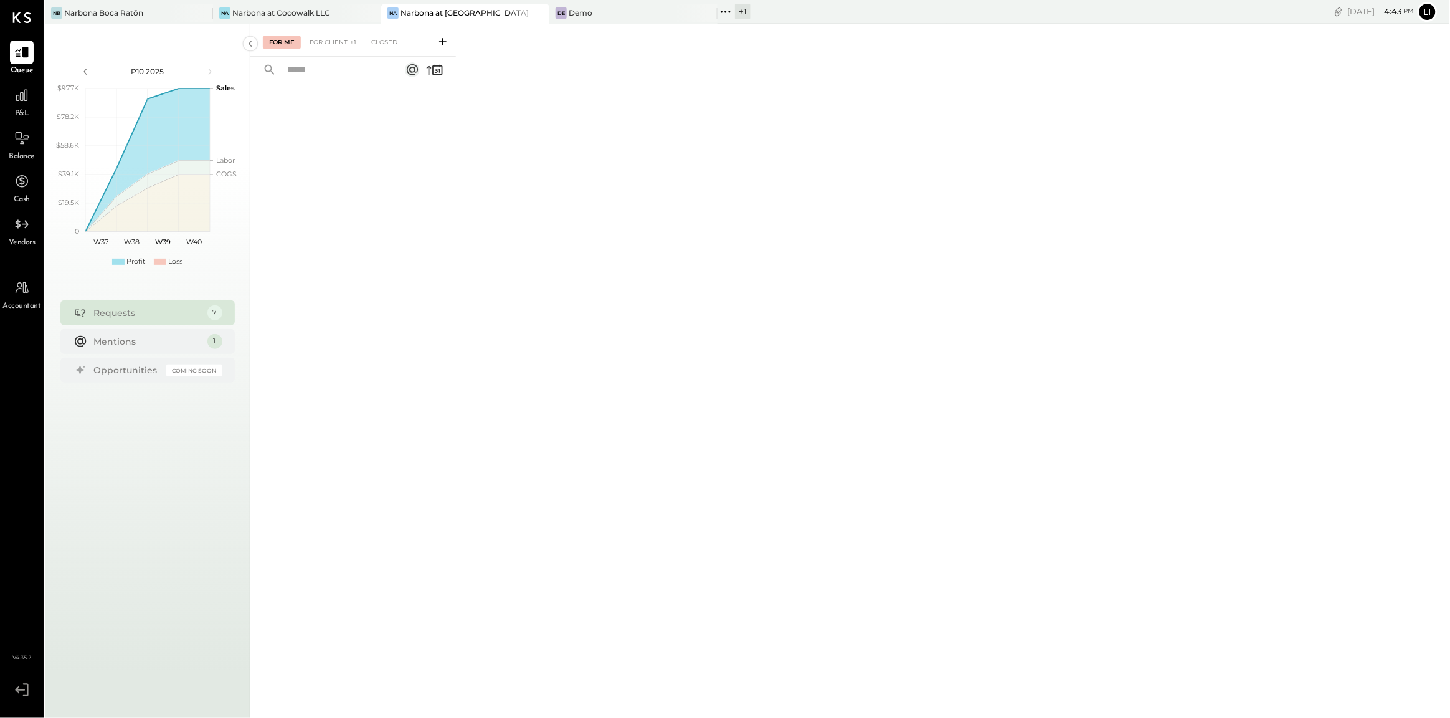
click at [315, 32] on div "For Me For Client +1 Closed" at bounding box center [353, 40] width 206 height 33
click at [321, 44] on div "For Client +1" at bounding box center [332, 42] width 59 height 12
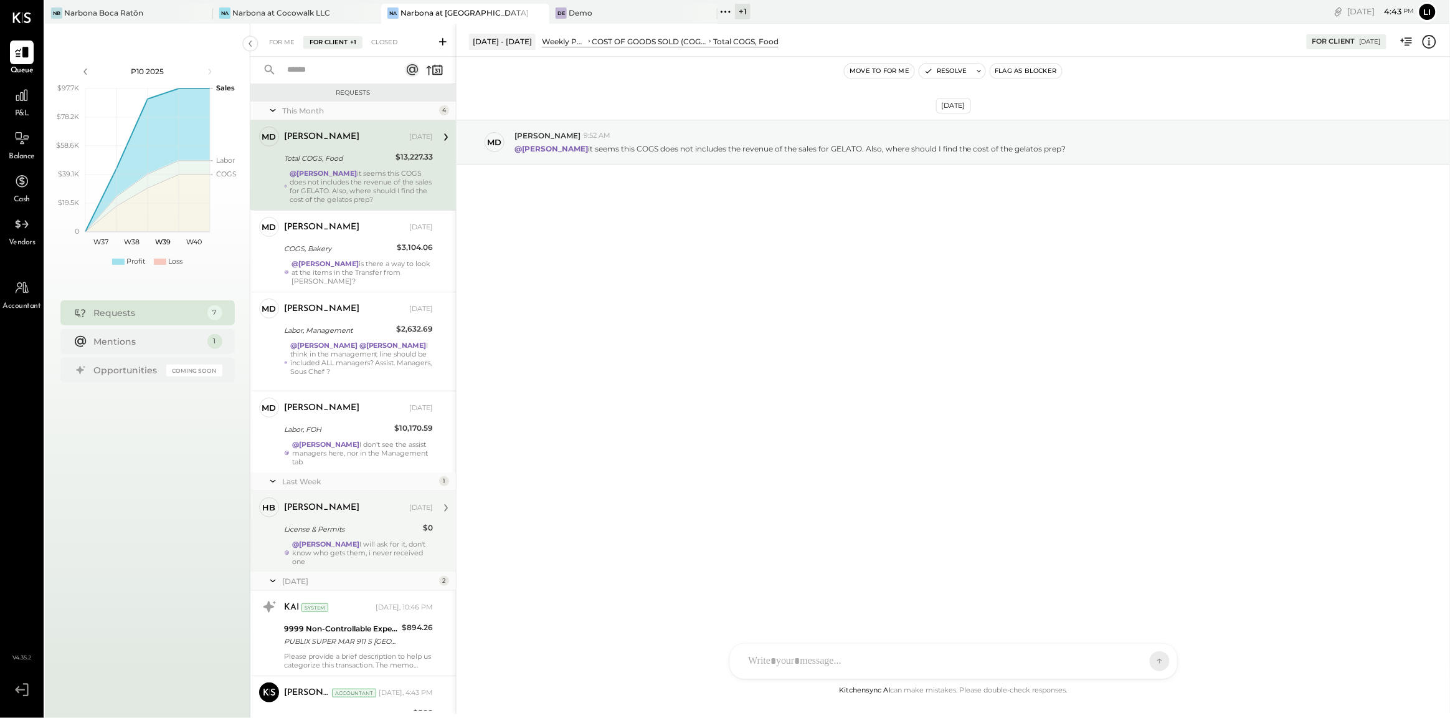
scroll to position [88, 0]
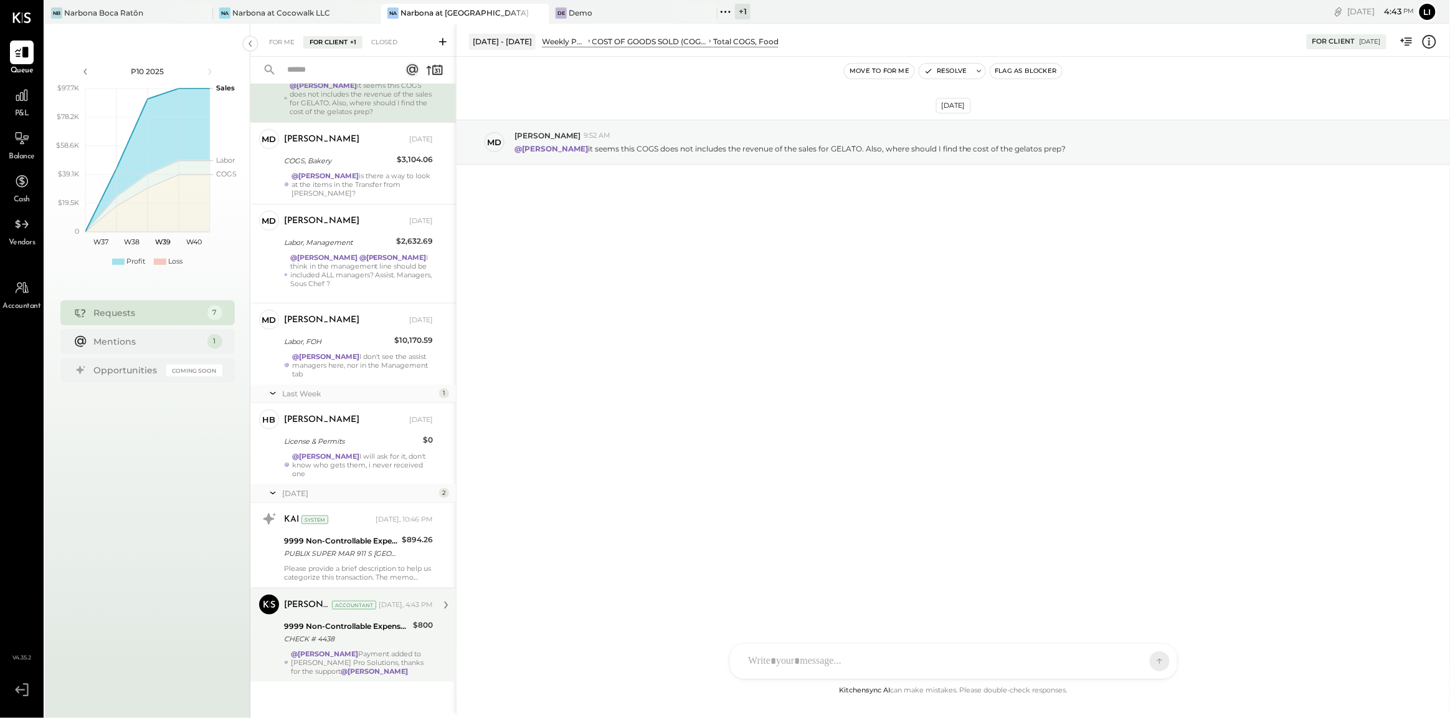
click at [356, 638] on div "[PERSON_NAME] Accountant [DATE], 4:43 PM 9999 Non-Controllable Expenses:Other I…" at bounding box center [358, 634] width 149 height 81
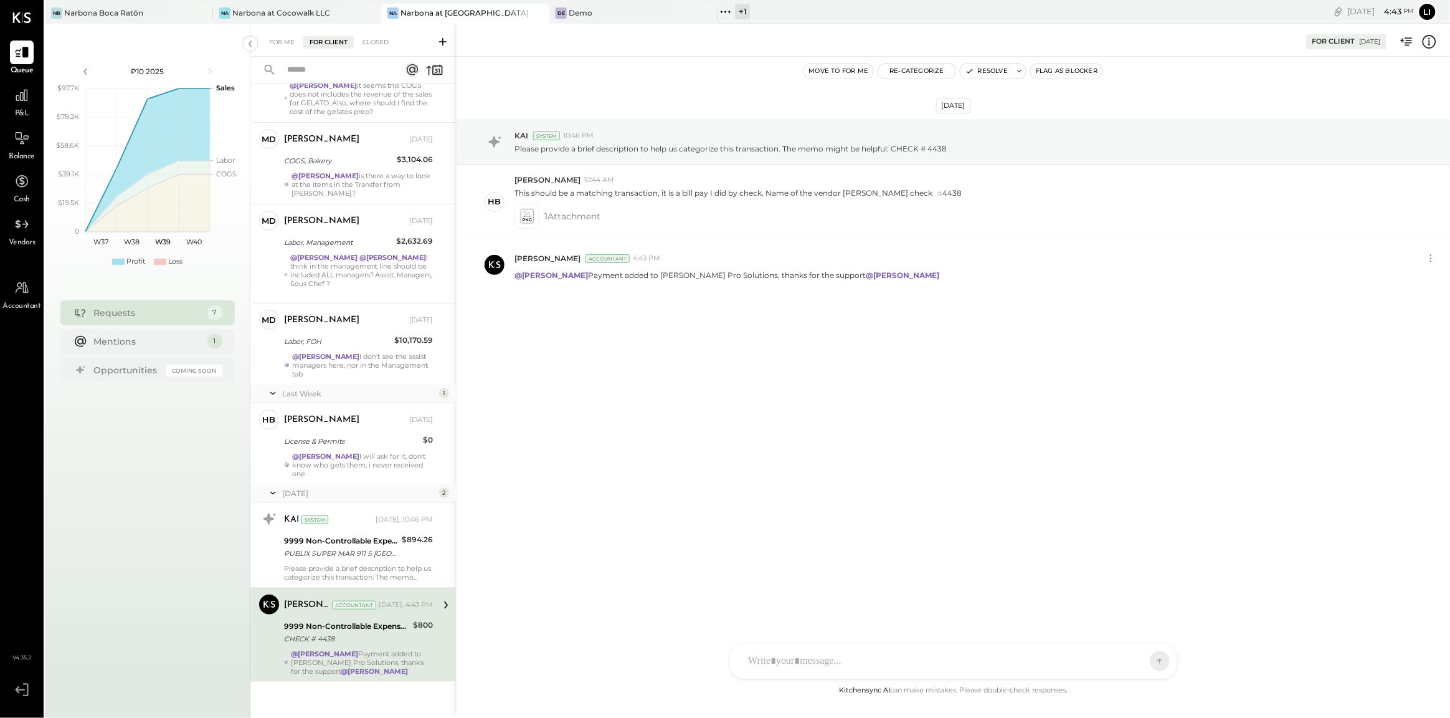
click at [848, 344] on div "[DATE] KAI System 10:46 PM Please provide a brief description to help us catego…" at bounding box center [953, 236] width 993 height 296
click at [974, 73] on button "Resolve" at bounding box center [986, 71] width 52 height 15
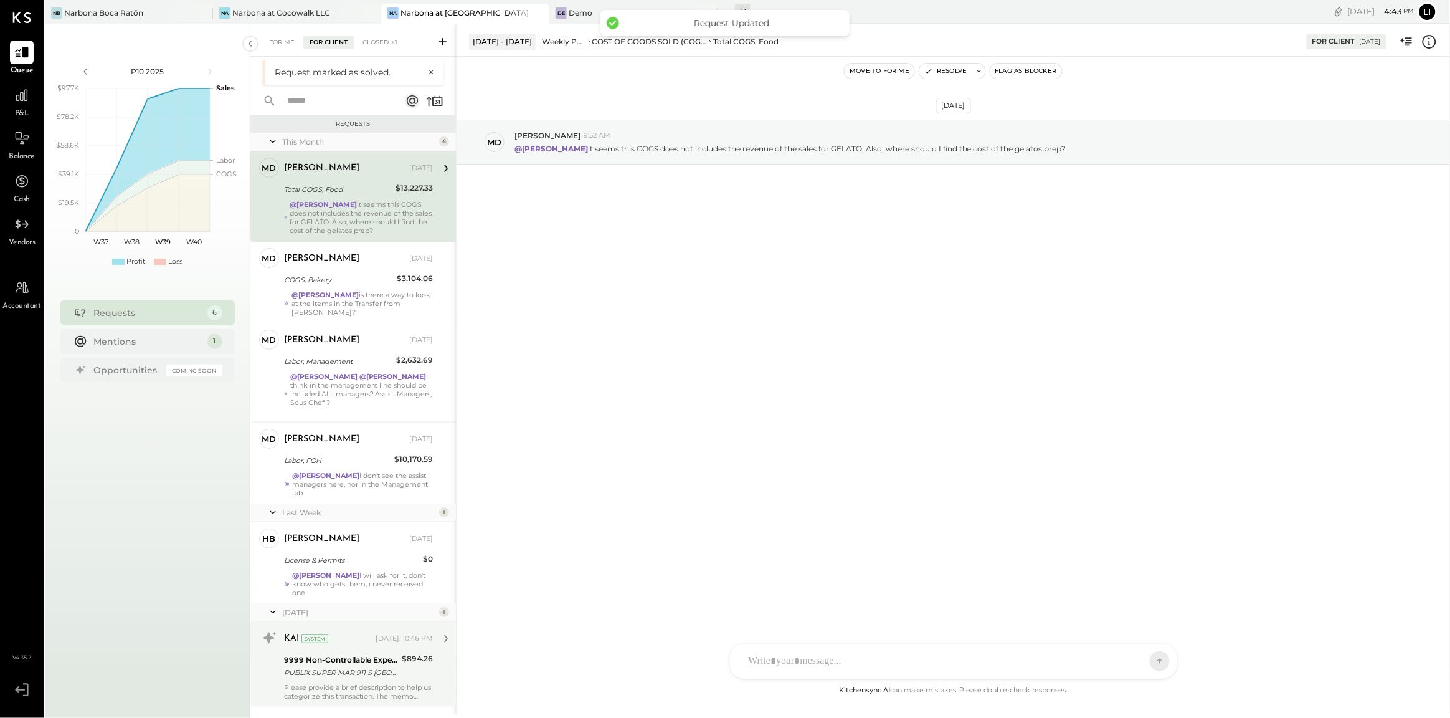
click at [388, 640] on div "KAI System [DATE], 10:46 PM" at bounding box center [358, 638] width 149 height 21
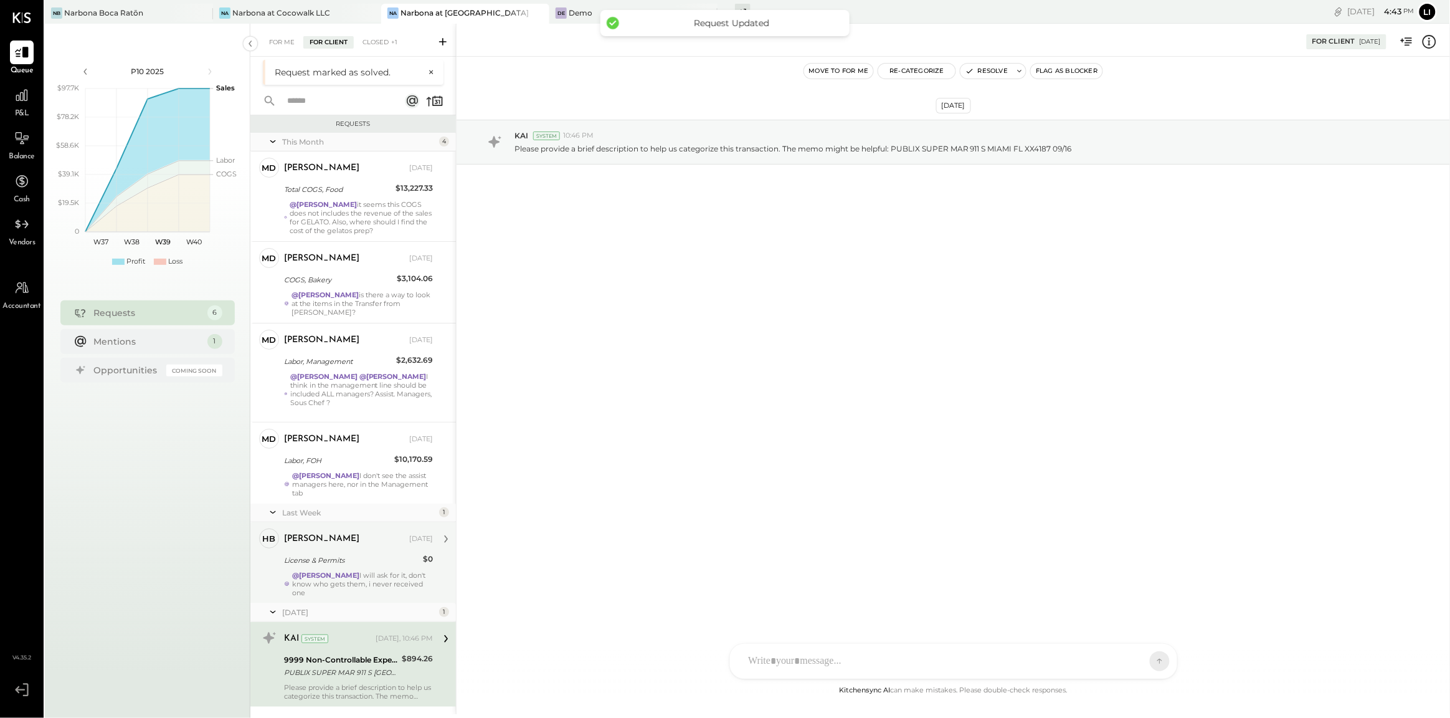
click at [364, 556] on div "License & Permits" at bounding box center [351, 560] width 135 height 12
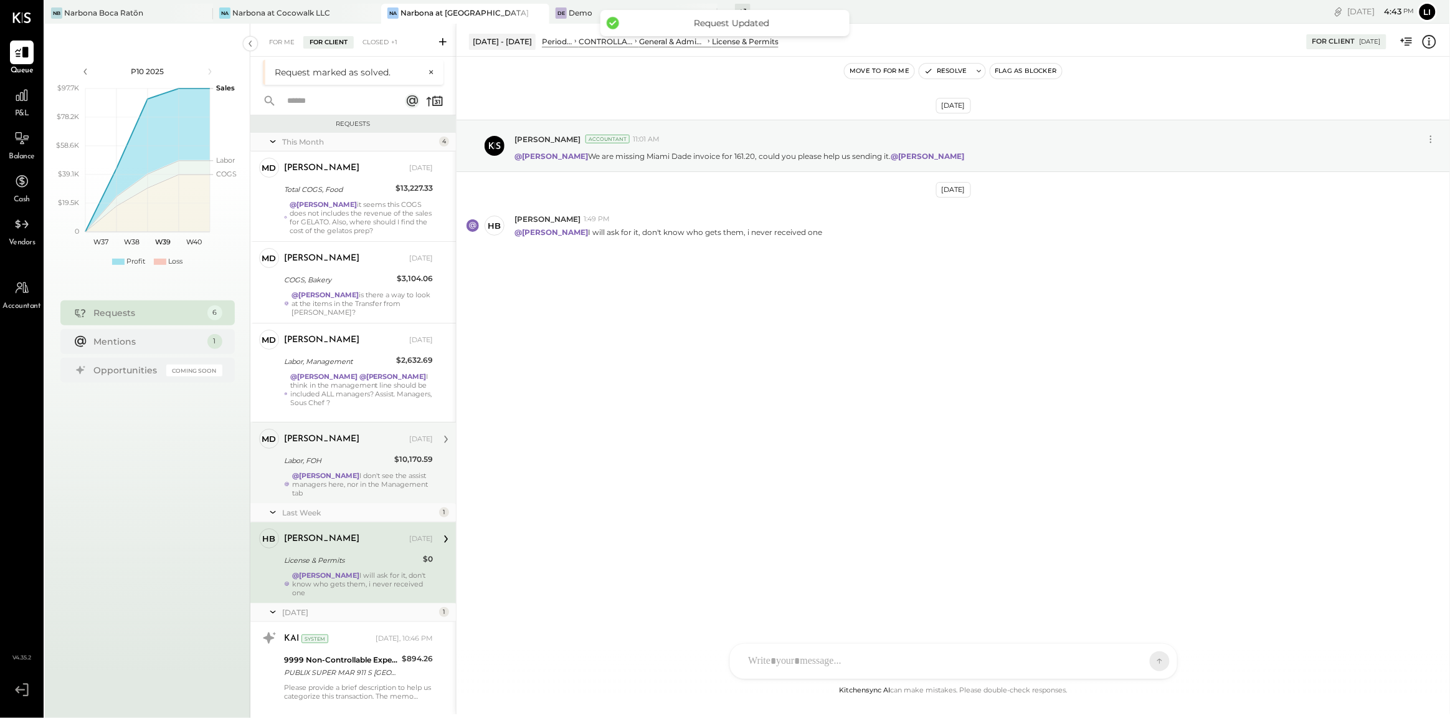
click at [346, 478] on div "@[PERSON_NAME] I don't see the assist managers here, nor in the Management tab" at bounding box center [362, 484] width 141 height 26
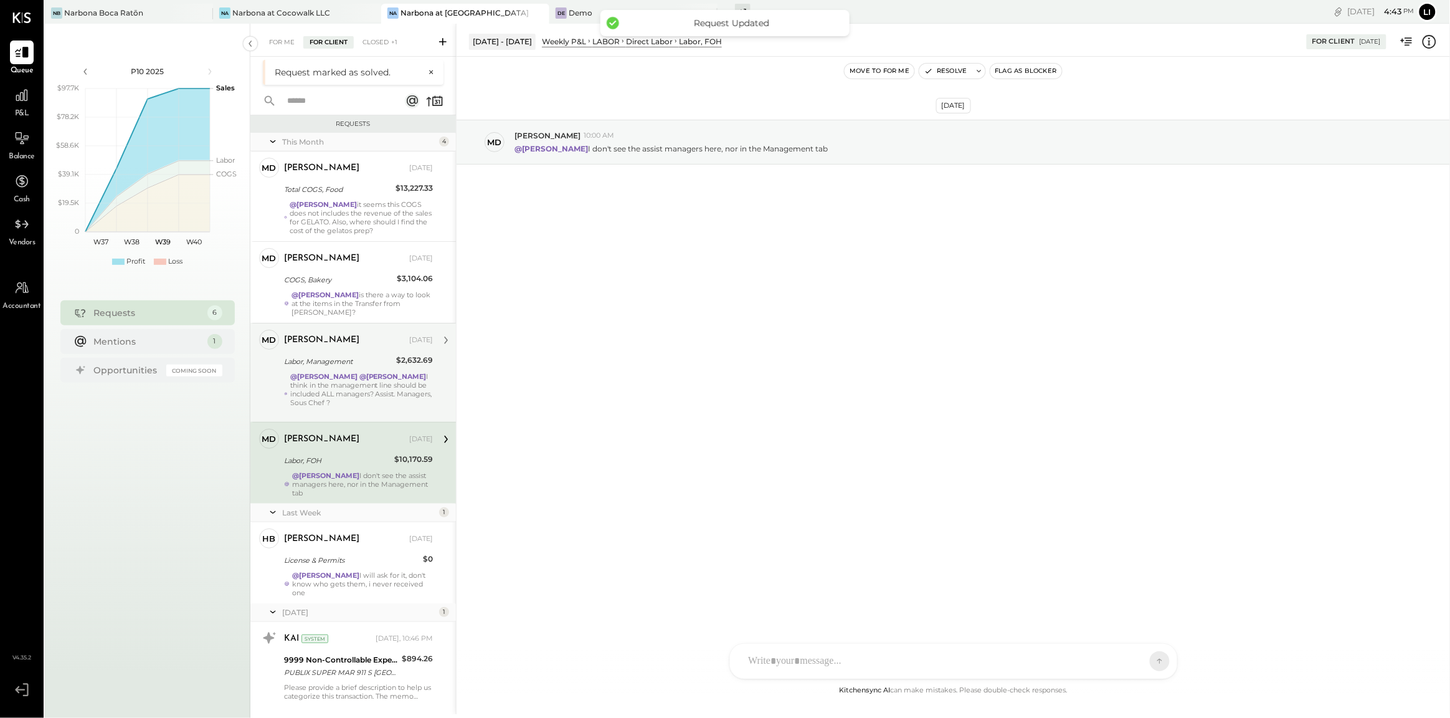
click at [333, 382] on div "@[PERSON_NAME] @[PERSON_NAME] I think in the management line should be included…" at bounding box center [361, 394] width 143 height 44
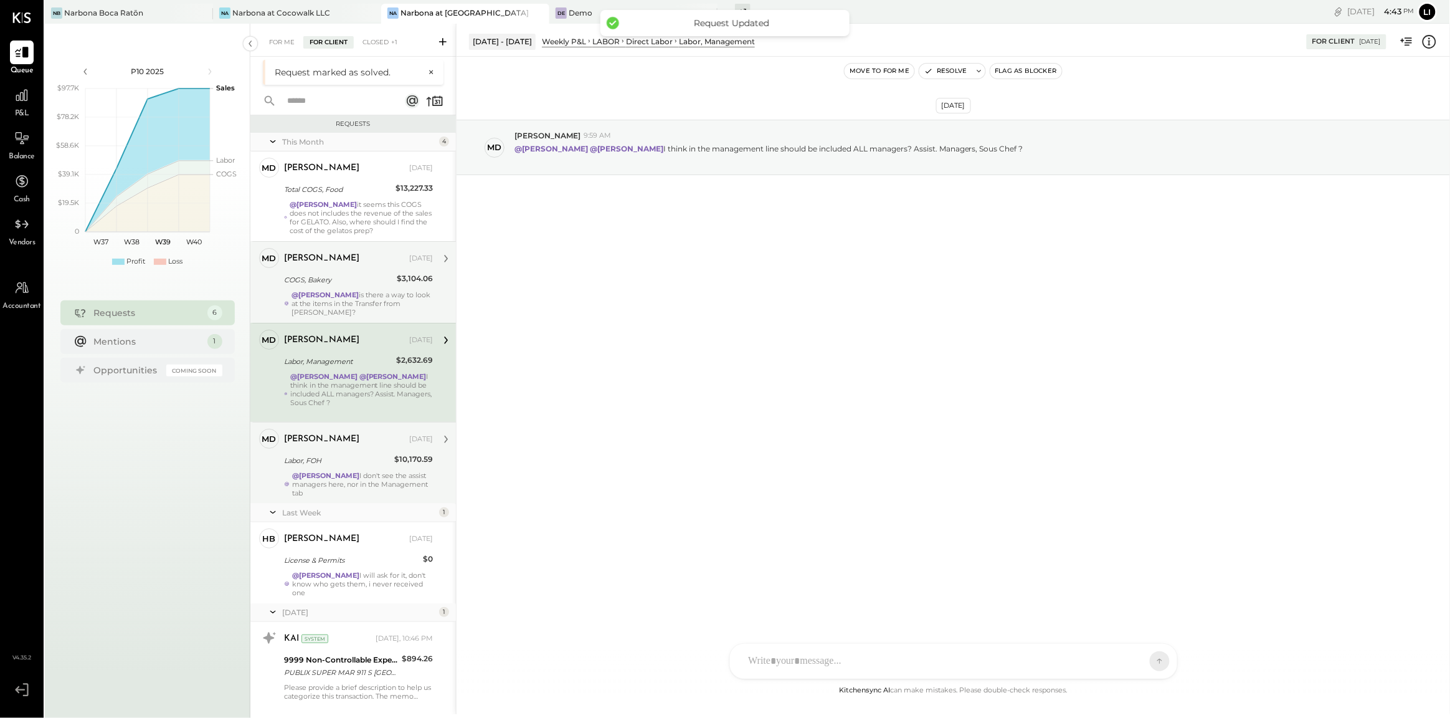
click at [329, 296] on strong "@[PERSON_NAME]" at bounding box center [324, 294] width 67 height 9
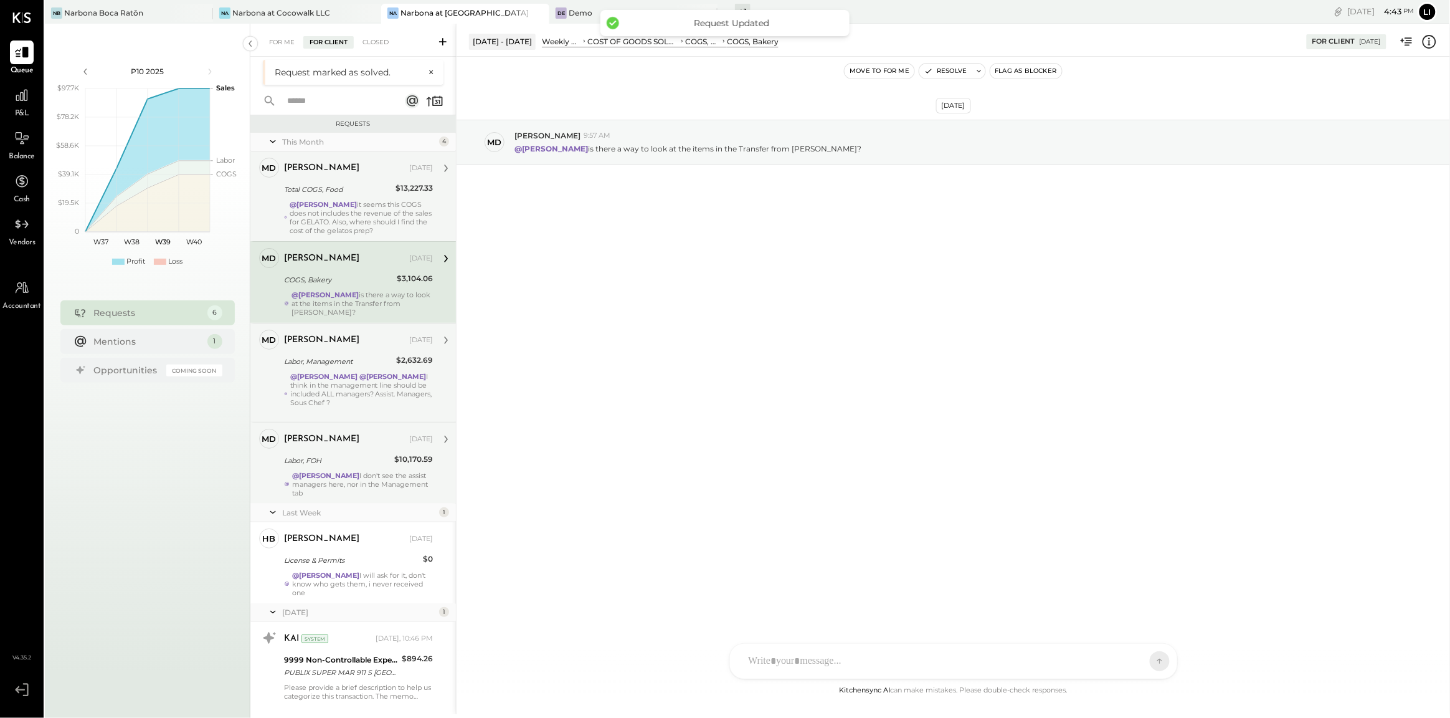
click at [325, 200] on strong "@[PERSON_NAME]" at bounding box center [323, 204] width 67 height 9
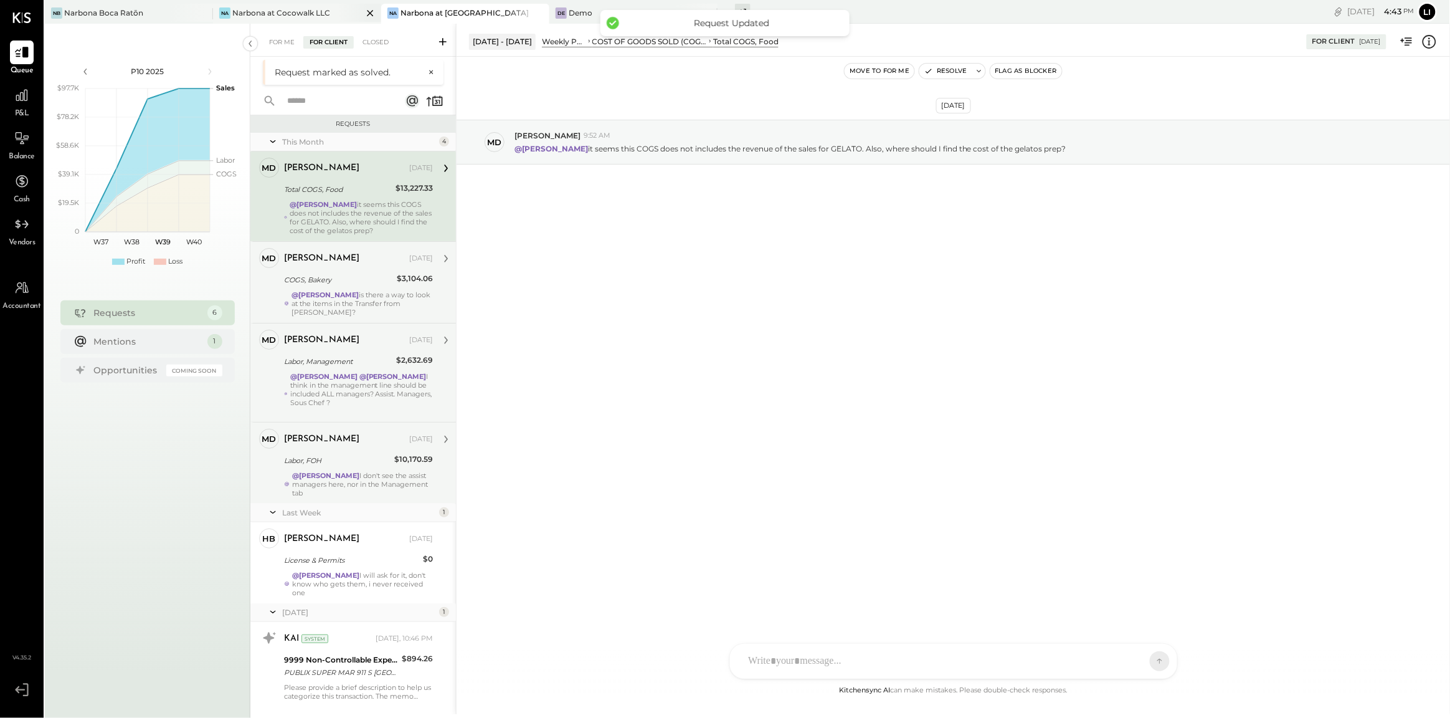
click at [313, 16] on div "Narbona at Cocowalk LLC" at bounding box center [281, 12] width 98 height 11
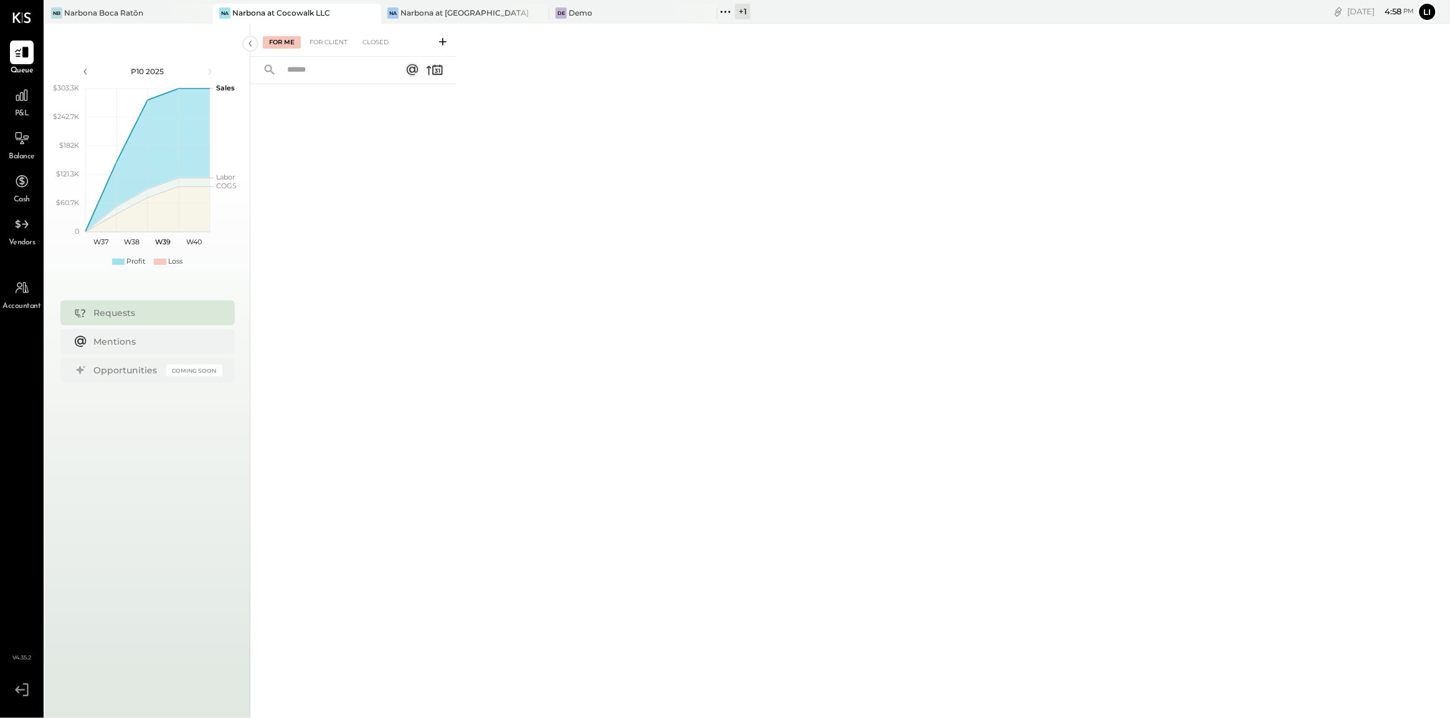
click at [430, 405] on div at bounding box center [353, 381] width 206 height 594
click at [123, 7] on div "[PERSON_NAME] Boca Ratōn" at bounding box center [119, 12] width 149 height 11
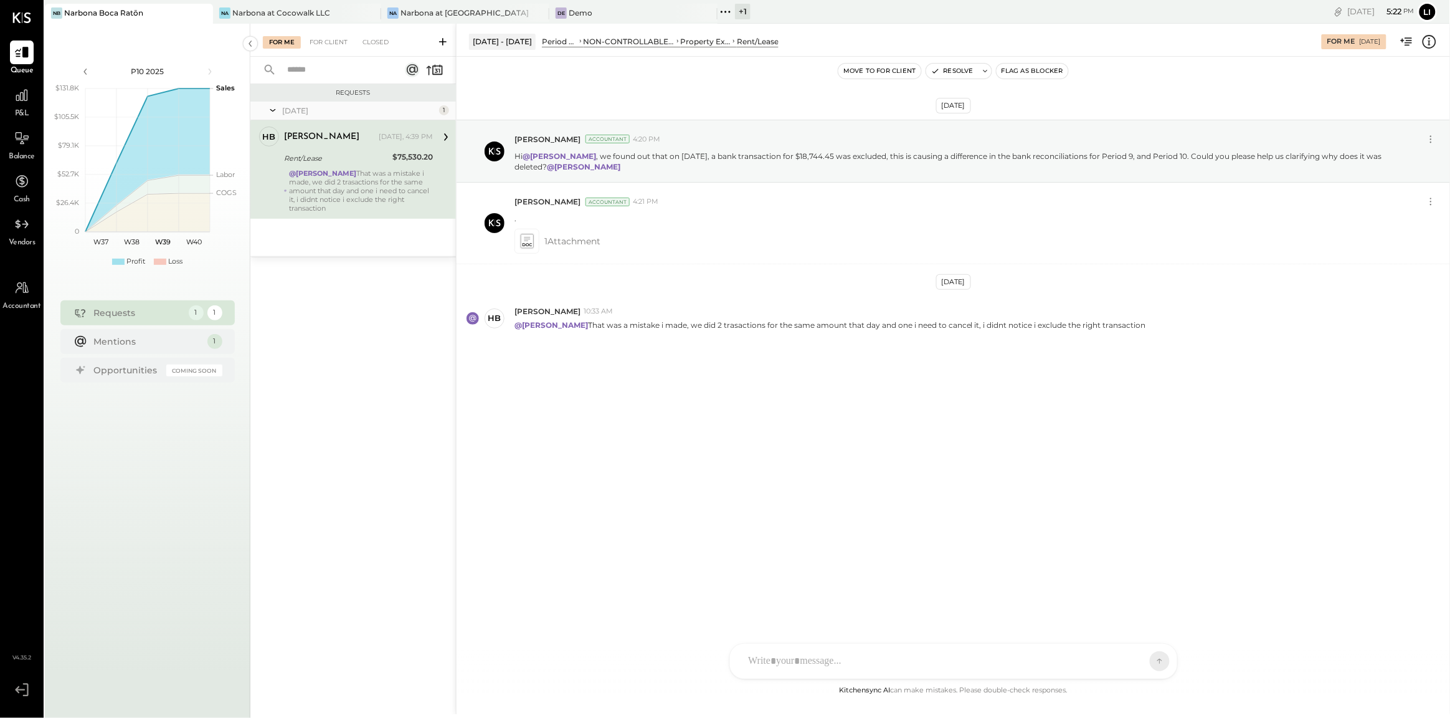
click at [39, 111] on div "P&L" at bounding box center [22, 101] width 36 height 36
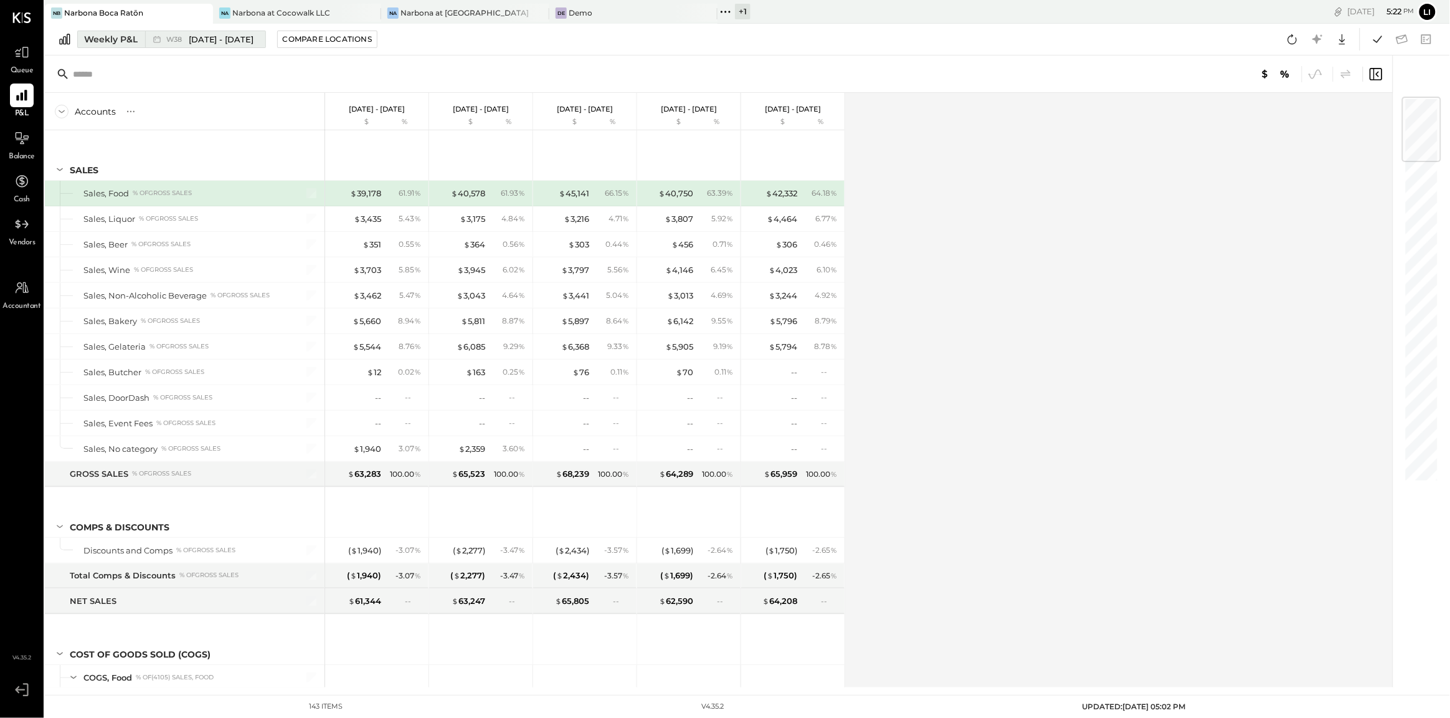
click at [197, 45] on div "W38 [DATE] - [DATE]" at bounding box center [202, 39] width 114 height 16
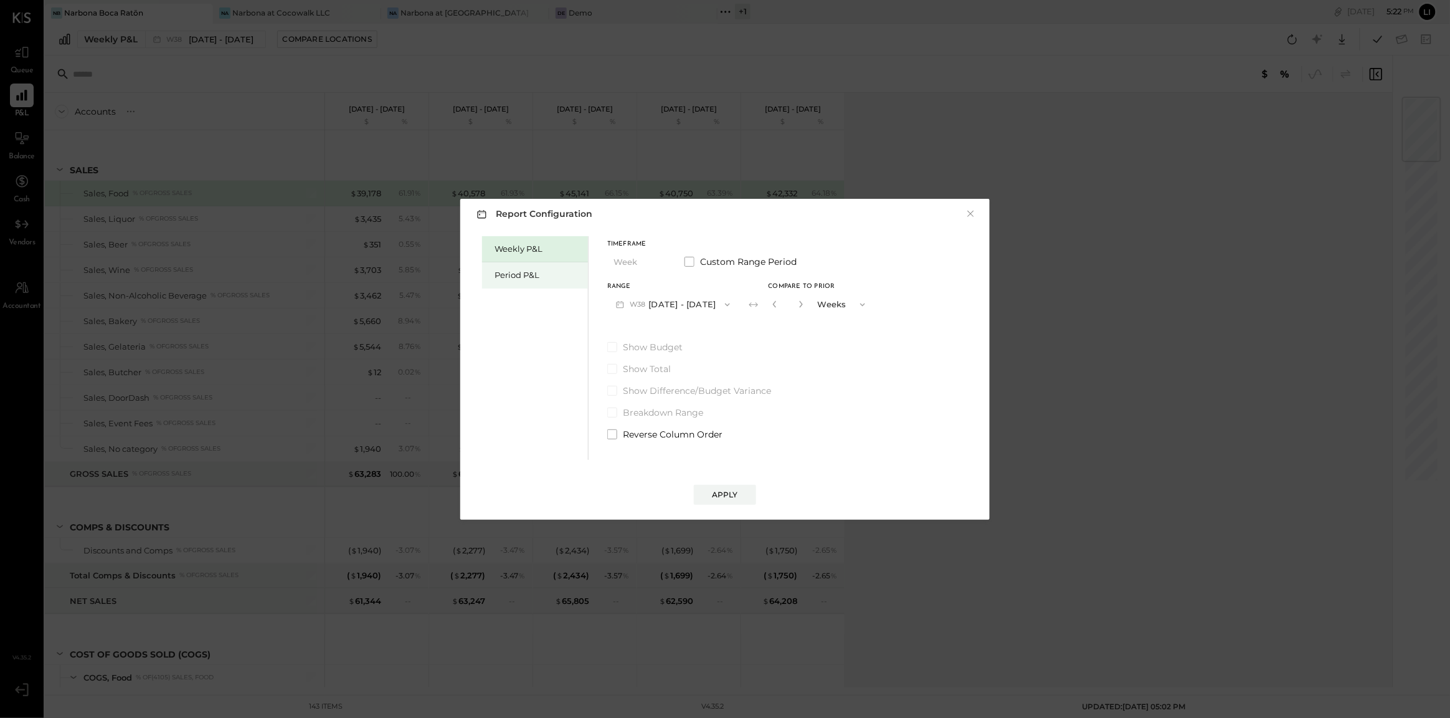
click at [529, 282] on div "Period P&L" at bounding box center [535, 275] width 106 height 26
click at [762, 307] on button "Compare" at bounding box center [775, 307] width 62 height 20
click at [802, 310] on button "button" at bounding box center [797, 304] width 10 height 14
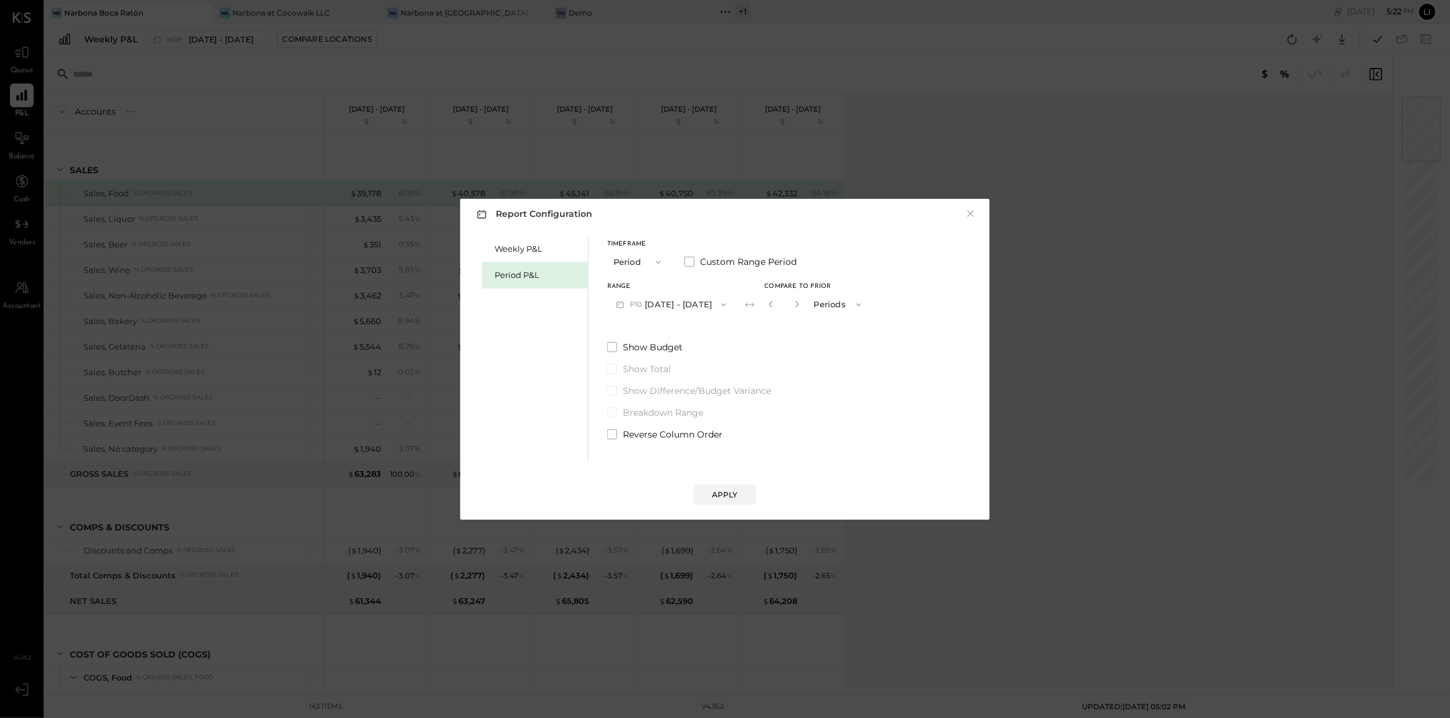
type input "*"
click at [742, 501] on button "Apply" at bounding box center [725, 495] width 62 height 20
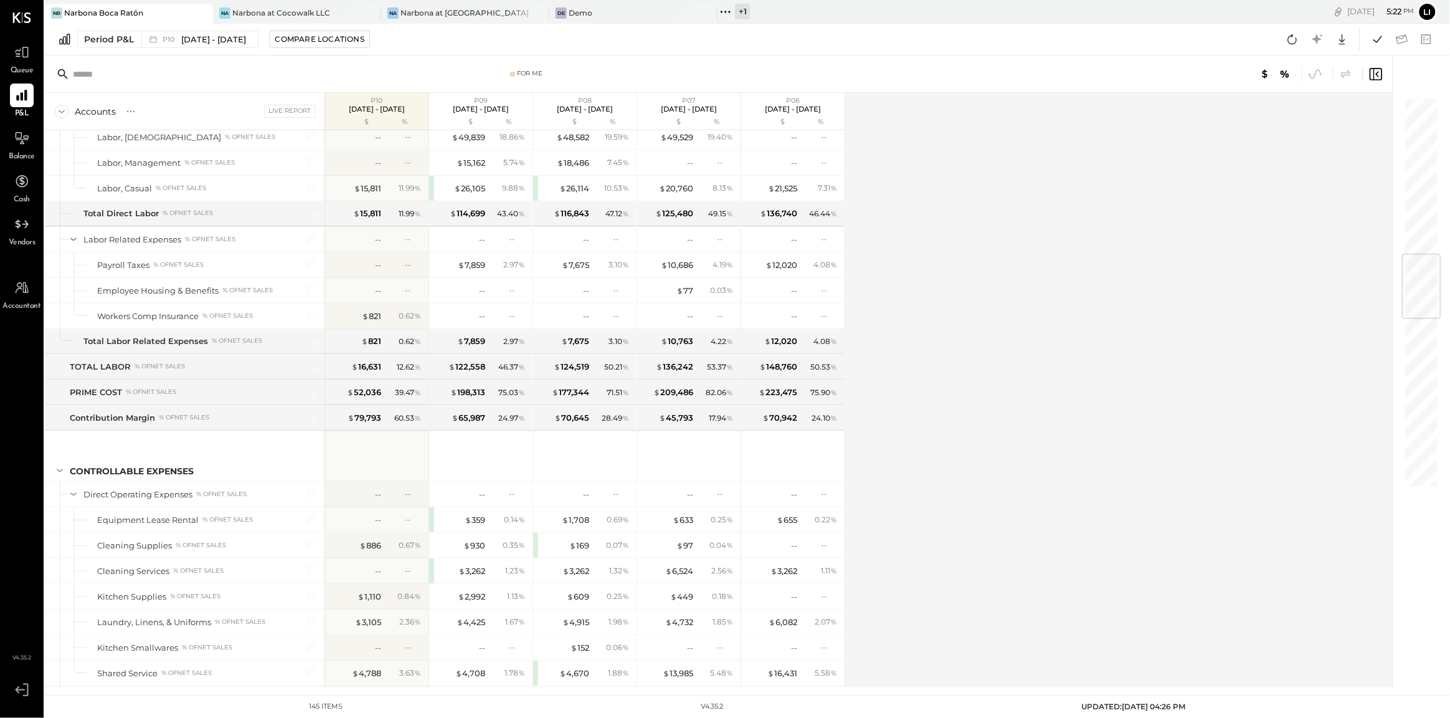
scroll to position [1315, 0]
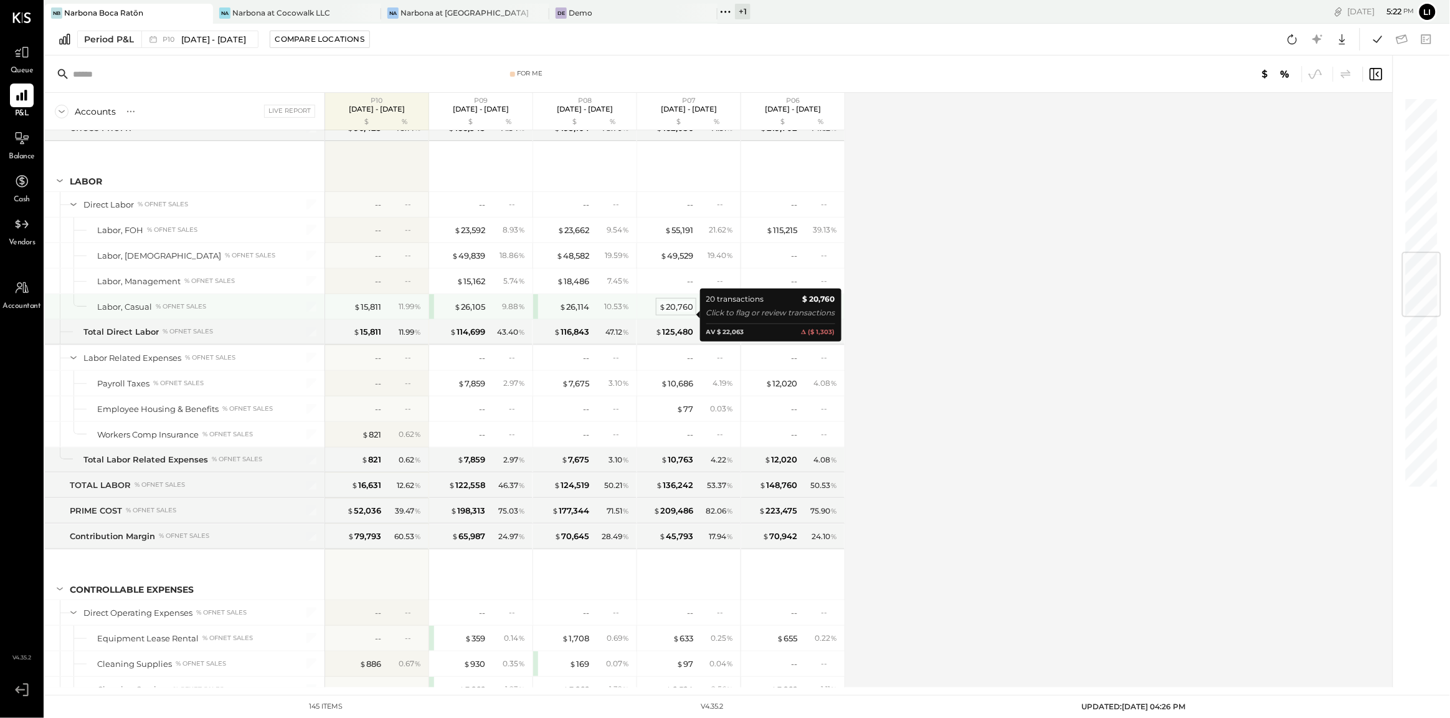
click at [690, 313] on div "$ 20,760" at bounding box center [676, 307] width 34 height 12
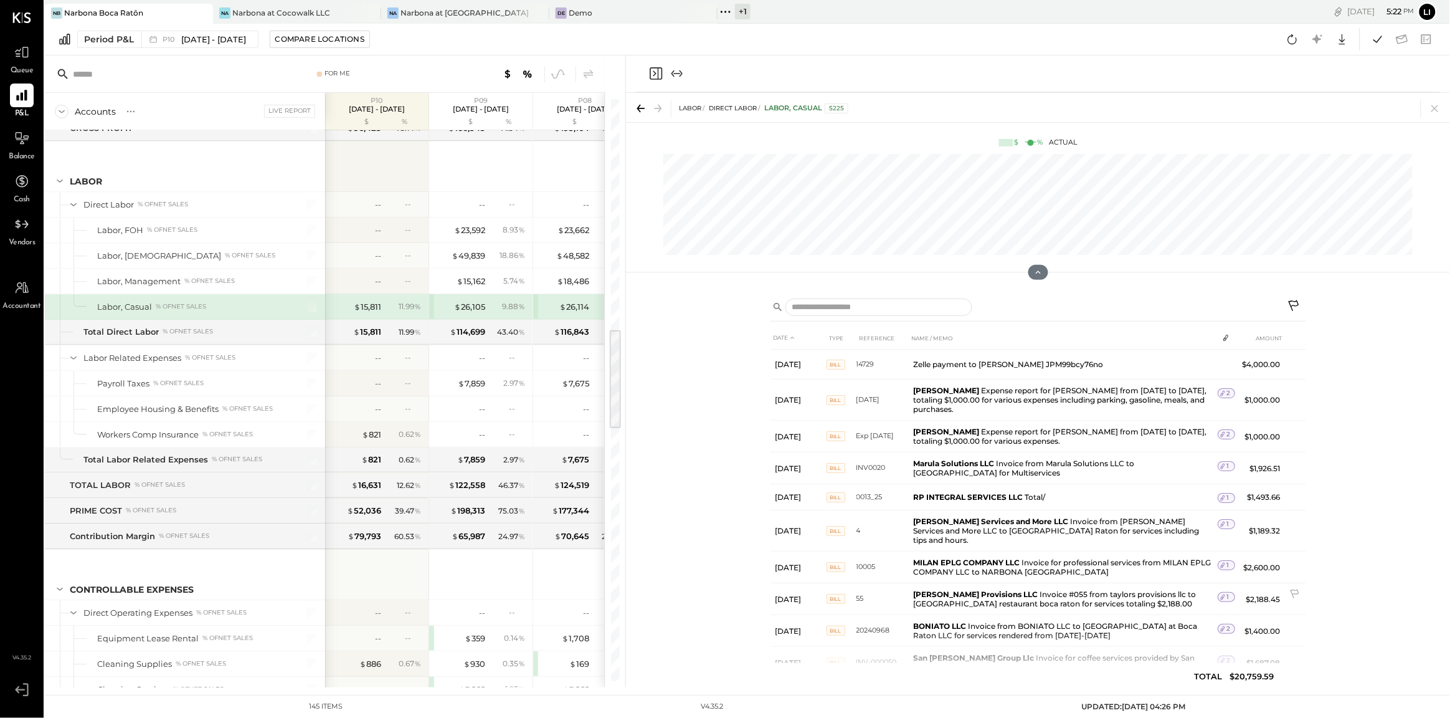
scroll to position [334, 0]
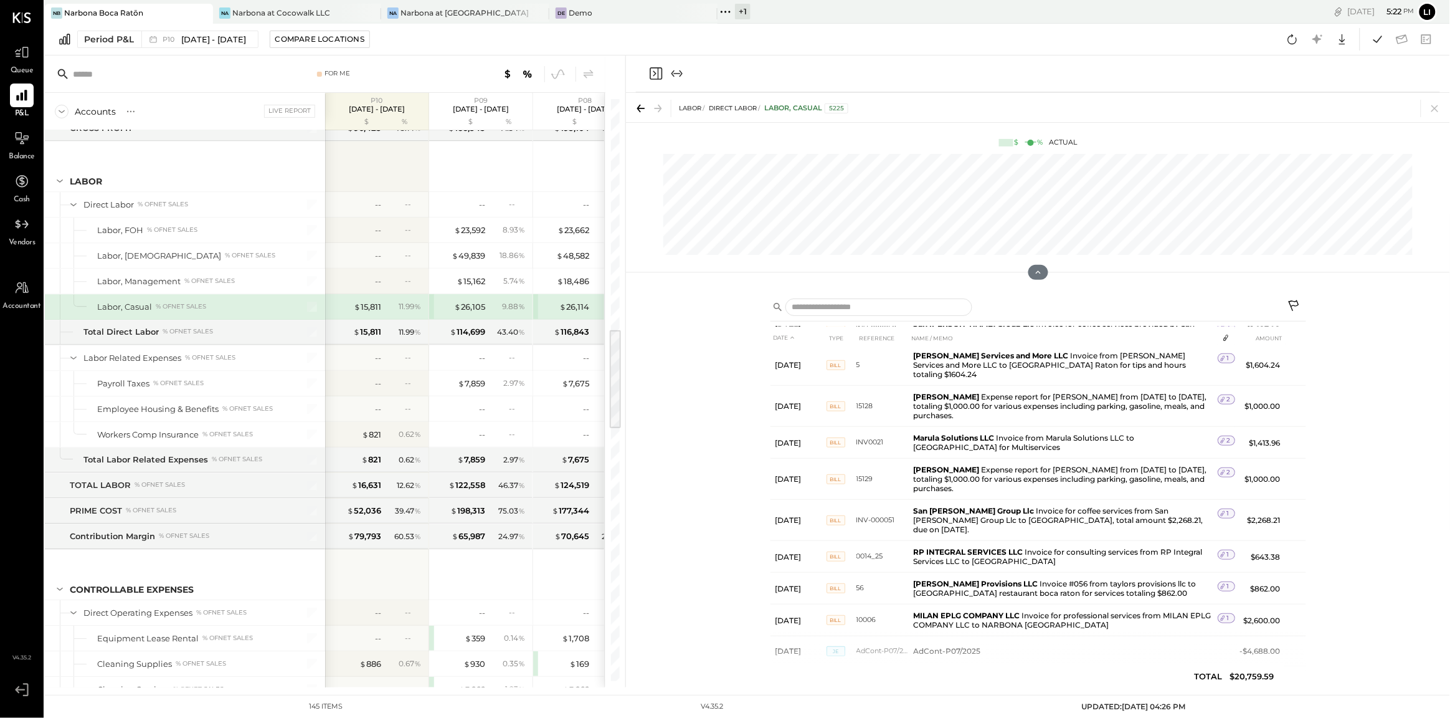
click at [657, 73] on icon "Close panel" at bounding box center [655, 73] width 15 height 15
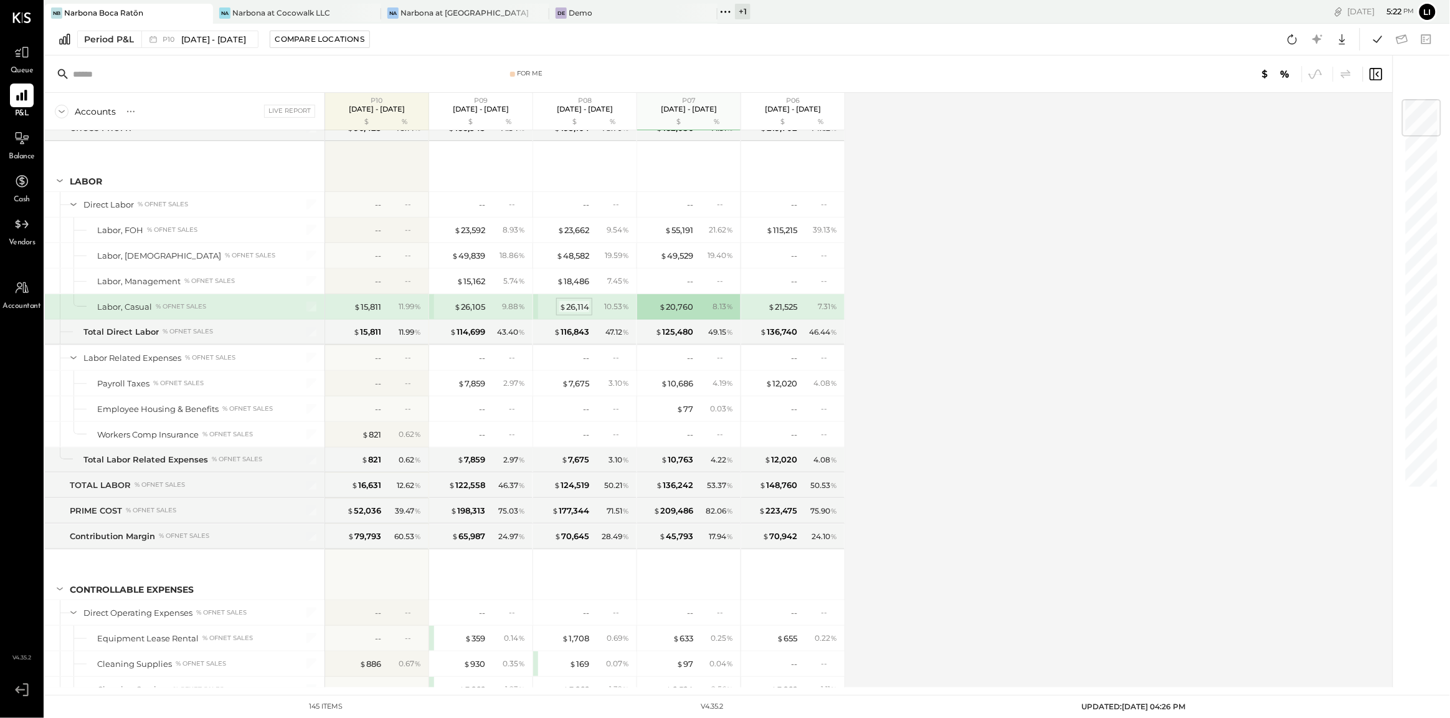
click at [576, 313] on div "$ 26,114" at bounding box center [574, 307] width 30 height 12
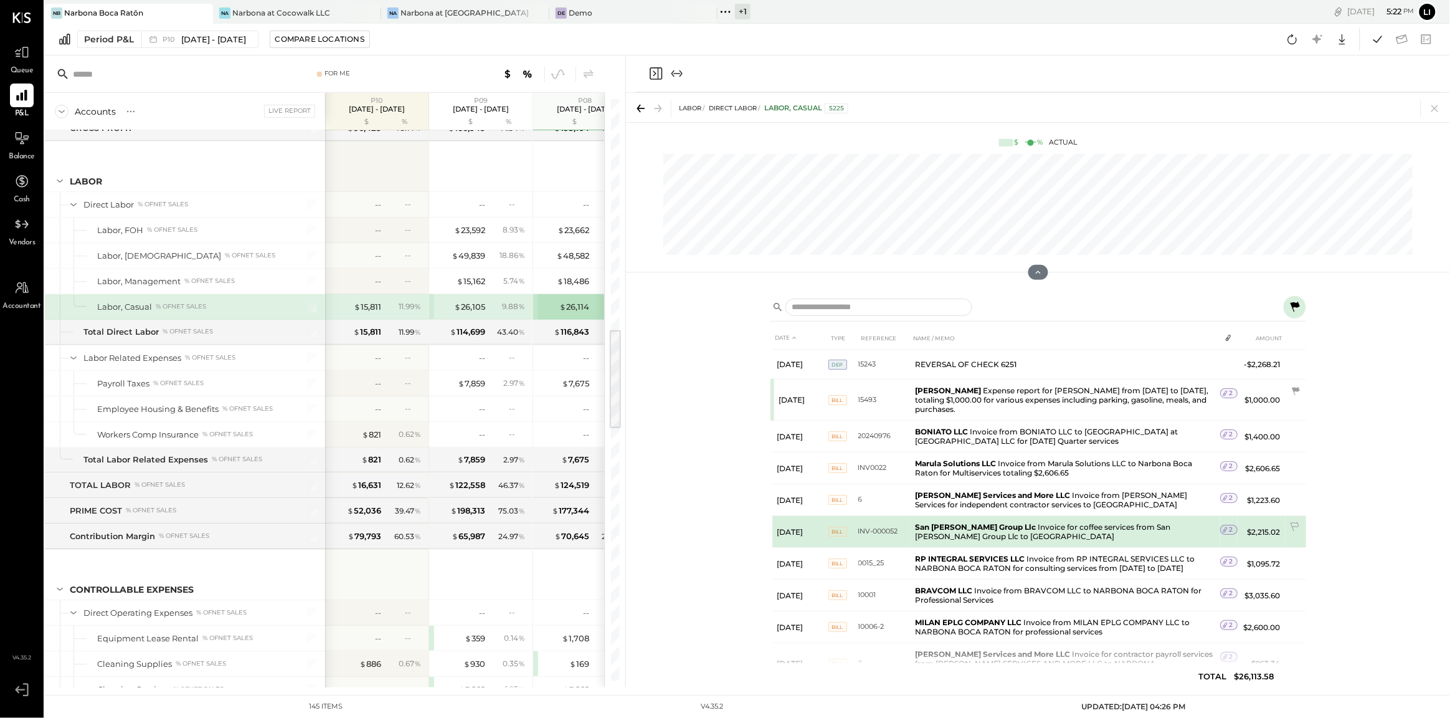
scroll to position [325, 0]
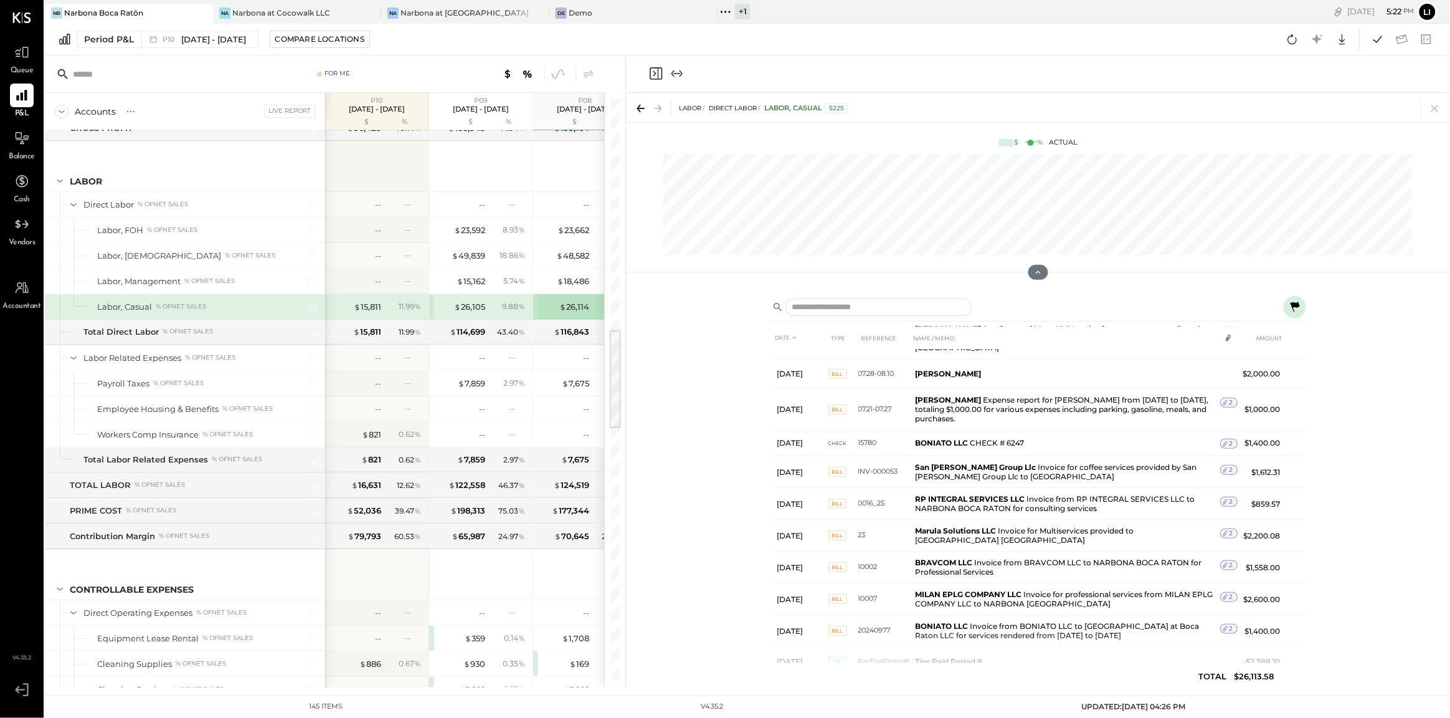
click at [660, 72] on icon "Close panel" at bounding box center [655, 73] width 15 height 15
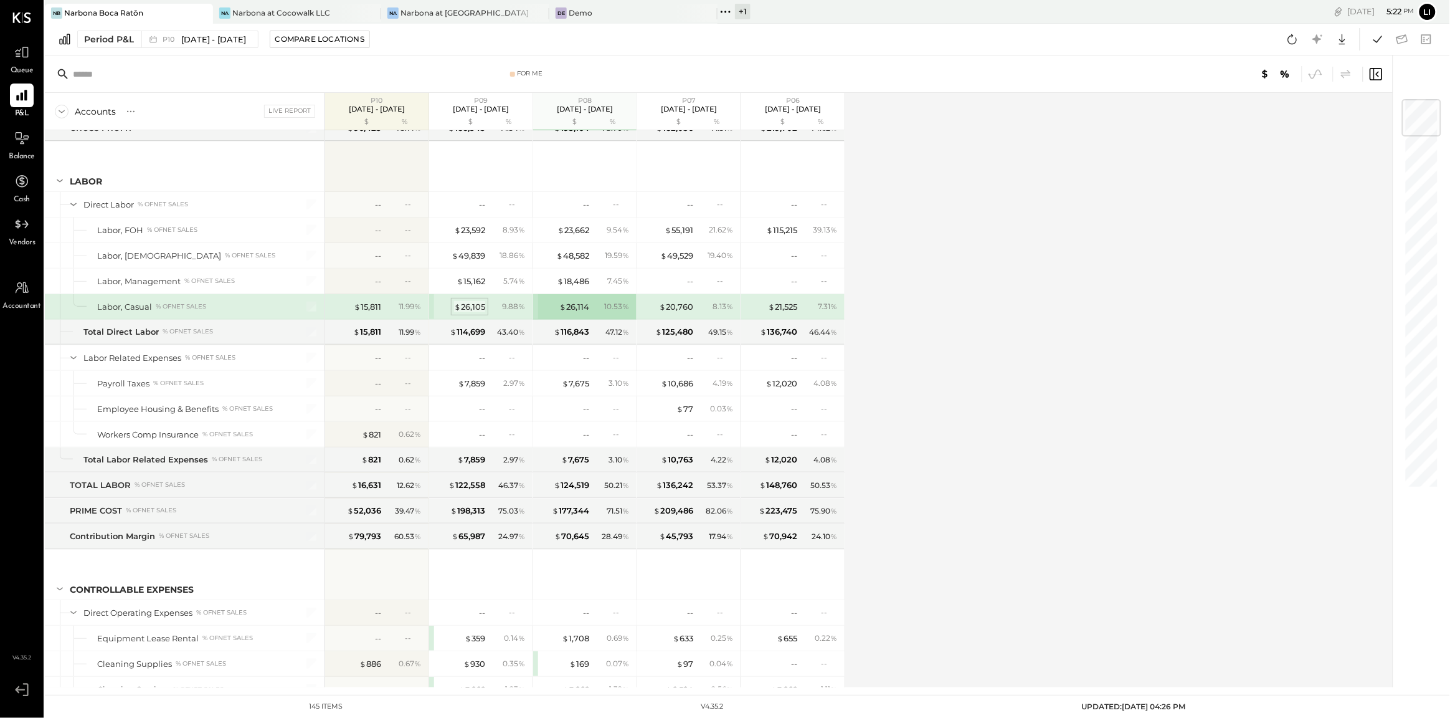
click at [475, 313] on div "$ 26,105" at bounding box center [469, 307] width 31 height 12
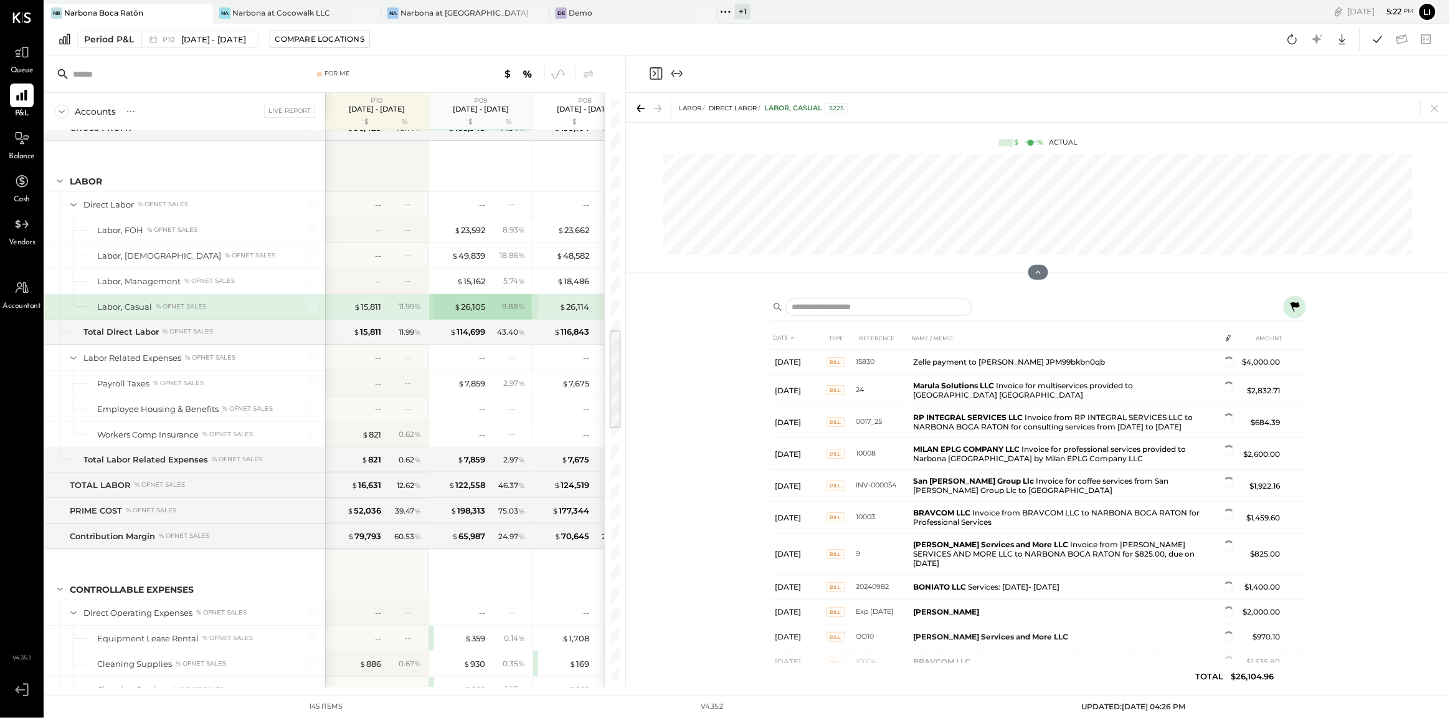
click at [654, 80] on icon "Close panel" at bounding box center [655, 73] width 15 height 15
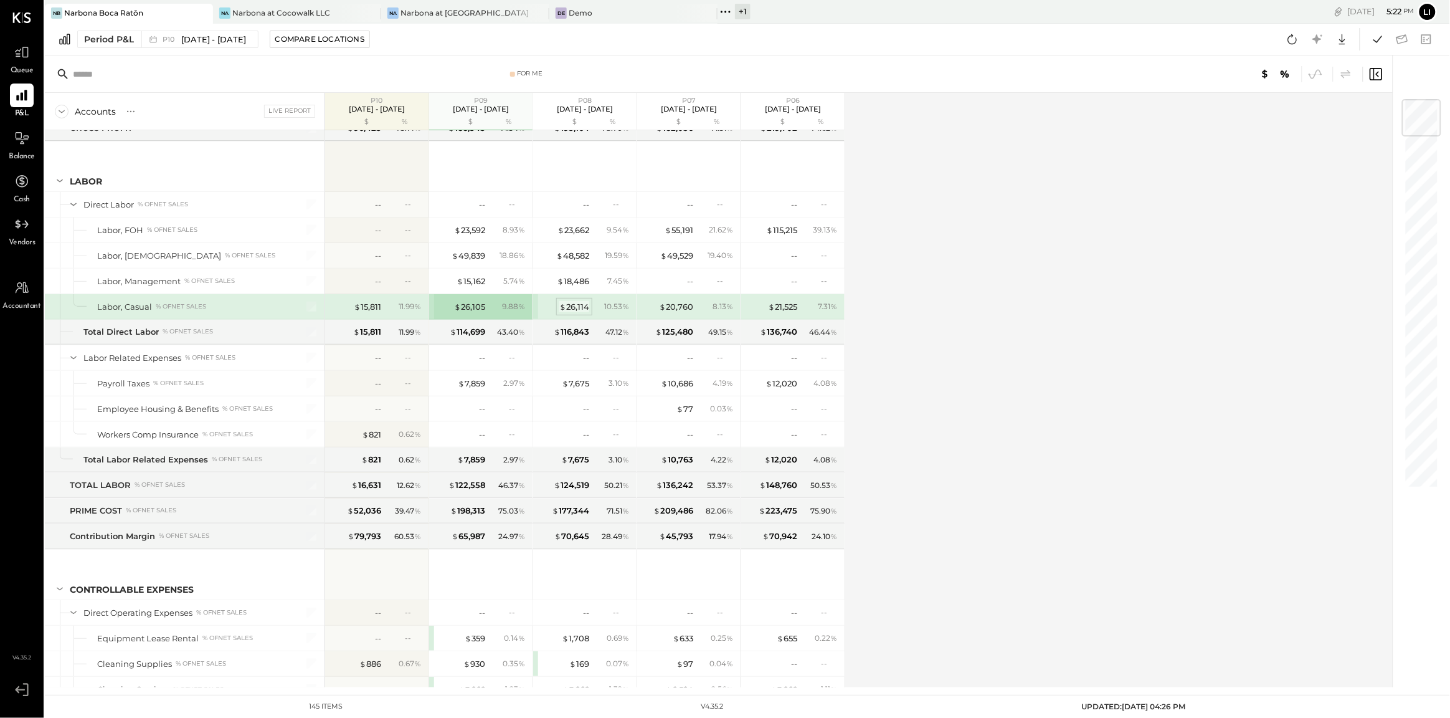
click at [571, 313] on div "$ 26,114" at bounding box center [574, 307] width 30 height 12
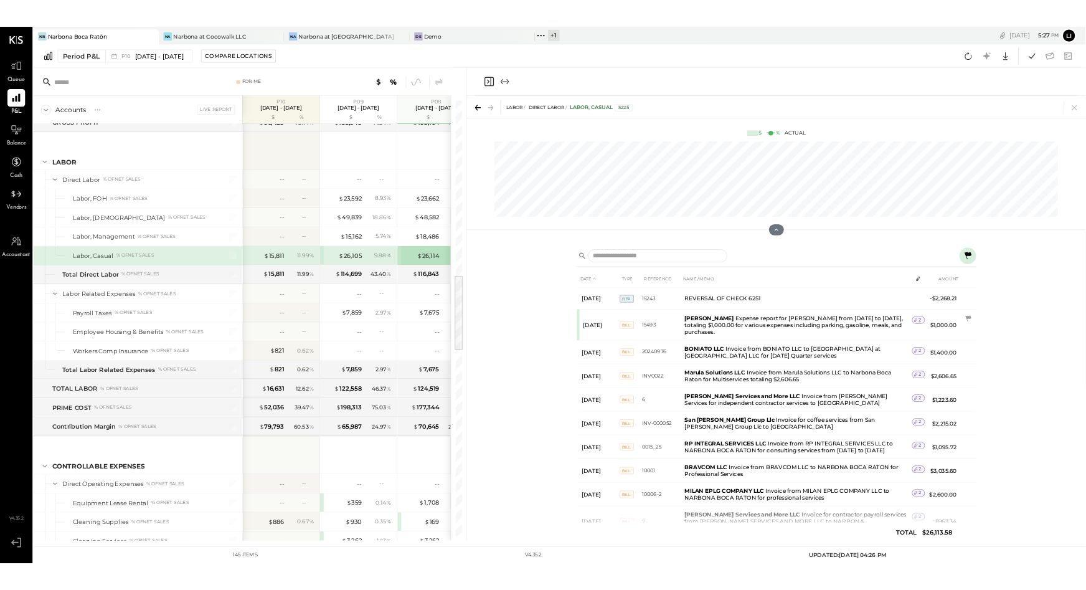
scroll to position [1315, 0]
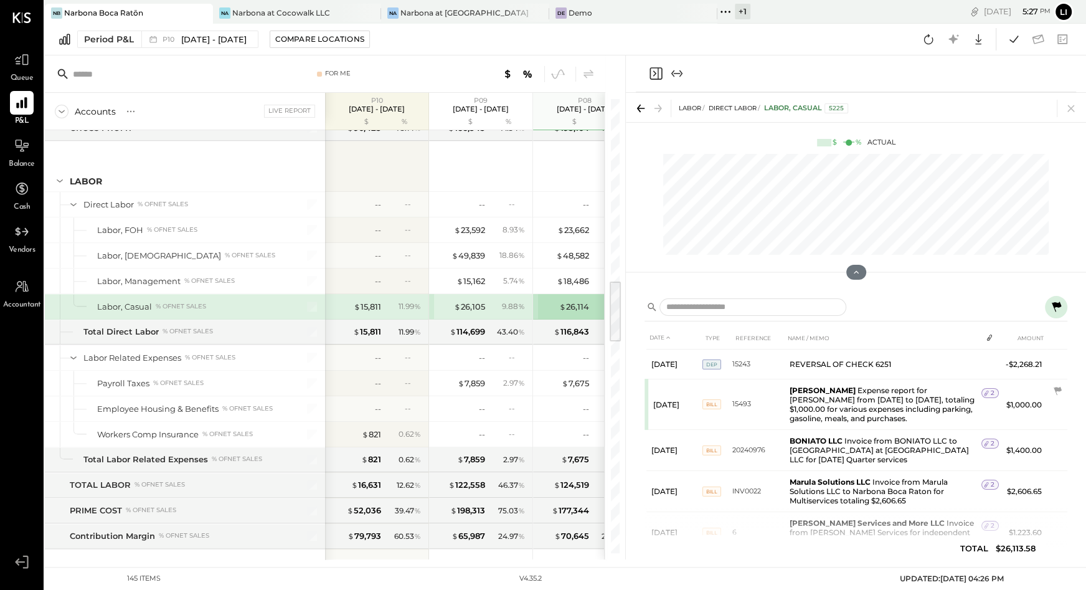
click at [658, 77] on icon "Close panel" at bounding box center [656, 73] width 12 height 12
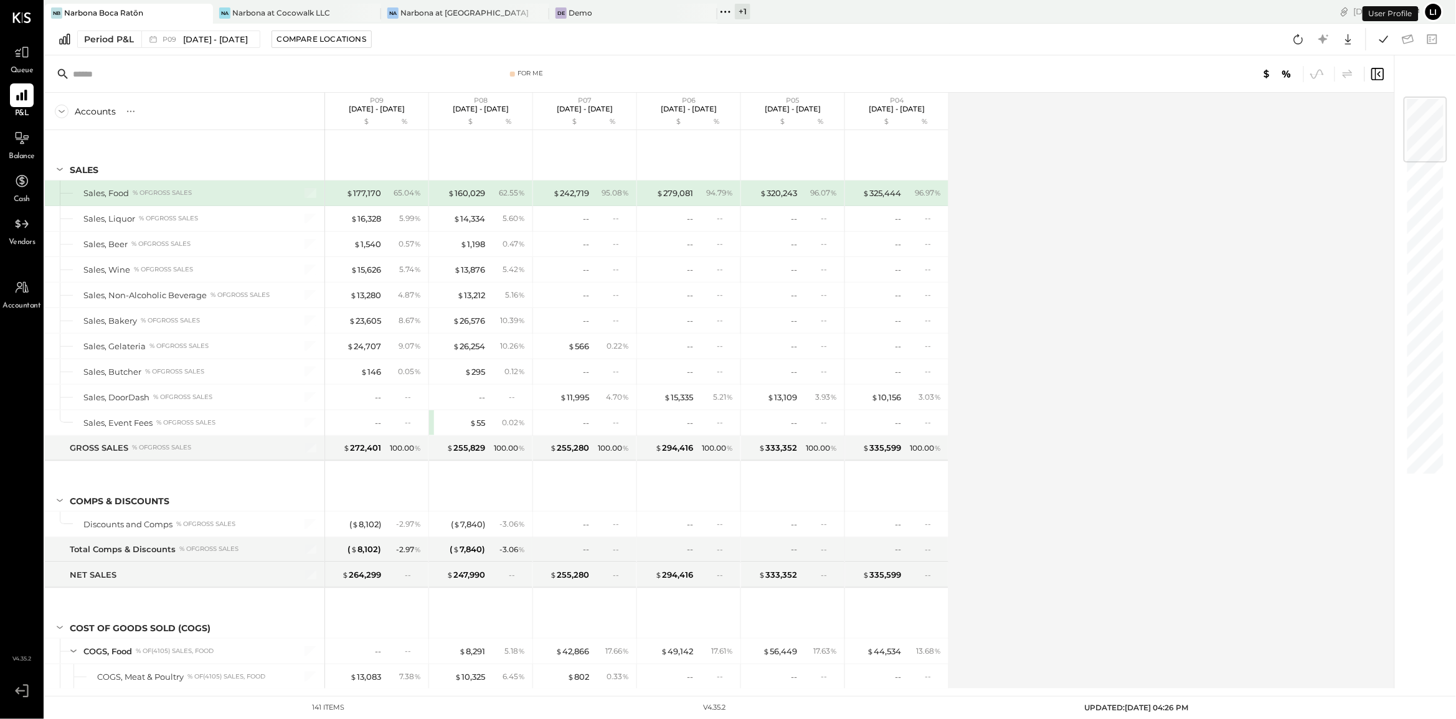
click at [727, 7] on icon at bounding box center [726, 12] width 16 height 16
